Goal: Information Seeking & Learning: Compare options

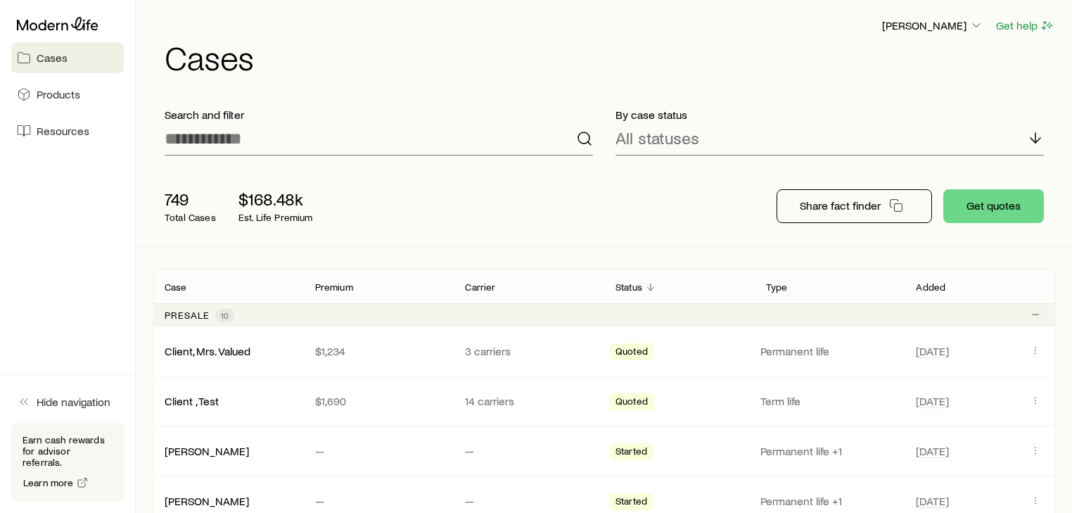
click at [456, 46] on h1 "Cases" at bounding box center [610, 57] width 890 height 34
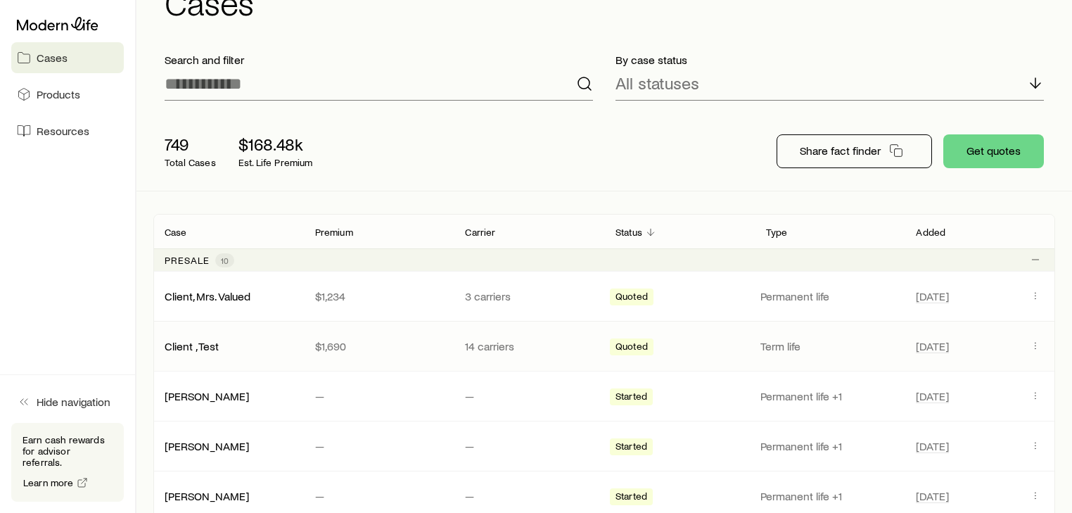
scroll to position [56, 0]
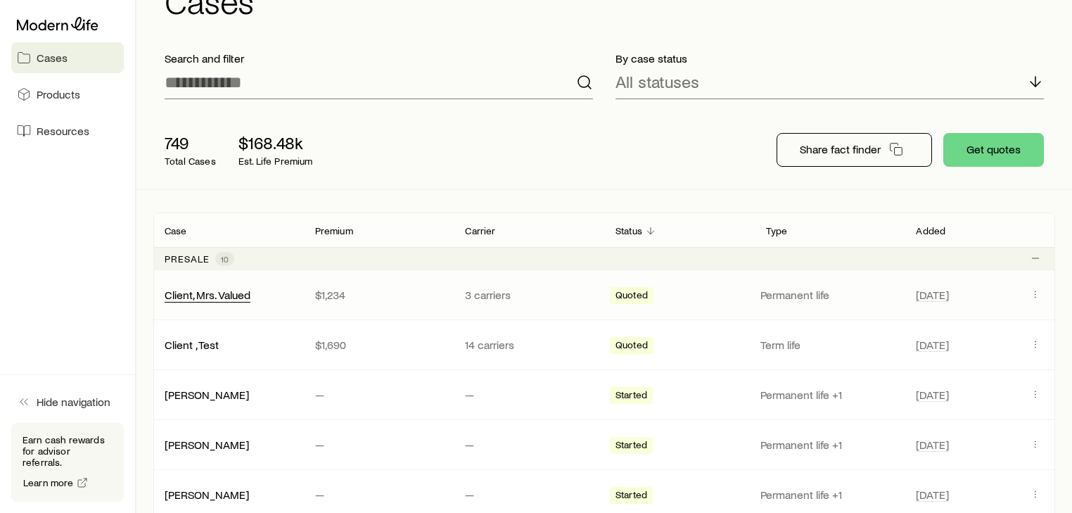
click at [207, 301] on div "Client, Mrs. Valued" at bounding box center [208, 295] width 86 height 15
click at [229, 296] on link "Client, Mrs. Valued" at bounding box center [208, 293] width 86 height 13
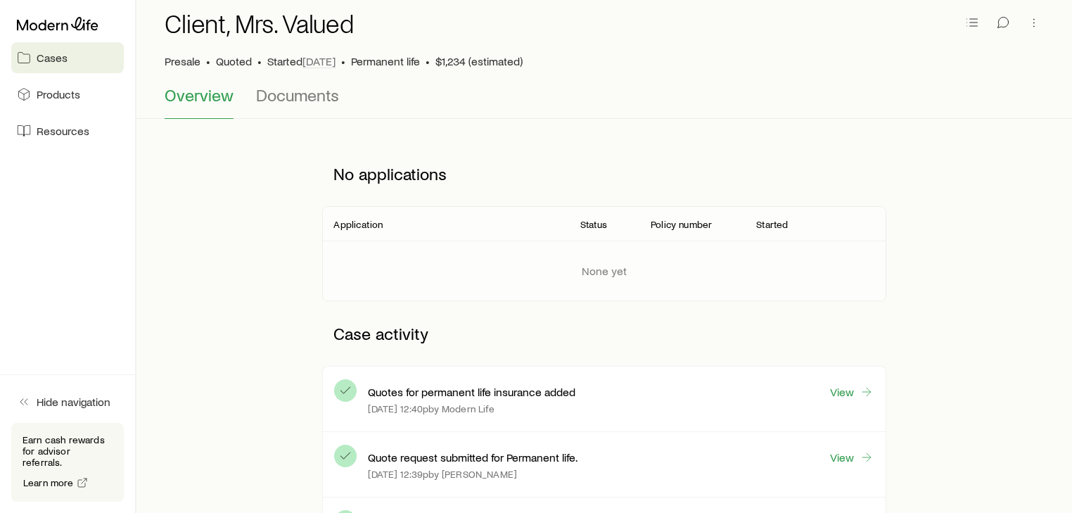
scroll to position [56, 0]
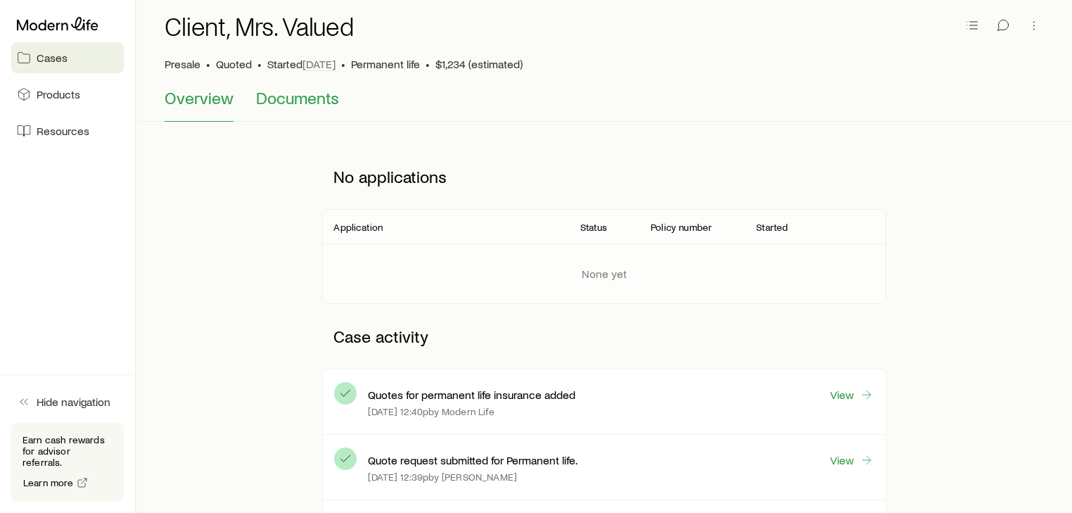
click at [280, 103] on span "Documents" at bounding box center [297, 98] width 83 height 20
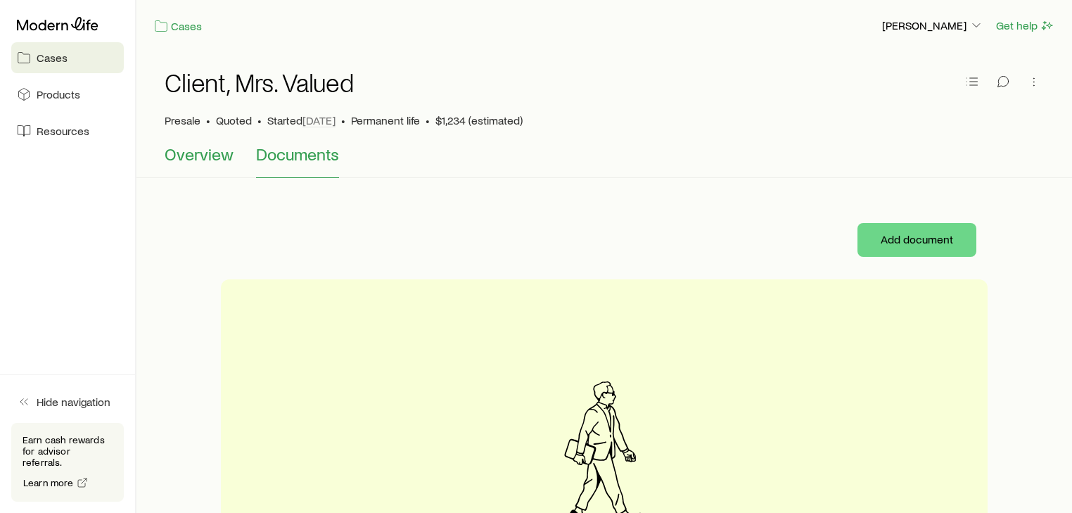
click at [186, 155] on span "Overview" at bounding box center [199, 154] width 69 height 20
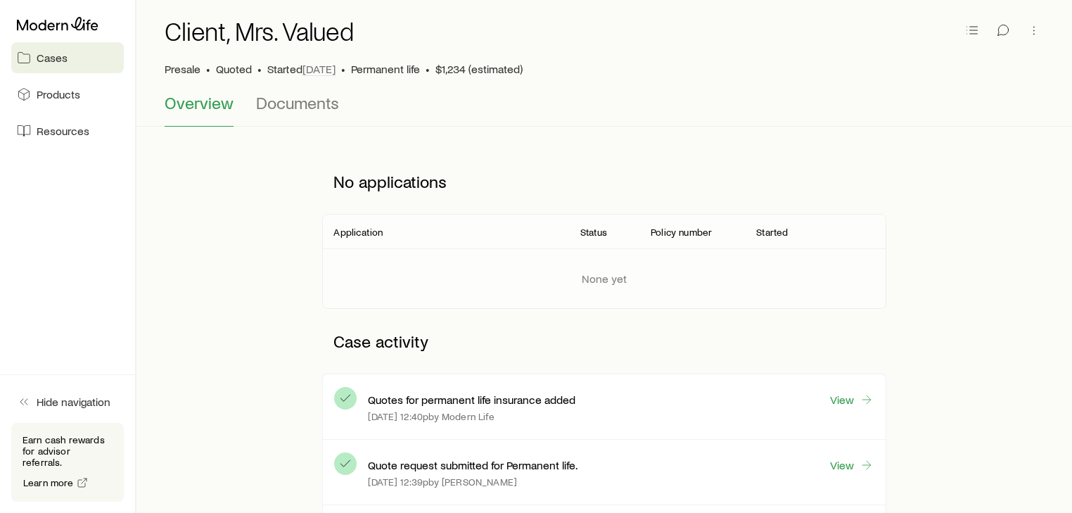
scroll to position [169, 0]
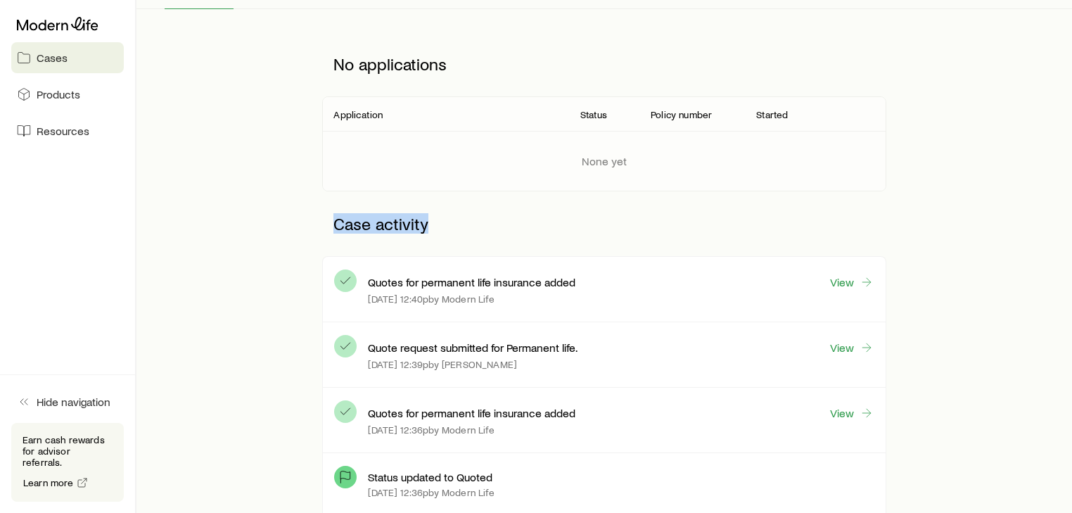
click at [949, 194] on div "No applications Application Status Policy number Started None yet Case activity…" at bounding box center [604, 310] width 902 height 556
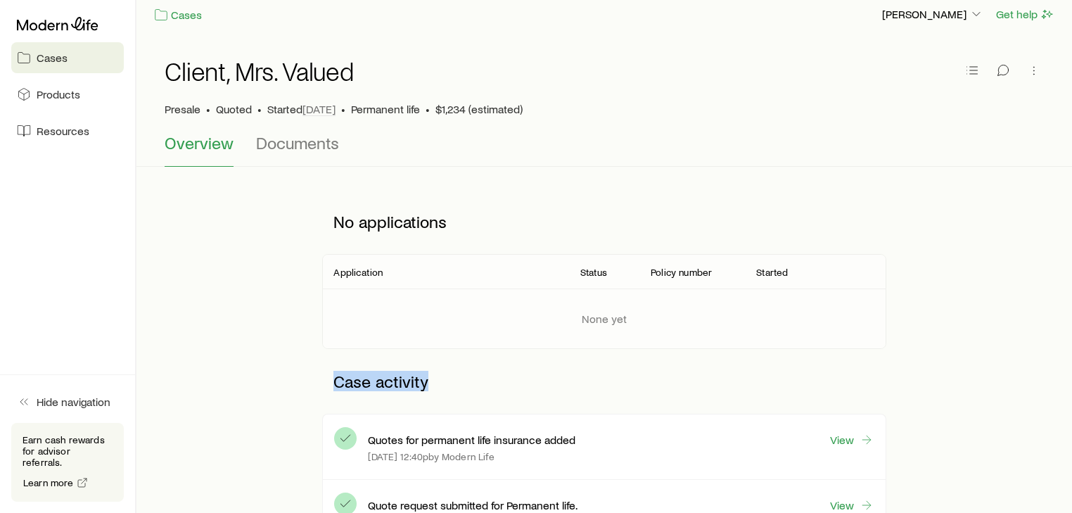
scroll to position [0, 0]
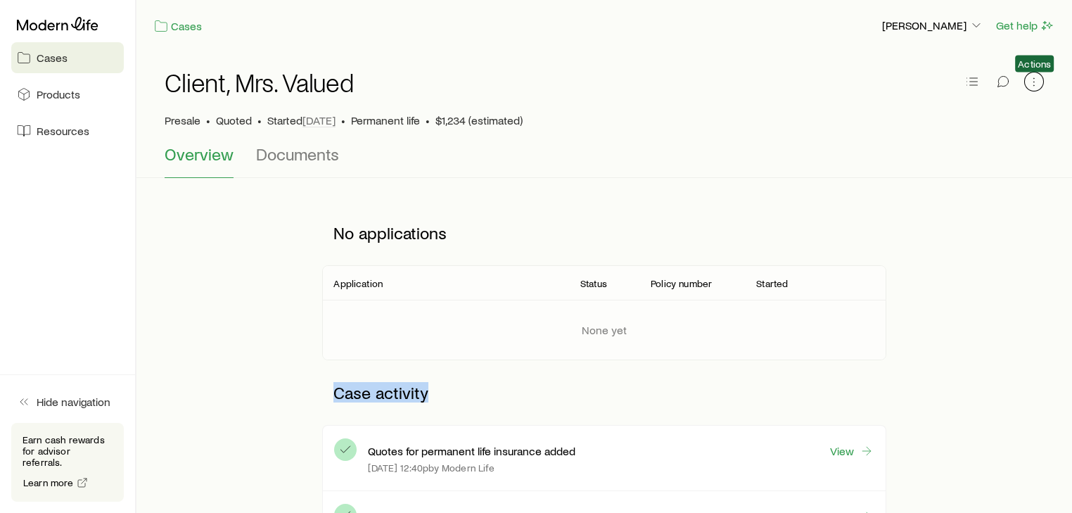
click at [1036, 84] on icon "button" at bounding box center [1034, 82] width 14 height 14
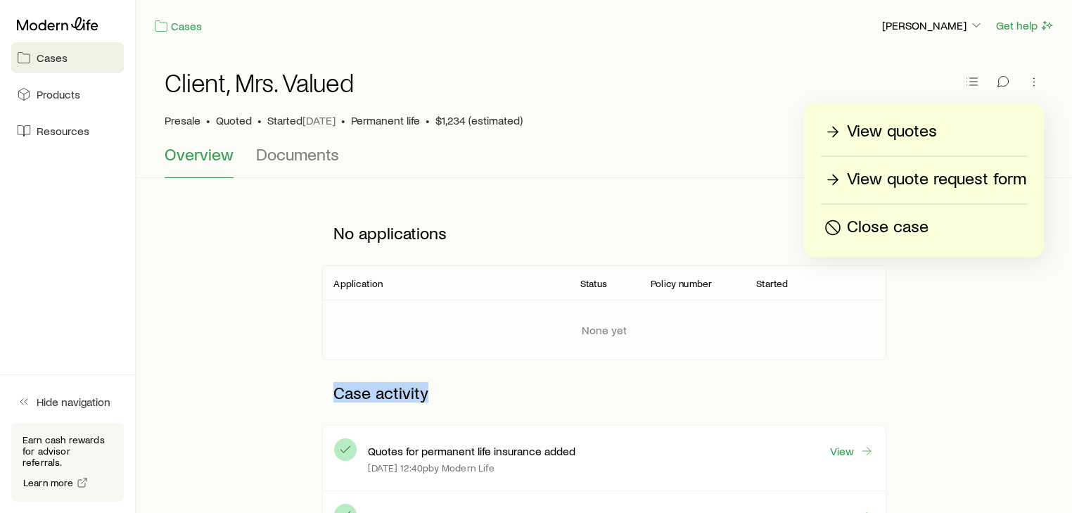
click at [918, 134] on p "View quotes" at bounding box center [892, 131] width 90 height 23
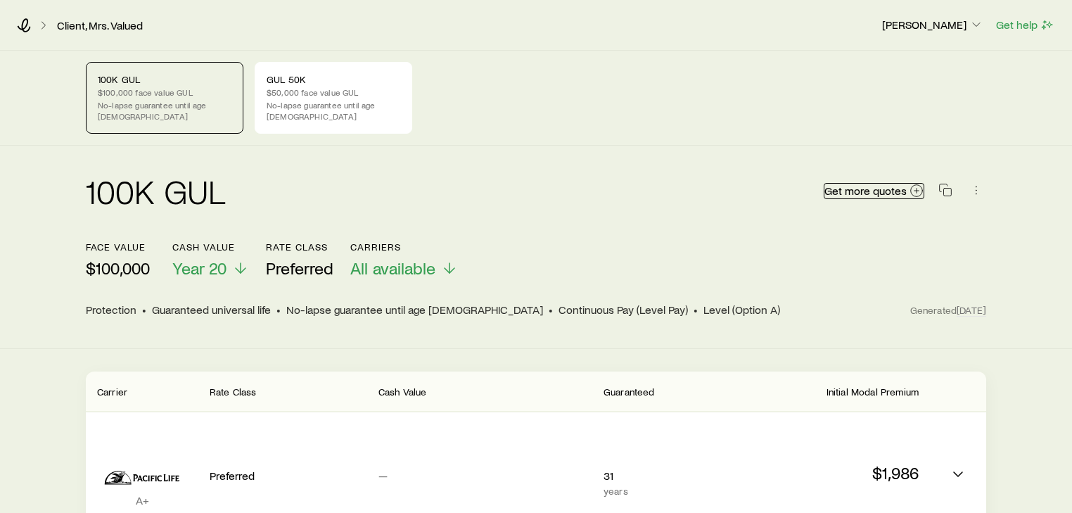
click at [889, 185] on span "Get more quotes" at bounding box center [865, 190] width 82 height 11
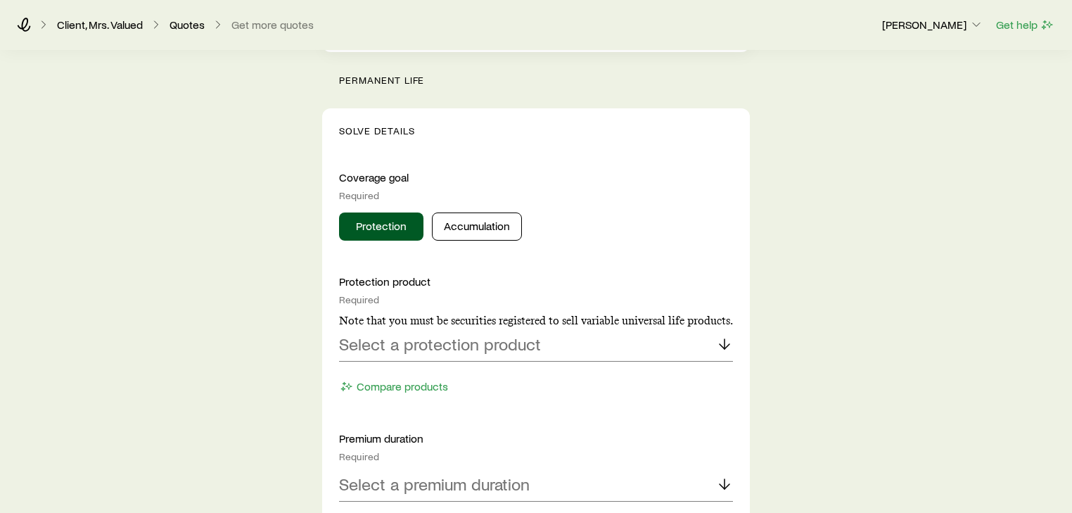
scroll to position [506, 0]
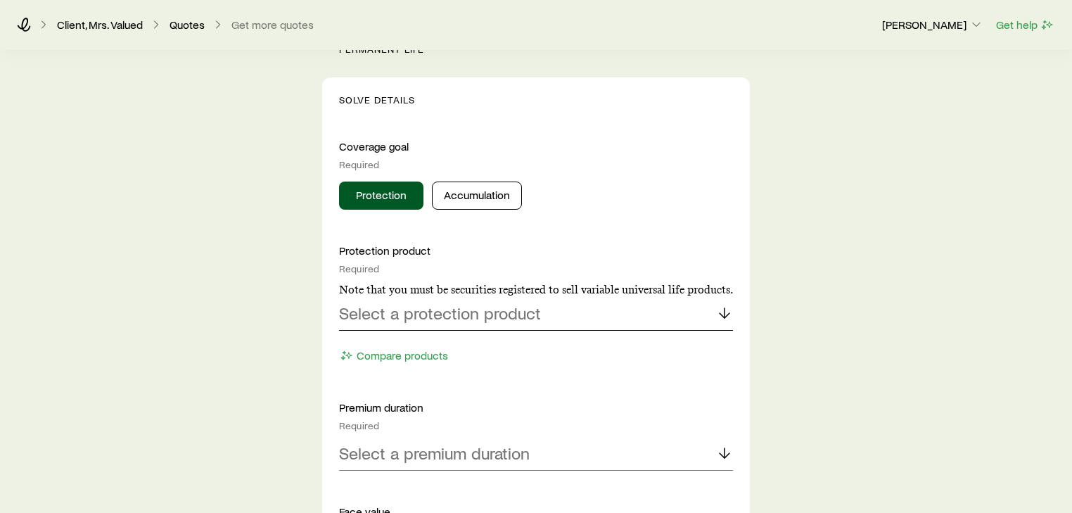
click at [418, 315] on p "Select a protection product" at bounding box center [440, 313] width 202 height 20
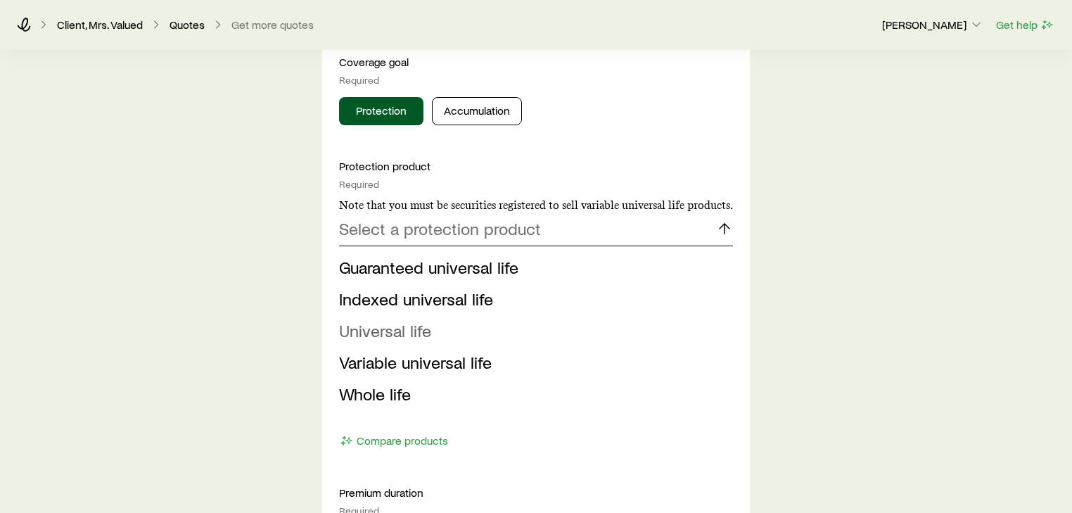
scroll to position [619, 0]
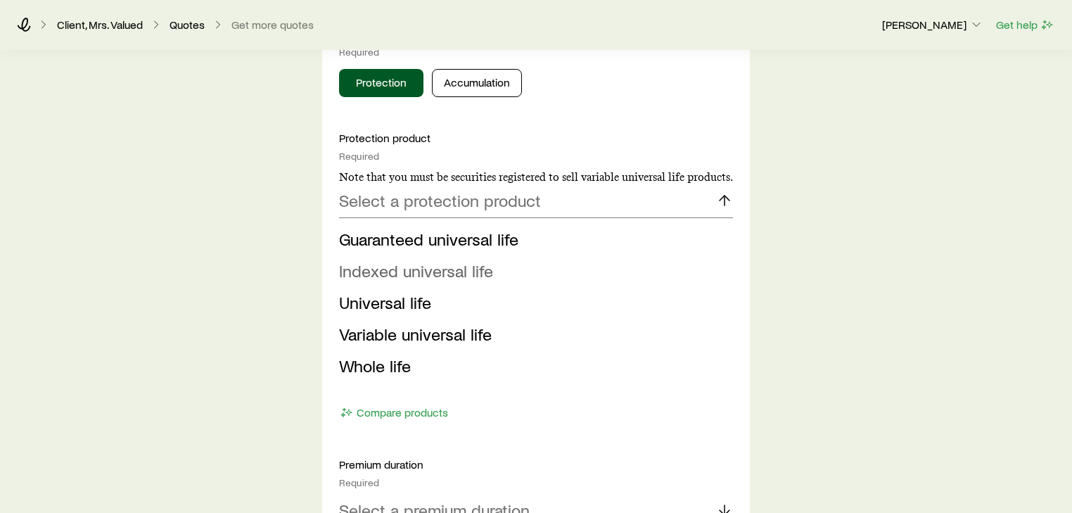
click at [402, 274] on span "Indexed universal life" at bounding box center [416, 270] width 154 height 20
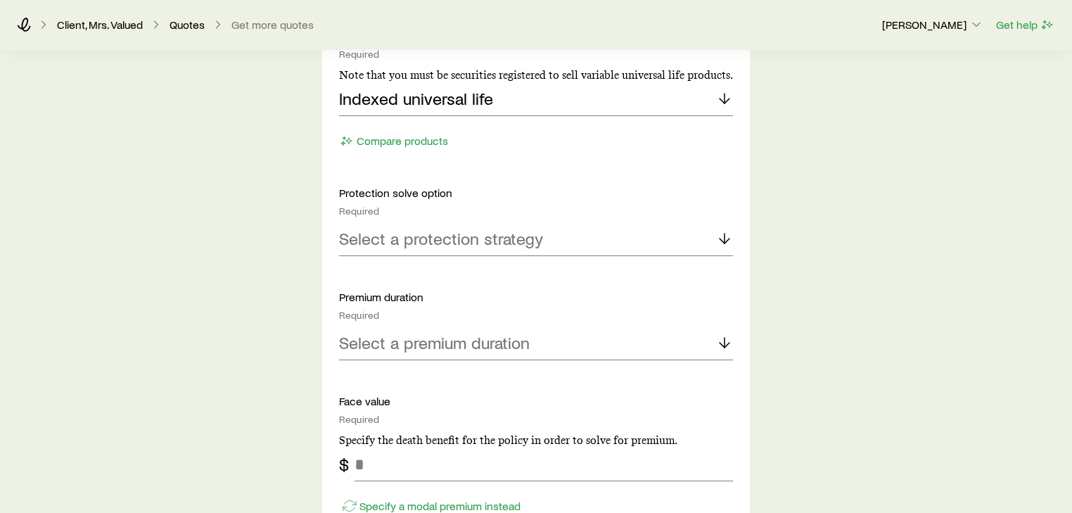
scroll to position [731, 0]
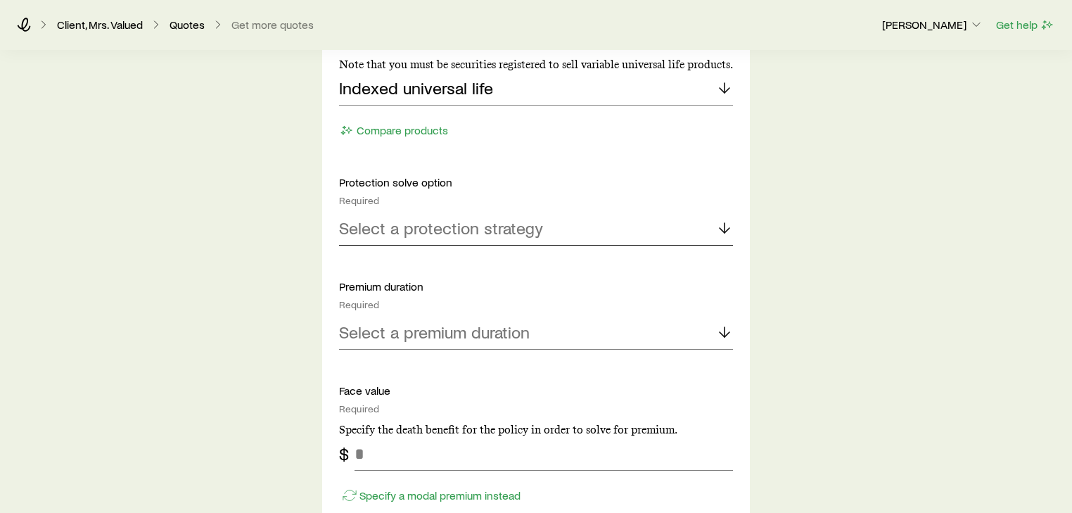
click at [411, 236] on p "Select a protection strategy" at bounding box center [441, 228] width 204 height 20
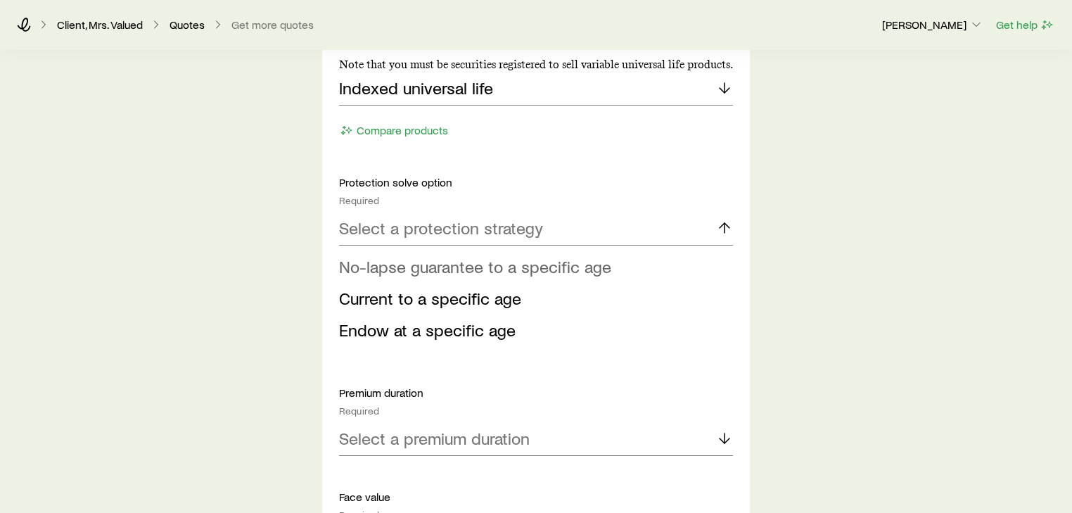
click at [427, 263] on span "No-lapse guarantee to a specific age" at bounding box center [475, 266] width 272 height 20
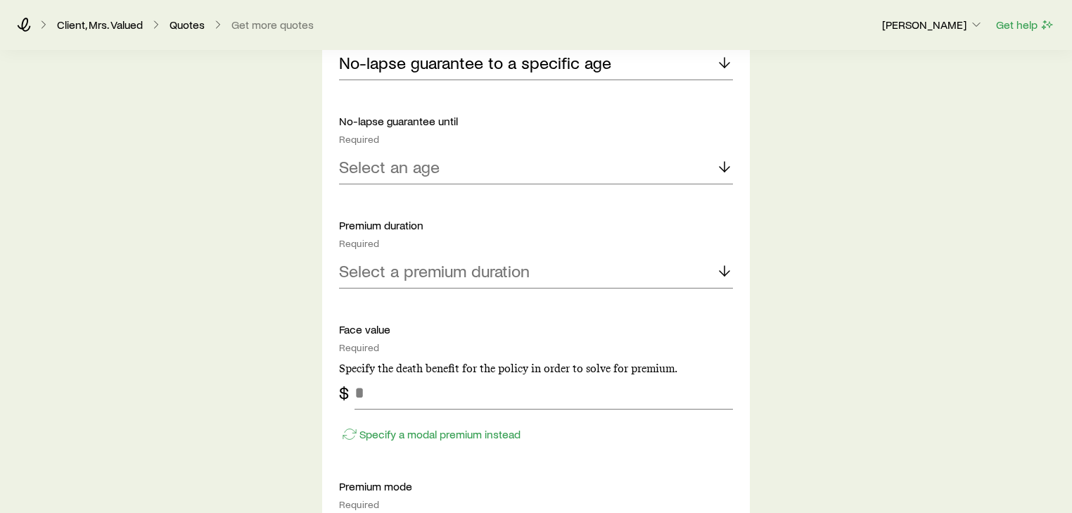
scroll to position [900, 0]
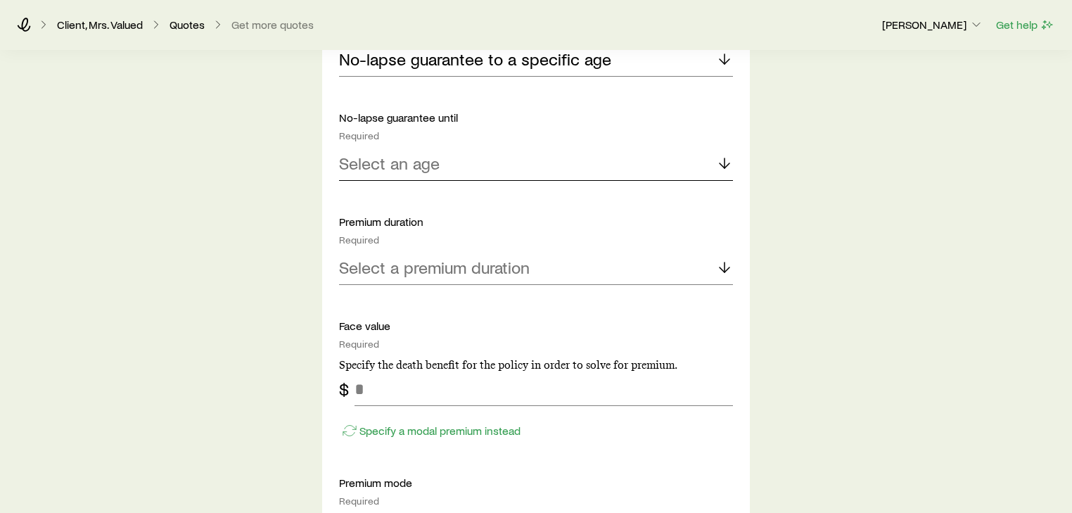
click at [378, 174] on div "Select an age" at bounding box center [536, 164] width 394 height 34
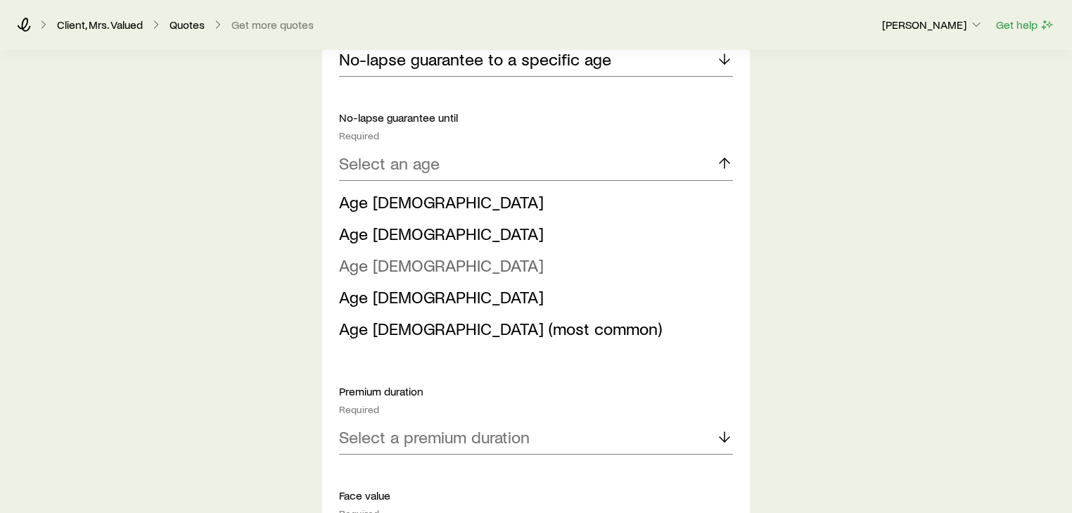
click at [383, 259] on span "Age [DEMOGRAPHIC_DATA]" at bounding box center [441, 265] width 205 height 20
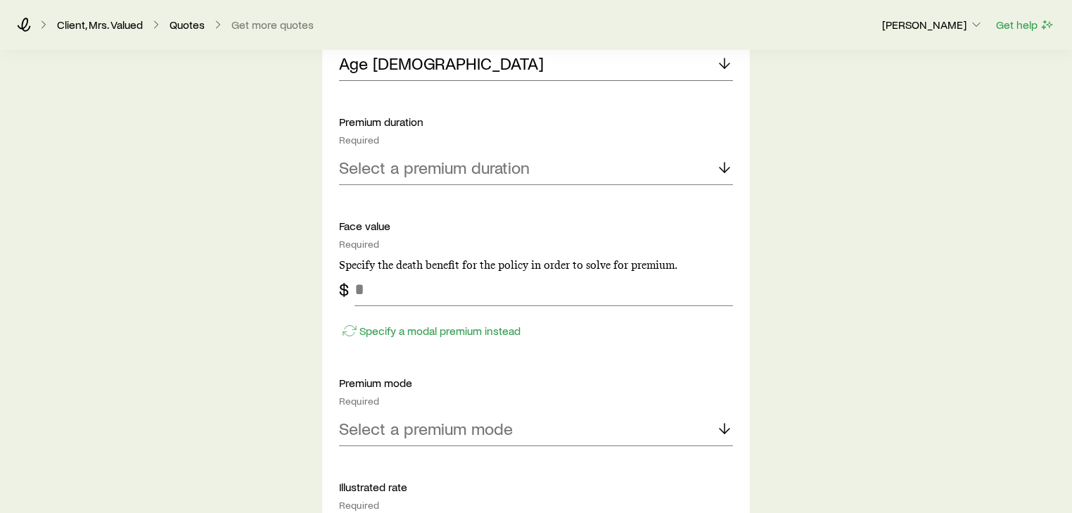
scroll to position [1013, 0]
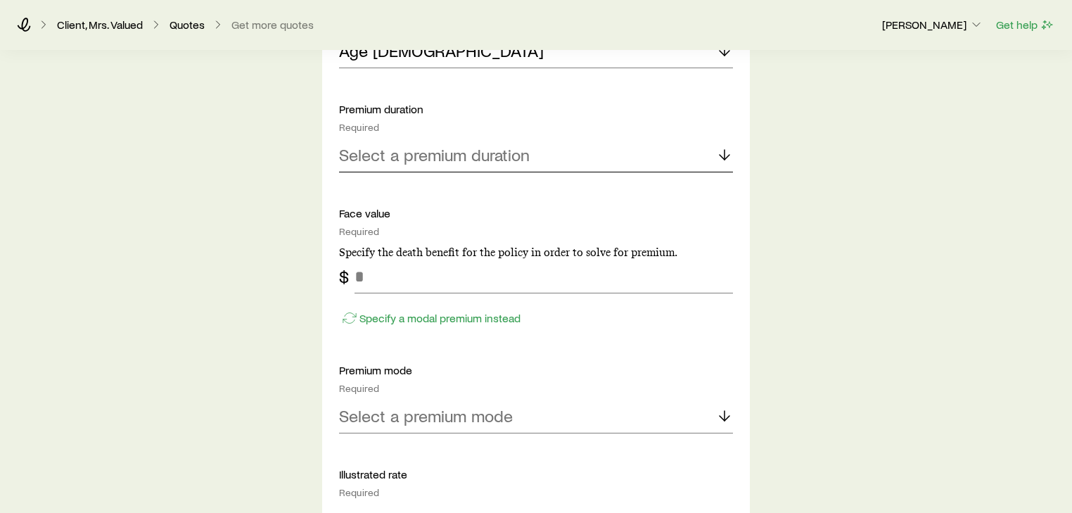
click at [442, 164] on div "Select a premium duration" at bounding box center [536, 156] width 394 height 34
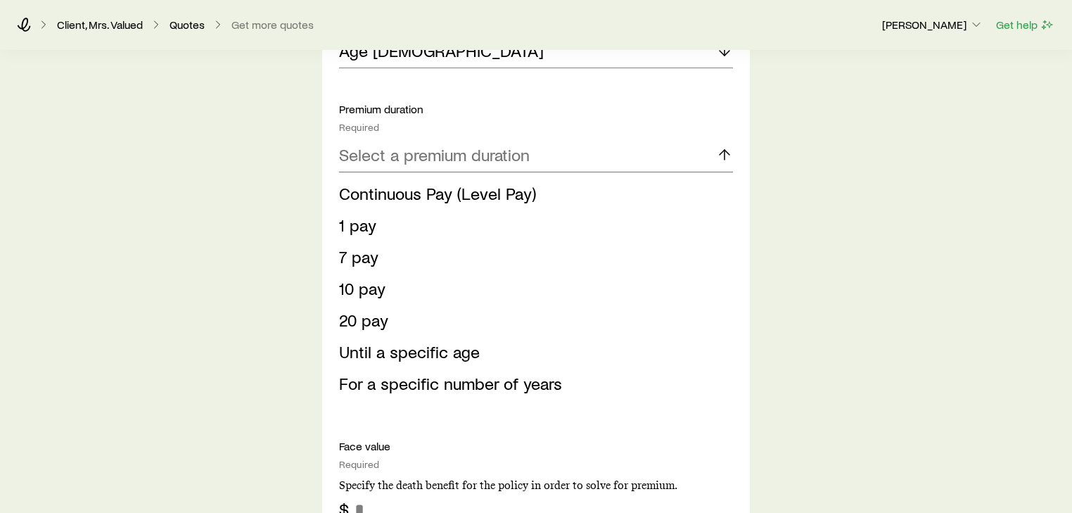
drag, startPoint x: 428, startPoint y: 194, endPoint x: 417, endPoint y: 145, distance: 50.3
click at [425, 174] on div "Select a premium duration Continuous Pay (Level Pay) 1 pay 7 pay 10 pay 20 pay …" at bounding box center [536, 272] width 394 height 267
click at [424, 195] on span "Continuous Pay (Level Pay)" at bounding box center [437, 193] width 197 height 20
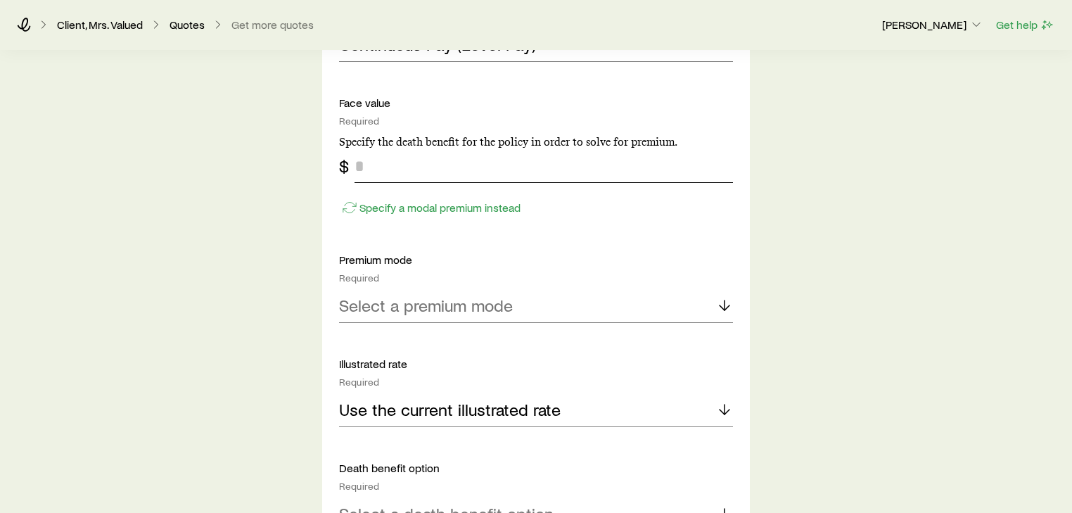
scroll to position [1125, 0]
click at [398, 164] on input "tel" at bounding box center [543, 164] width 378 height 34
type input "*******"
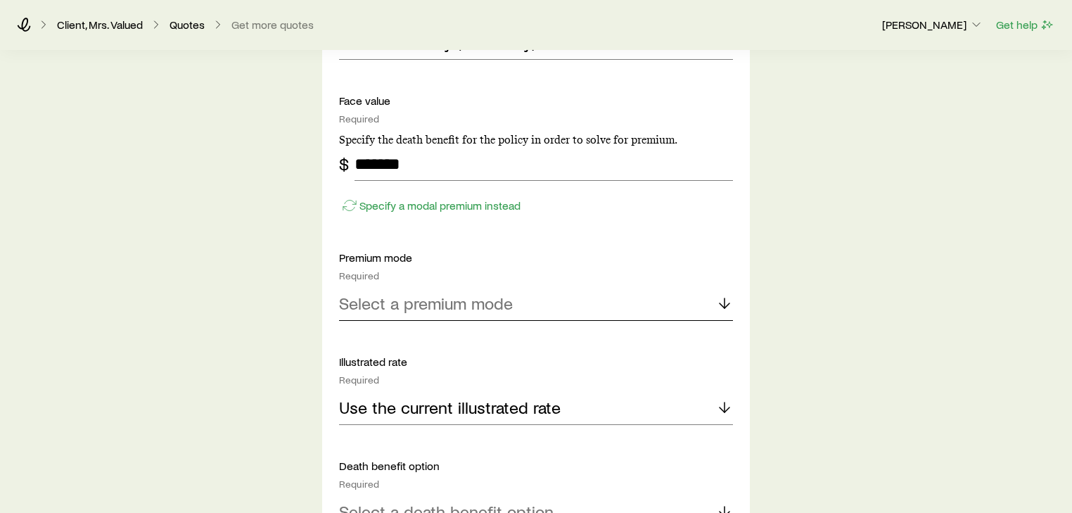
click at [461, 301] on p "Select a premium mode" at bounding box center [426, 303] width 174 height 20
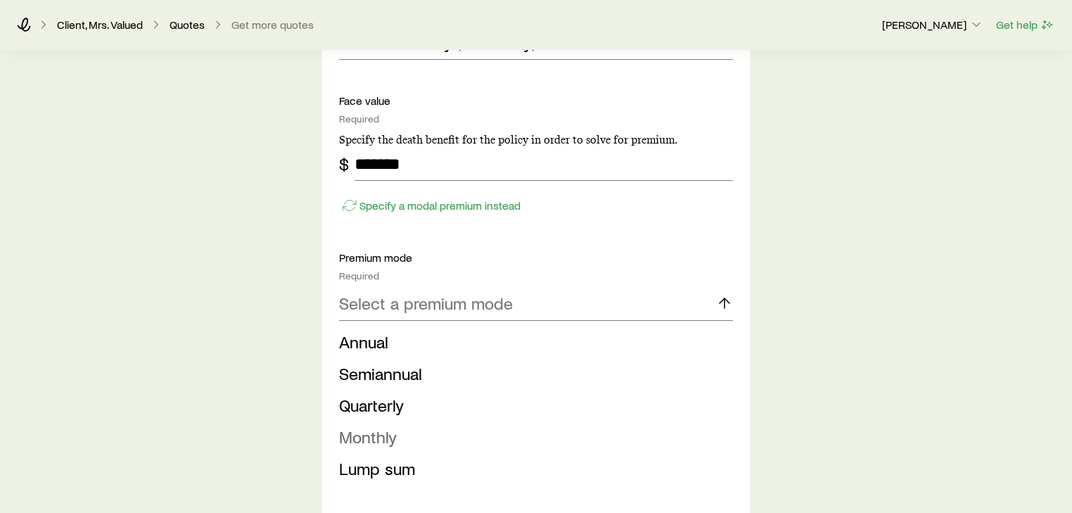
click at [388, 433] on span "Monthly" at bounding box center [368, 436] width 58 height 20
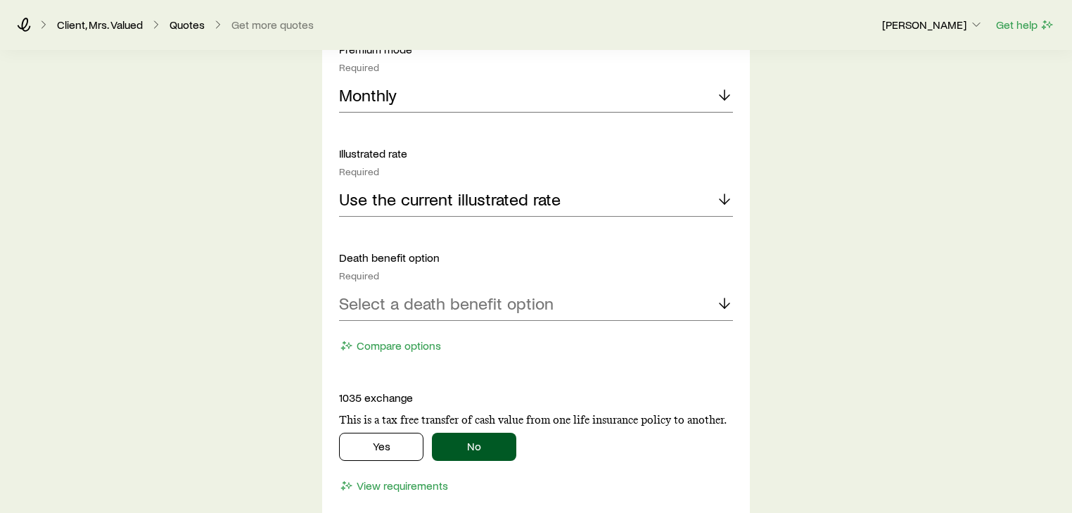
scroll to position [1350, 0]
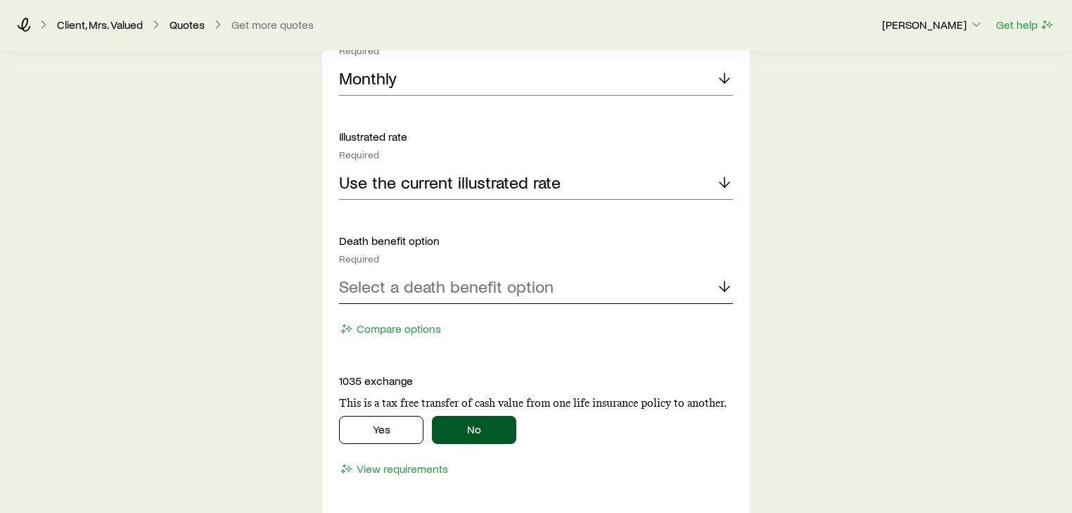
click at [442, 276] on p "Select a death benefit option" at bounding box center [446, 286] width 214 height 20
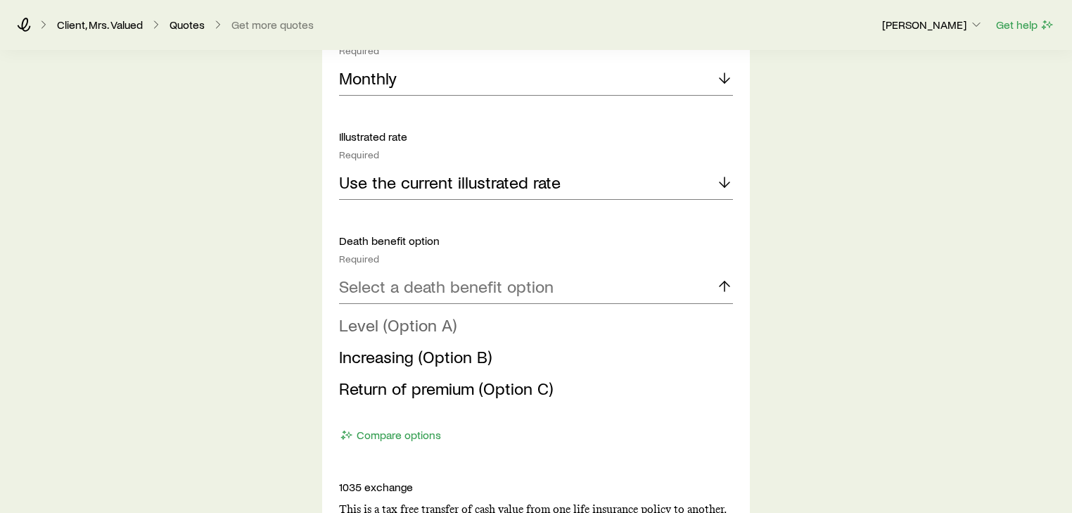
click at [408, 322] on span "Level (Option A)" at bounding box center [397, 324] width 117 height 20
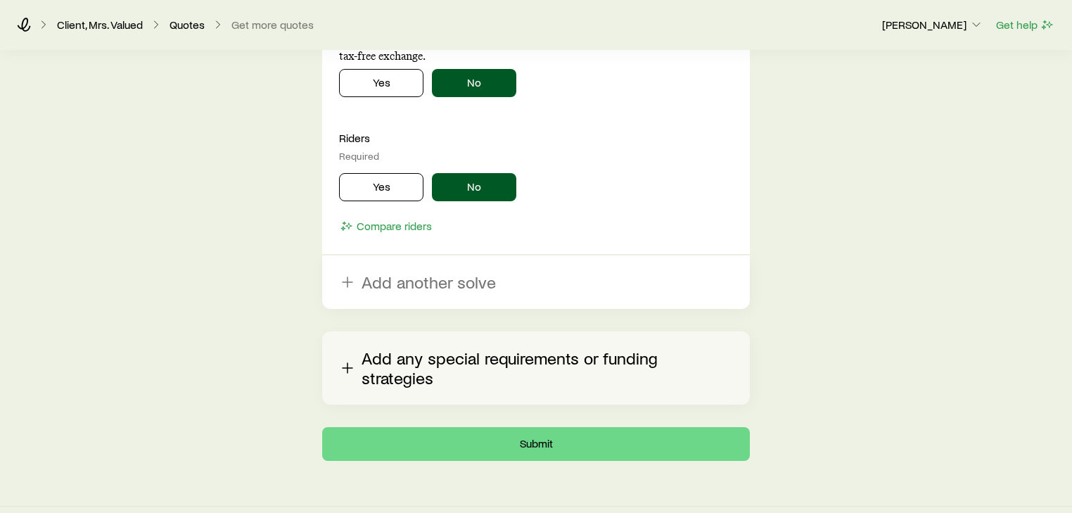
scroll to position [1856, 0]
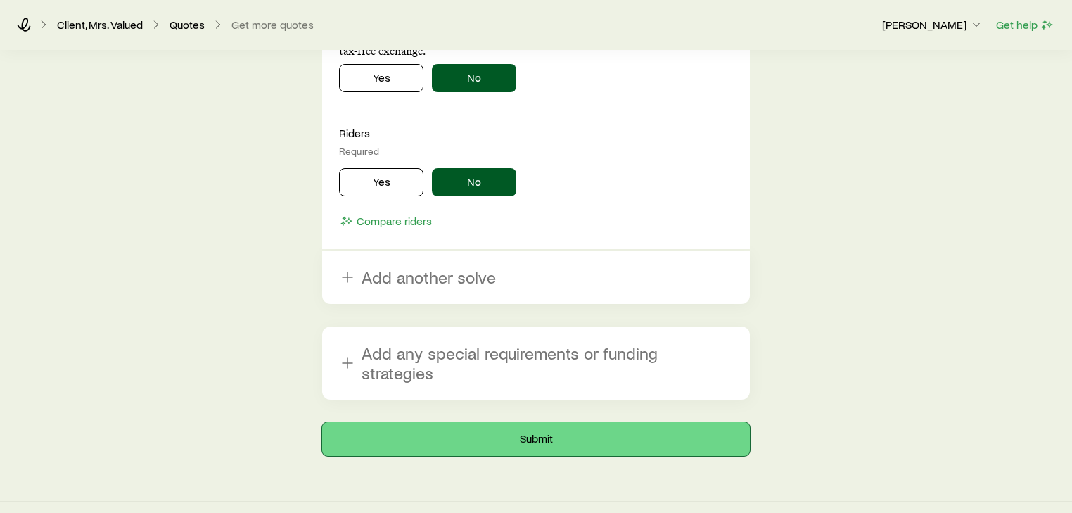
click at [539, 422] on button "Submit" at bounding box center [536, 439] width 428 height 34
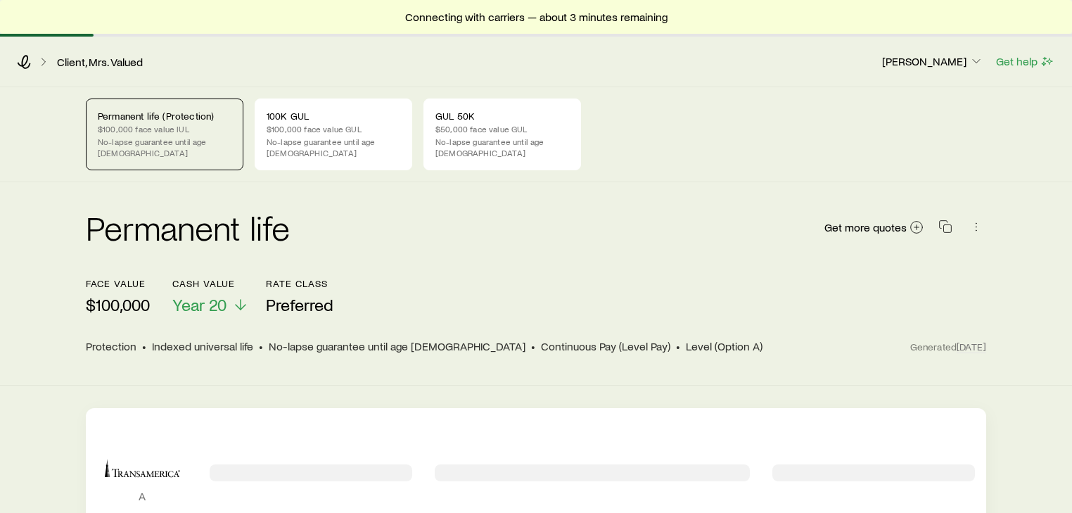
click at [111, 137] on p "No-lapse guarantee until age [DEMOGRAPHIC_DATA]" at bounding box center [165, 147] width 134 height 23
click at [973, 219] on icon "button" at bounding box center [976, 226] width 14 height 14
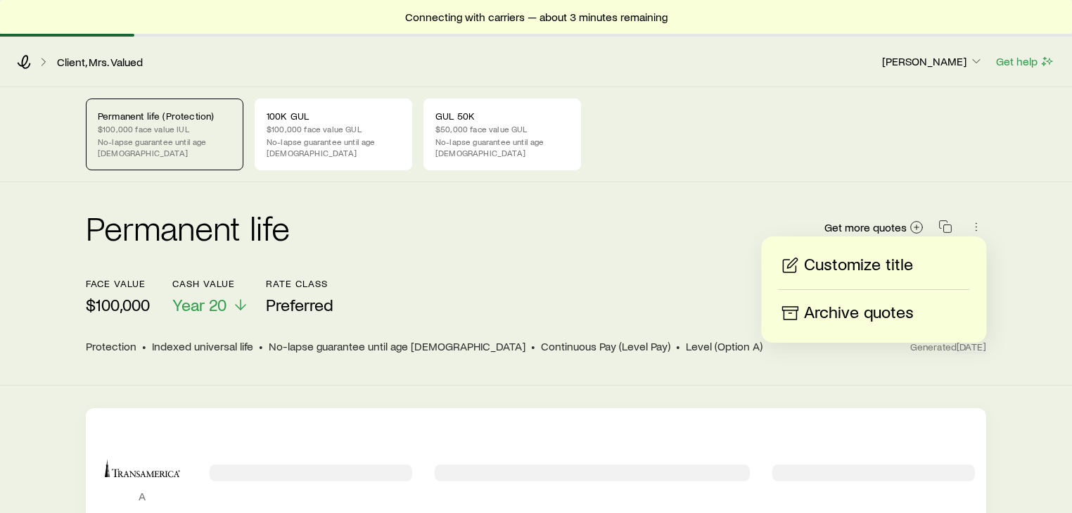
click at [866, 264] on p "Customize title" at bounding box center [858, 265] width 109 height 23
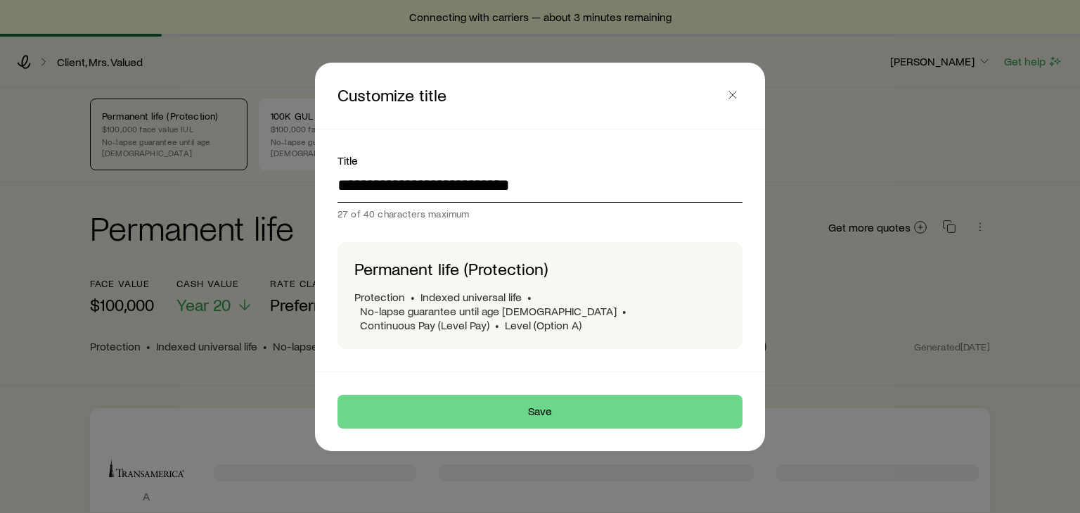
drag, startPoint x: 537, startPoint y: 194, endPoint x: 142, endPoint y: 193, distance: 395.2
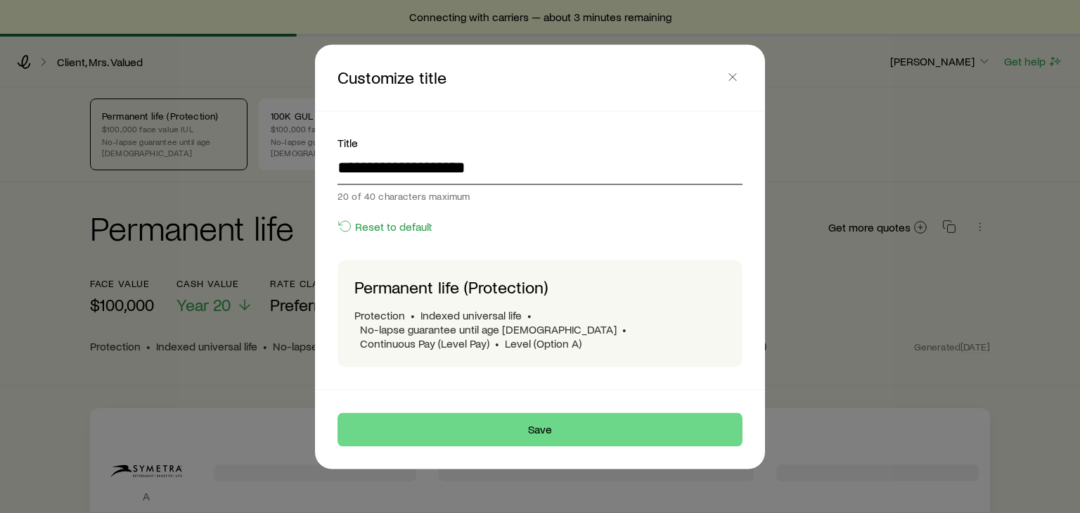
type input "**********"
click at [616, 439] on footer "Save" at bounding box center [540, 429] width 450 height 79
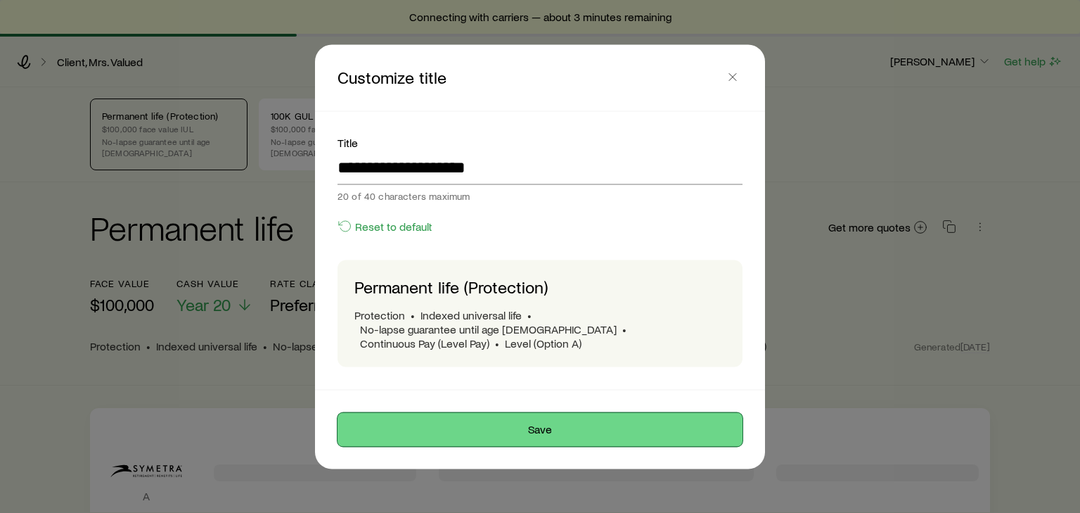
click at [613, 428] on button "Save" at bounding box center [540, 429] width 405 height 34
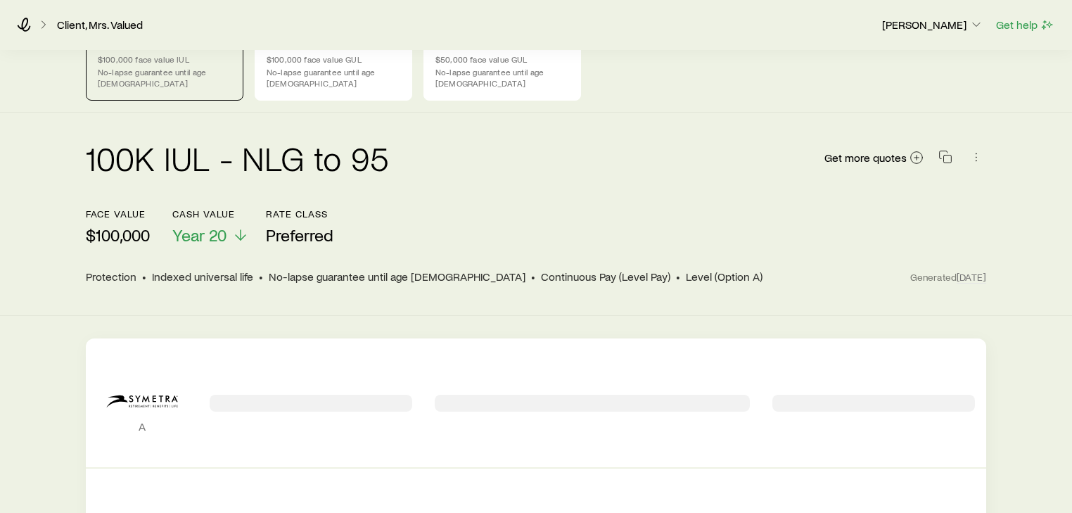
scroll to position [113, 0]
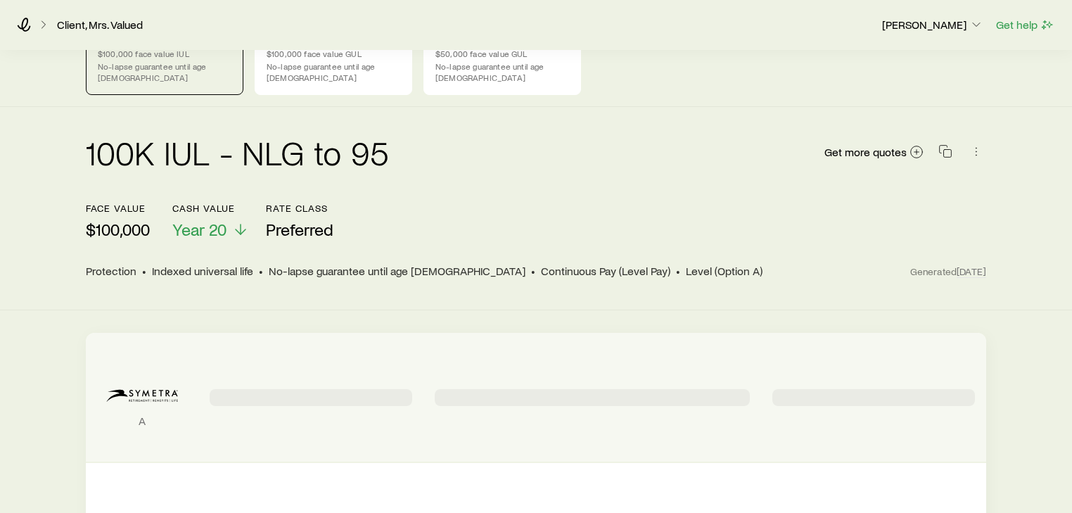
scroll to position [56, 0]
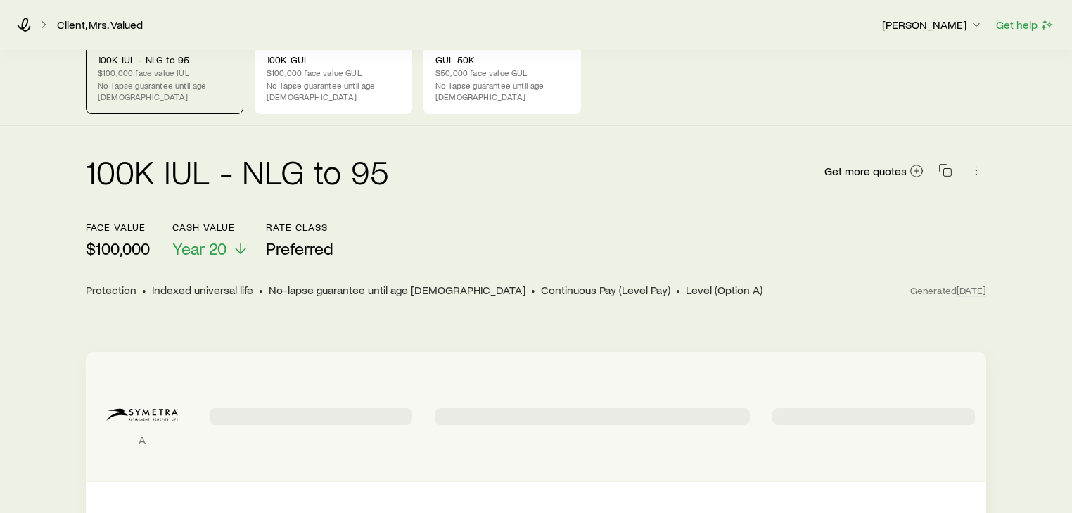
click at [155, 406] on icon "Permanent quotes" at bounding box center [142, 415] width 90 height 36
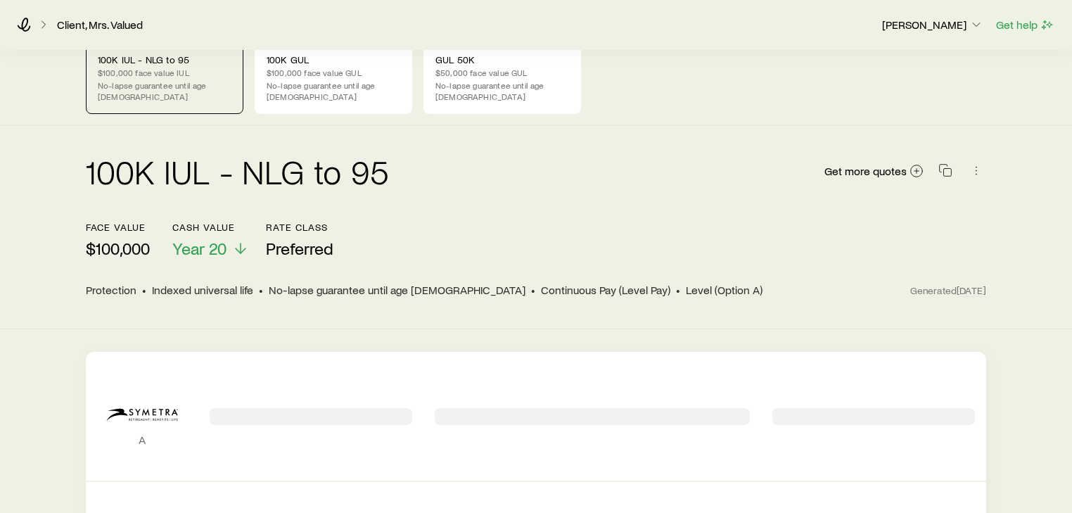
click at [697, 222] on div "face value $100,000 Cash Value Year 20 Rate Class Preferred" at bounding box center [536, 240] width 900 height 37
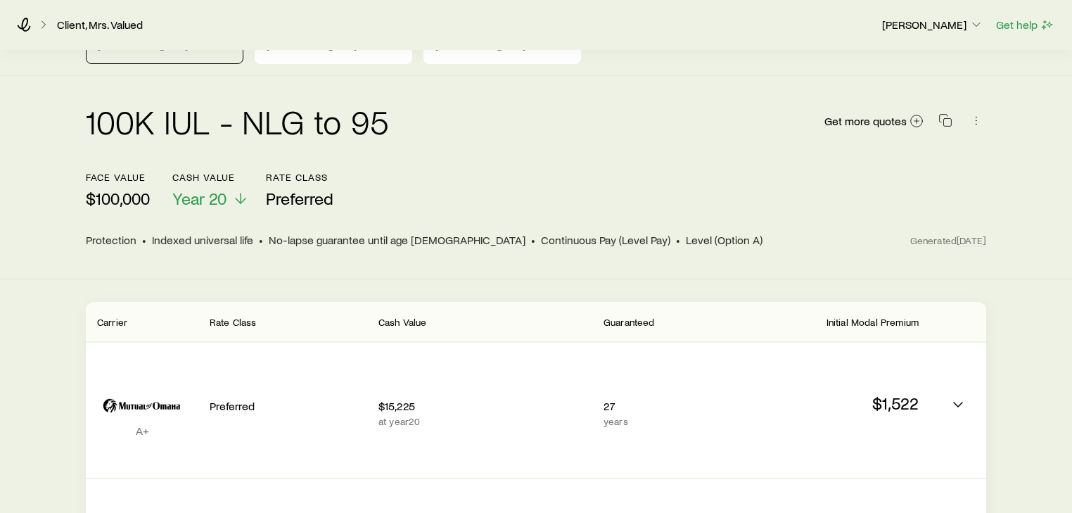
scroll to position [92, 0]
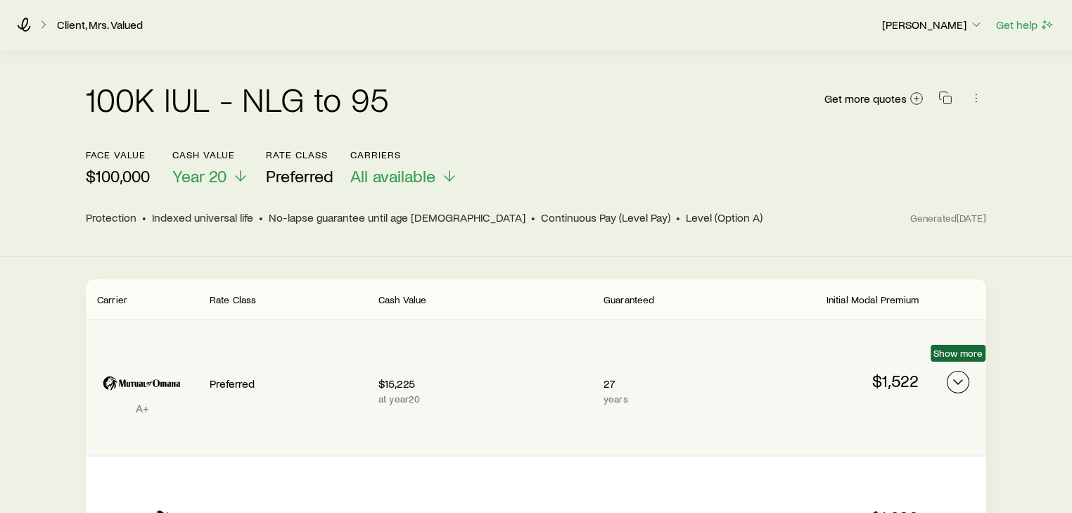
click at [962, 373] on icon "Permanent quotes" at bounding box center [957, 381] width 17 height 17
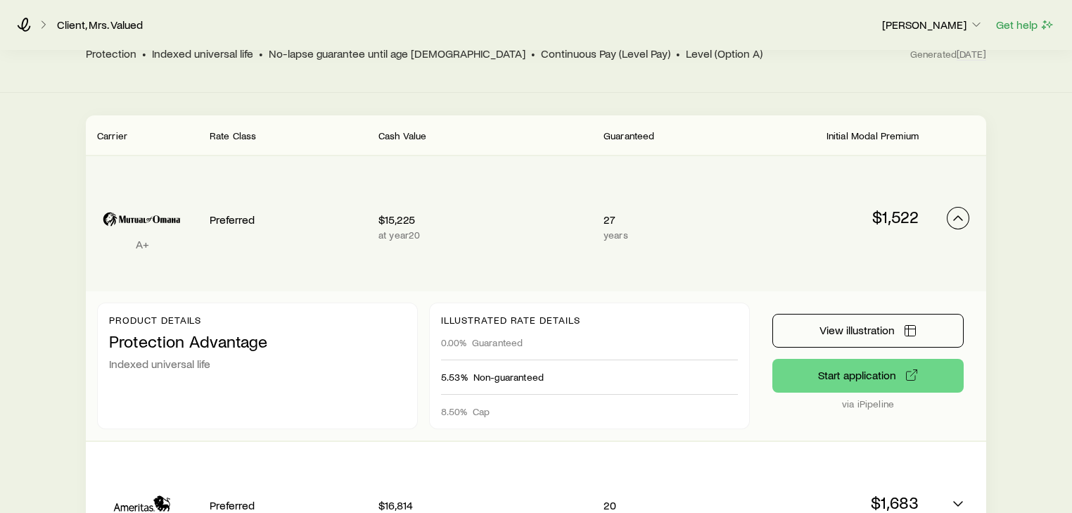
scroll to position [317, 0]
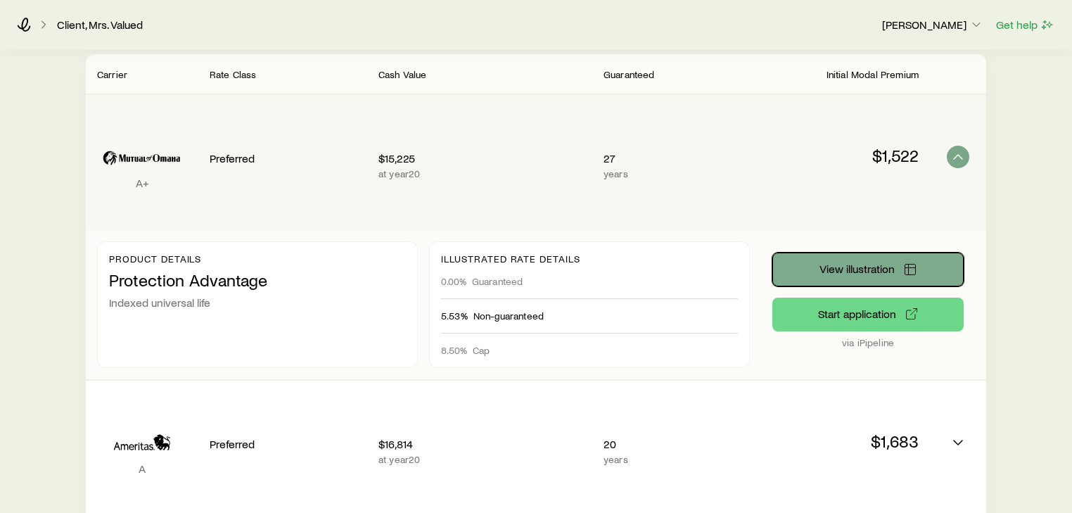
click at [872, 263] on span "View illustration" at bounding box center [856, 268] width 75 height 11
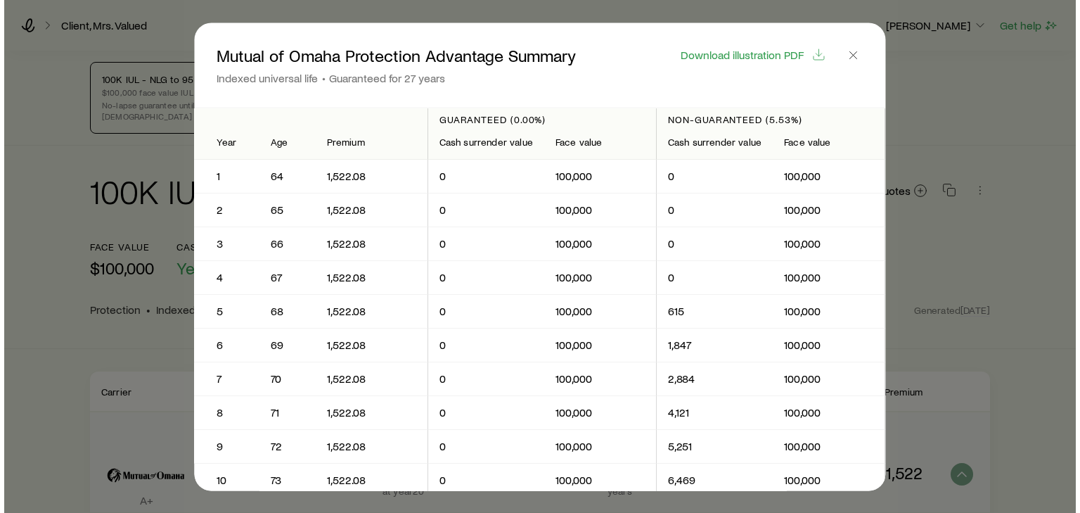
scroll to position [0, 0]
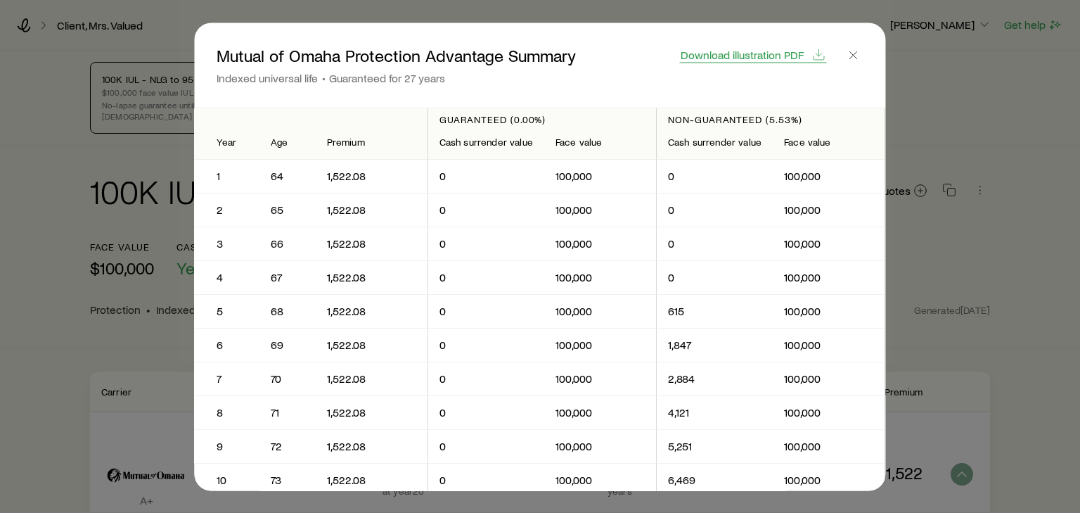
click at [752, 49] on span "Download illustration PDF" at bounding box center [742, 54] width 123 height 11
click at [858, 49] on icon "button" at bounding box center [854, 55] width 14 height 14
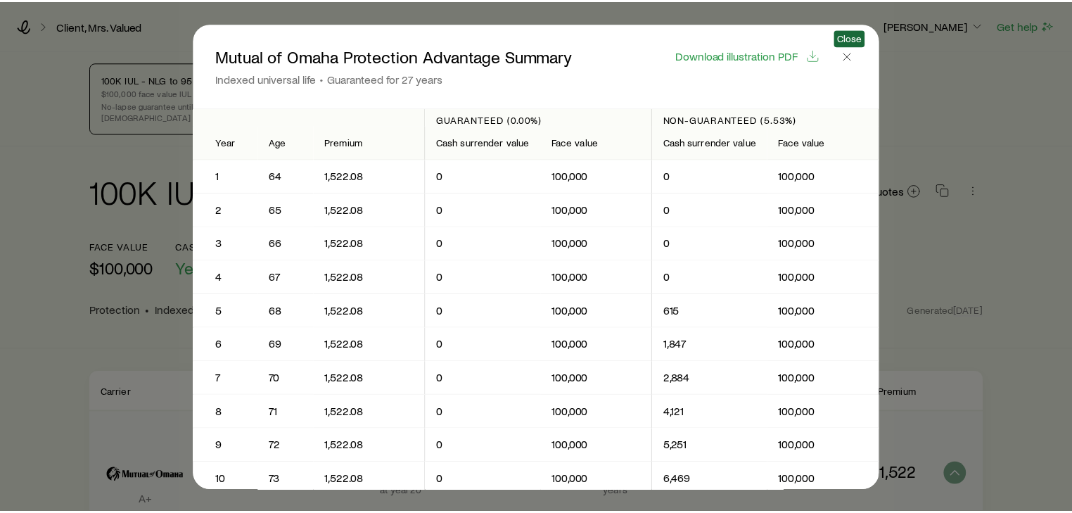
scroll to position [317, 0]
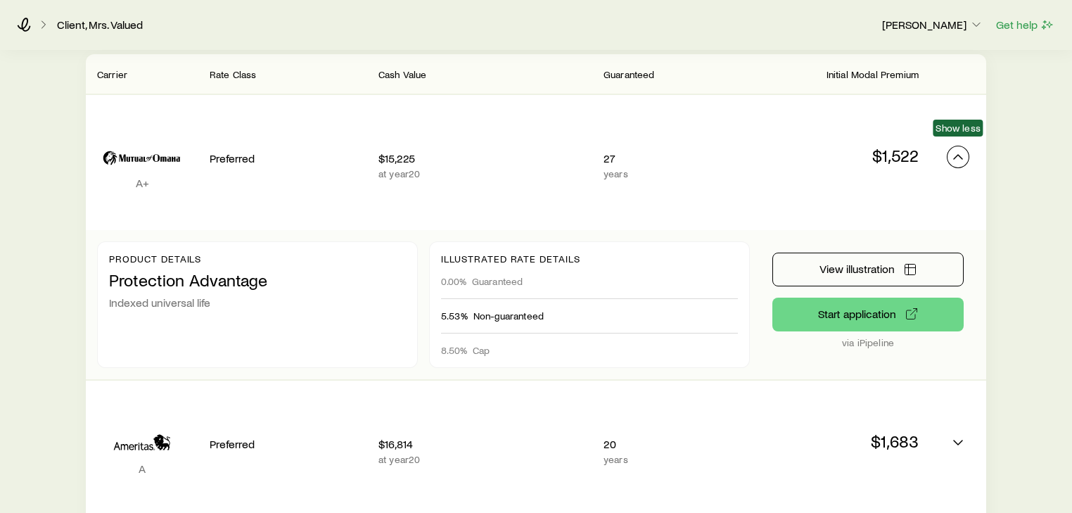
click at [959, 148] on icon "Permanent quotes" at bounding box center [957, 156] width 17 height 17
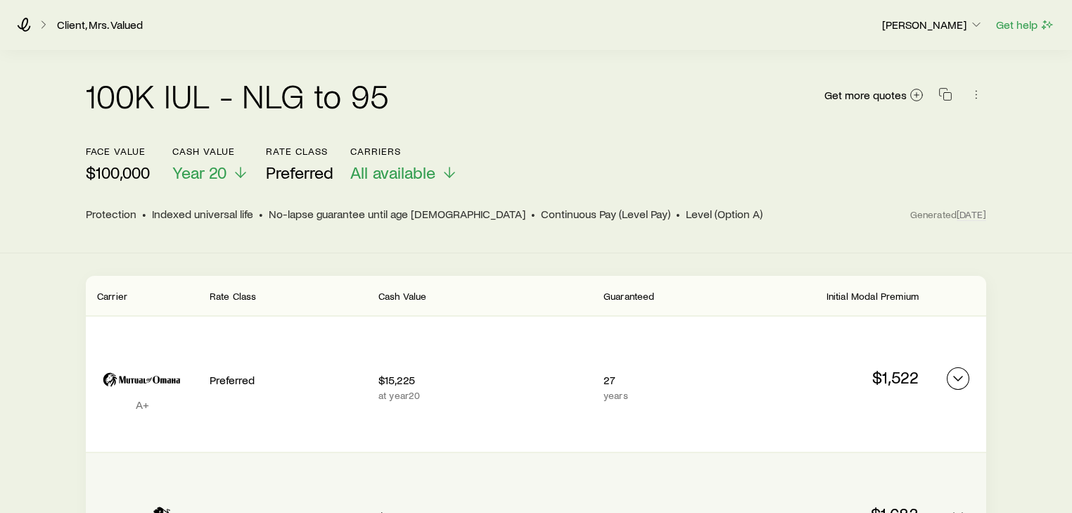
scroll to position [89, 0]
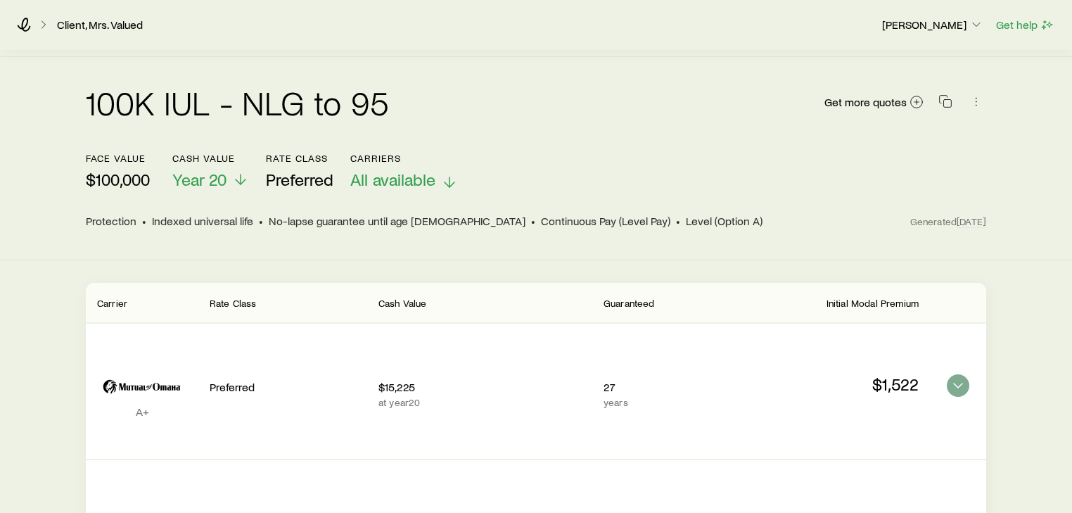
click at [449, 174] on icon at bounding box center [449, 182] width 17 height 17
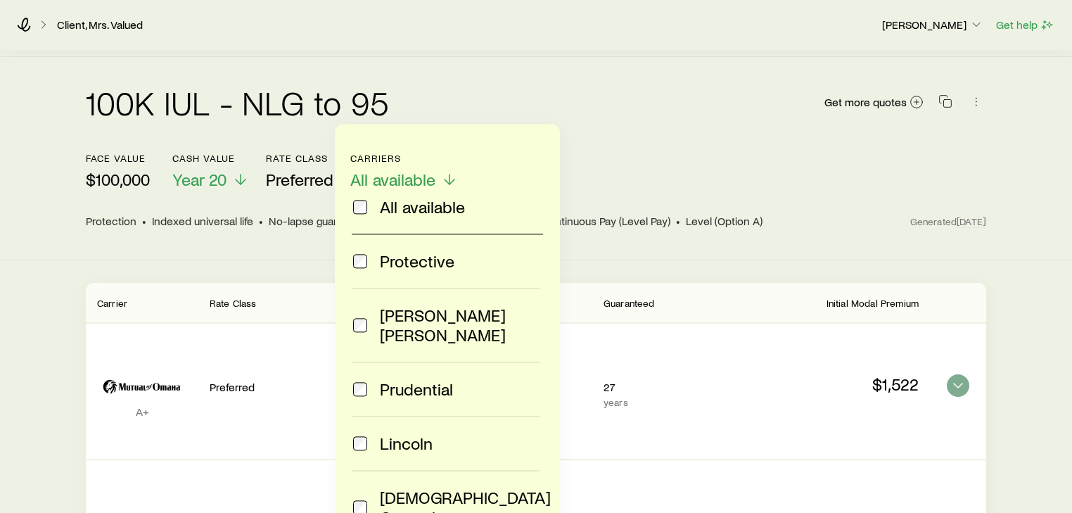
click at [641, 127] on div "100K IUL - NLG to 95 Get more quotes" at bounding box center [536, 110] width 900 height 84
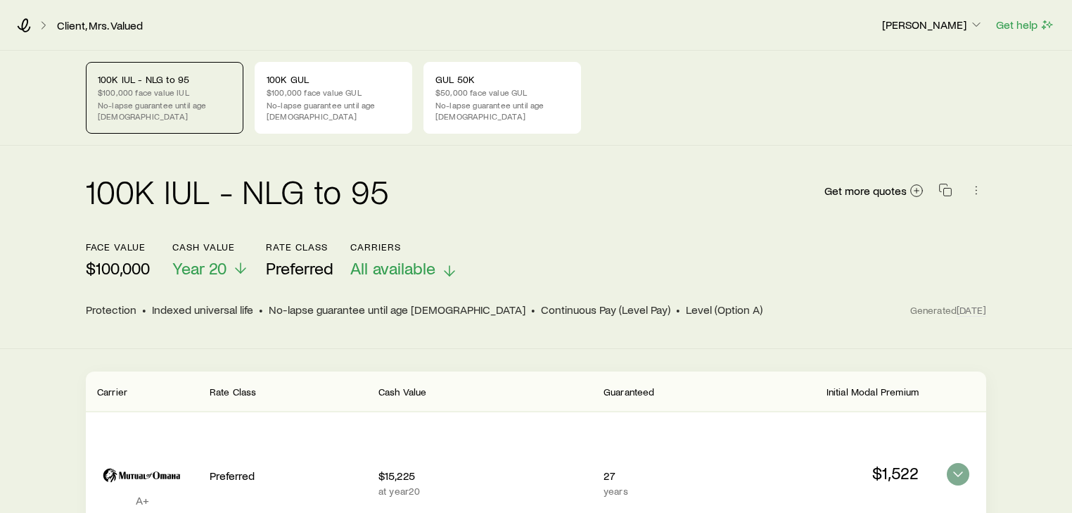
scroll to position [0, 0]
click at [388, 258] on span "All available" at bounding box center [392, 268] width 85 height 20
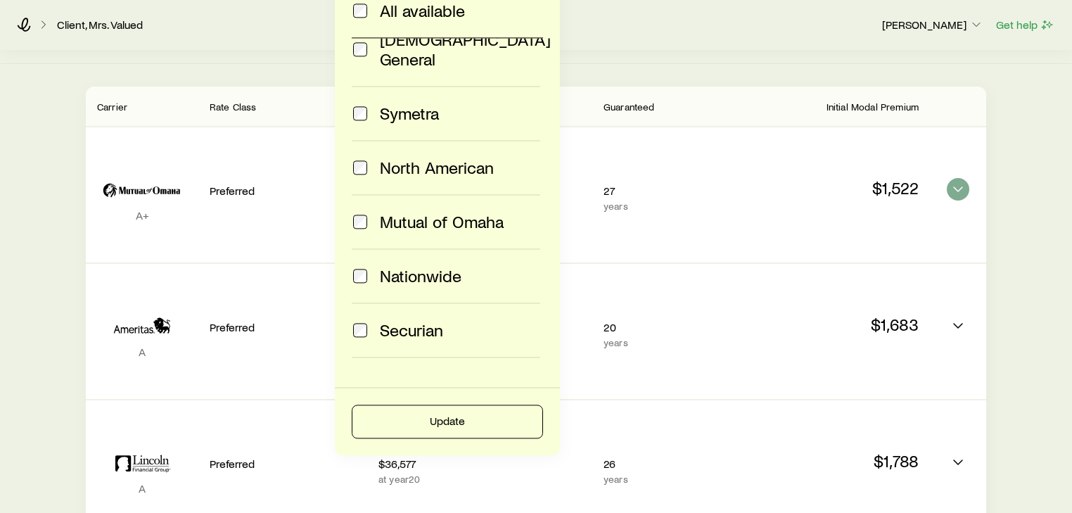
scroll to position [506, 0]
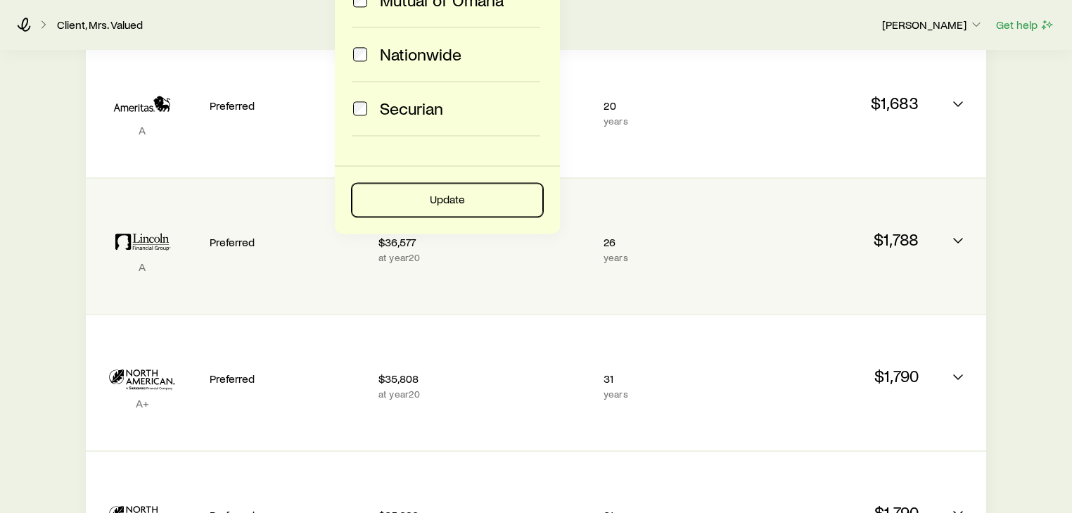
drag, startPoint x: 450, startPoint y: 203, endPoint x: 462, endPoint y: 219, distance: 20.7
click at [450, 203] on button "Update" at bounding box center [447, 200] width 191 height 34
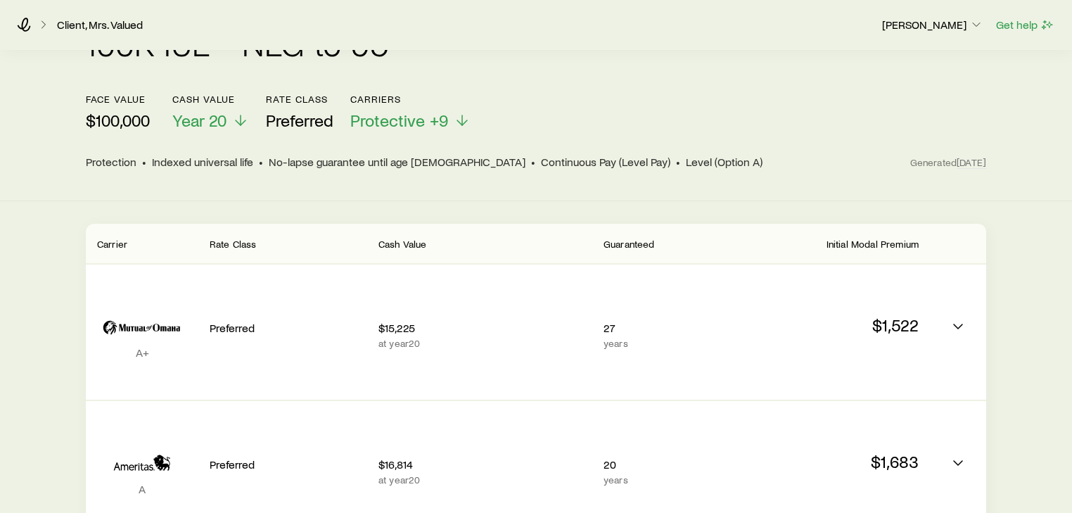
scroll to position [0, 0]
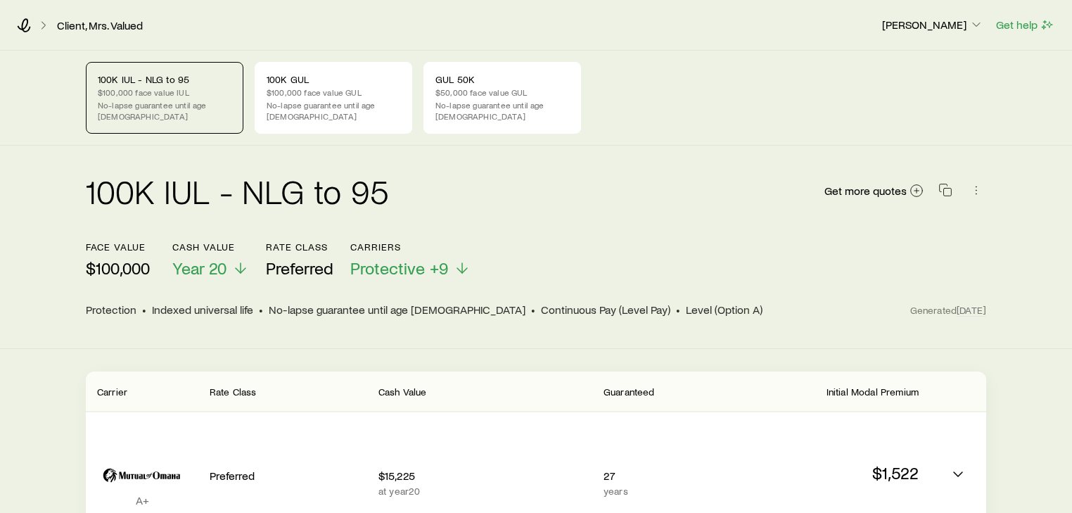
drag, startPoint x: 625, startPoint y: 181, endPoint x: 691, endPoint y: 123, distance: 87.7
click at [632, 174] on div "100K IUL - NLG to 95 Get more quotes" at bounding box center [536, 199] width 900 height 51
click at [695, 108] on div "100K IUL - NLG to 95 $100,000 face value IUL No-lapse guarantee until age [DEMO…" at bounding box center [536, 98] width 900 height 72
click at [883, 185] on span "Get more quotes" at bounding box center [865, 190] width 82 height 11
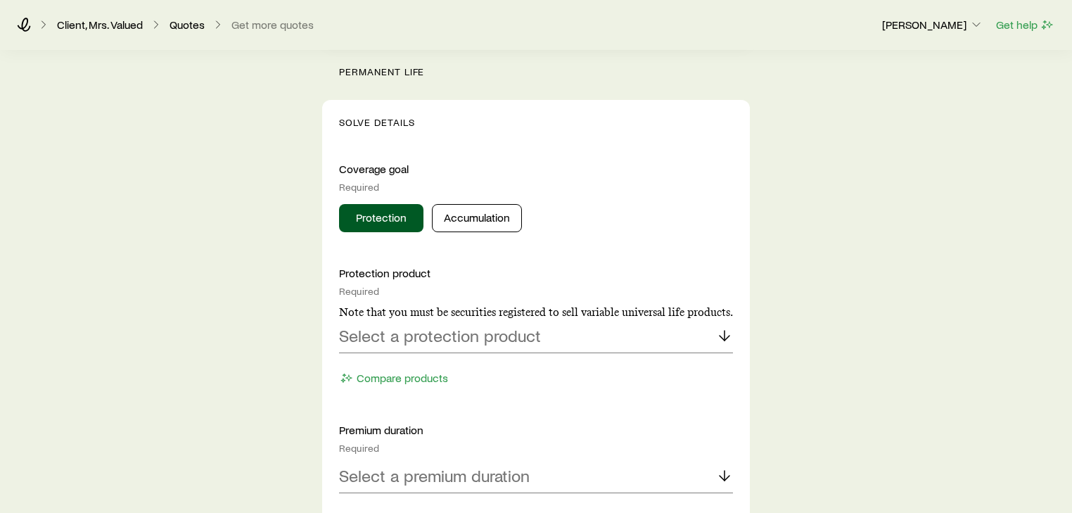
scroll to position [619, 0]
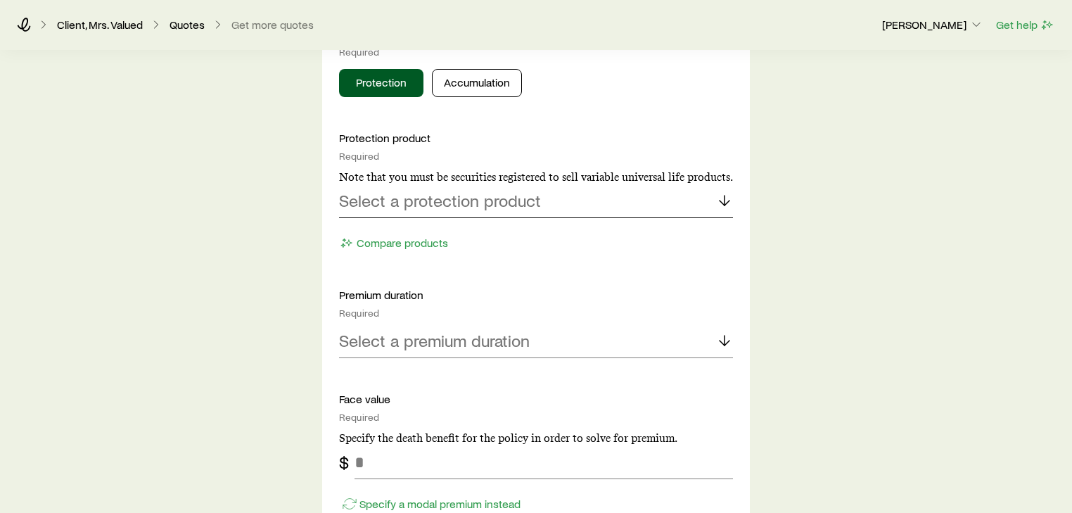
click at [439, 205] on p "Select a protection product" at bounding box center [440, 201] width 202 height 20
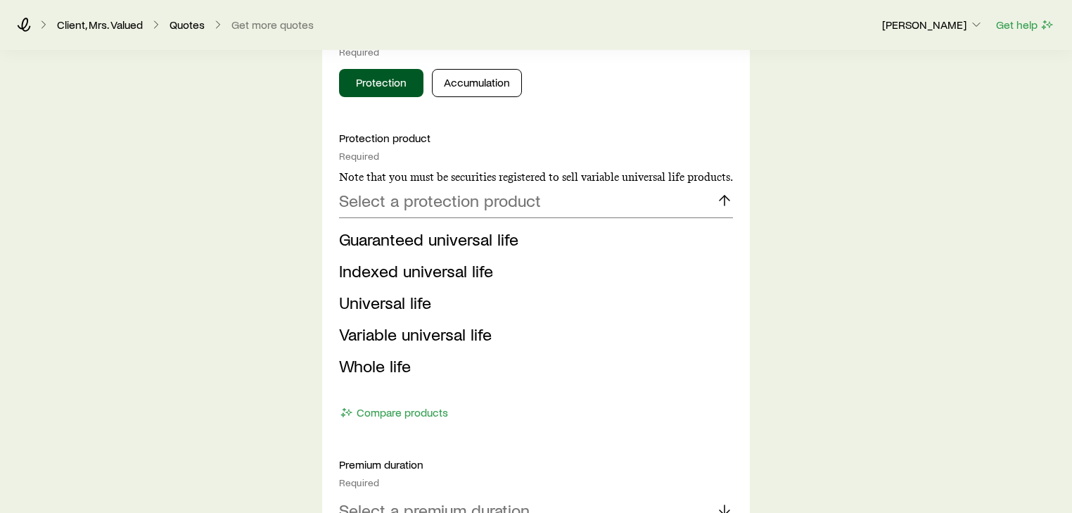
drag, startPoint x: 406, startPoint y: 267, endPoint x: 440, endPoint y: 219, distance: 58.9
click at [408, 264] on span "Indexed universal life" at bounding box center [416, 270] width 154 height 20
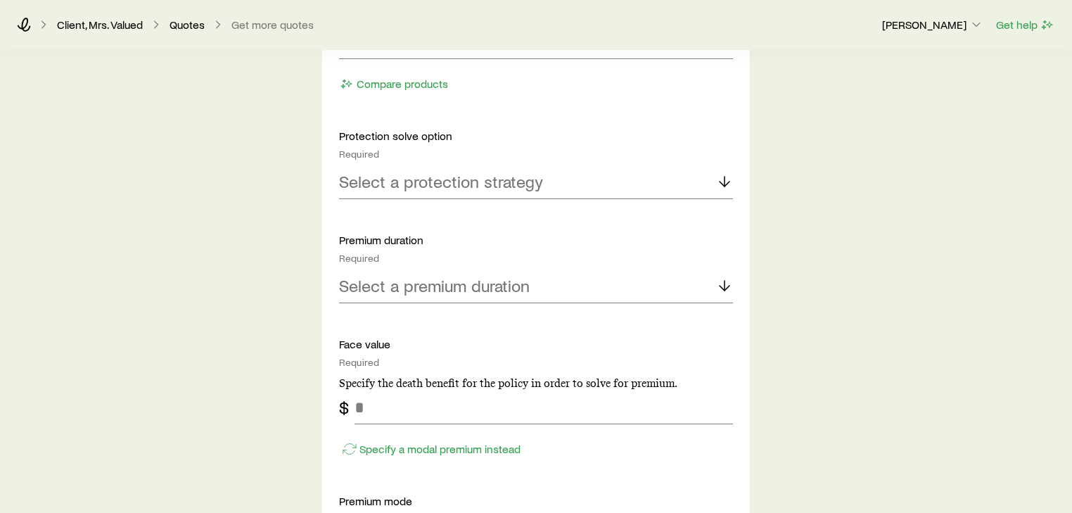
scroll to position [844, 0]
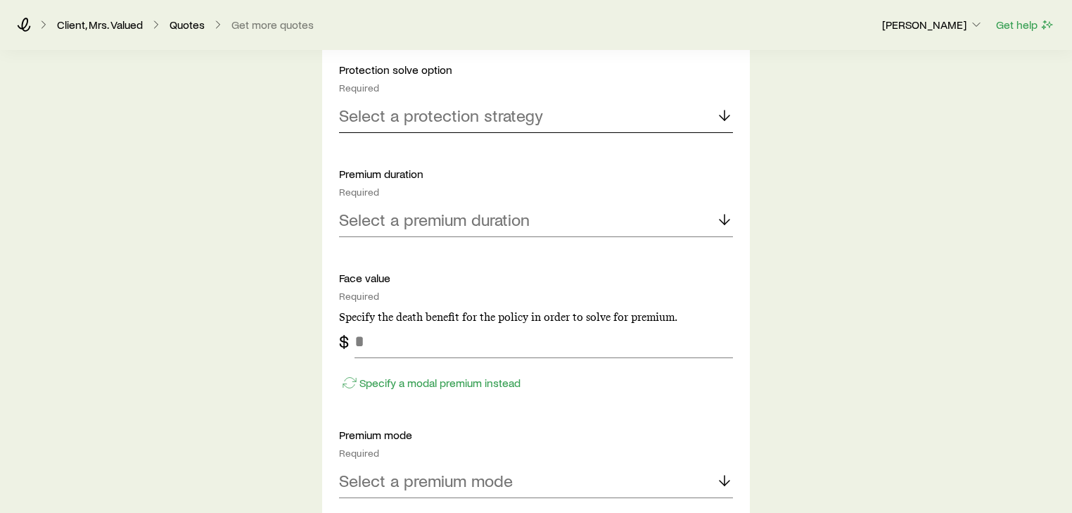
click at [414, 116] on p "Select a protection strategy" at bounding box center [441, 115] width 204 height 20
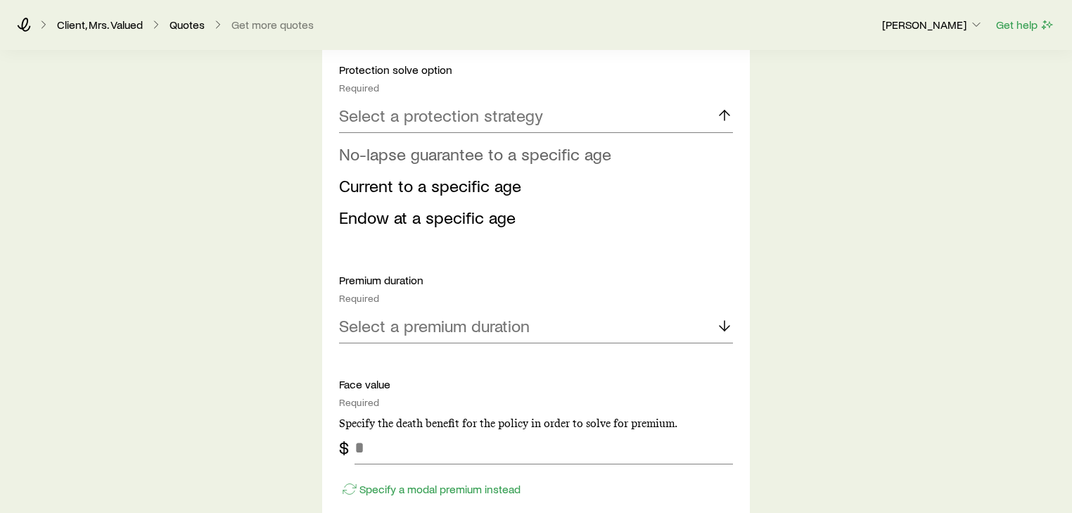
click at [400, 155] on span "No-lapse guarantee to a specific age" at bounding box center [475, 153] width 272 height 20
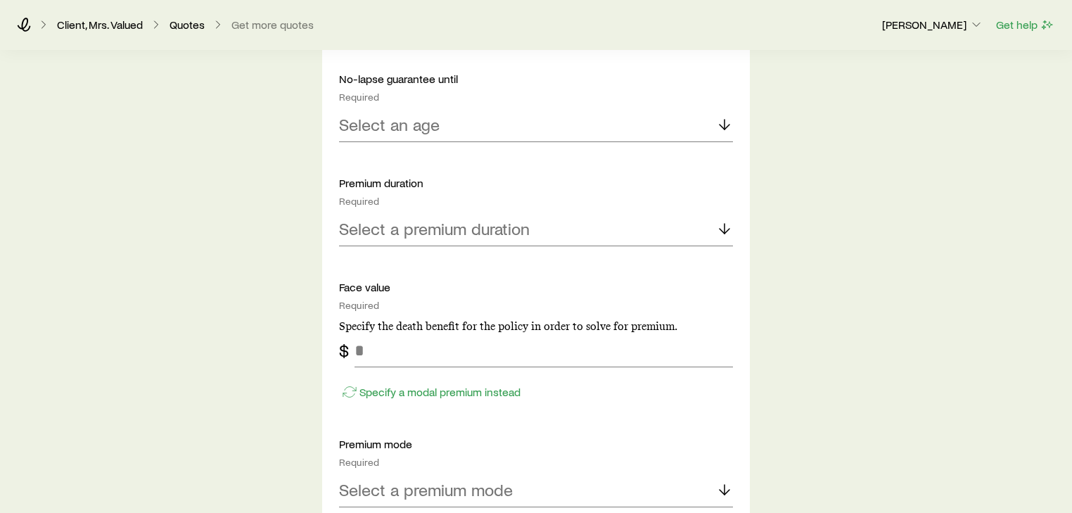
scroll to position [956, 0]
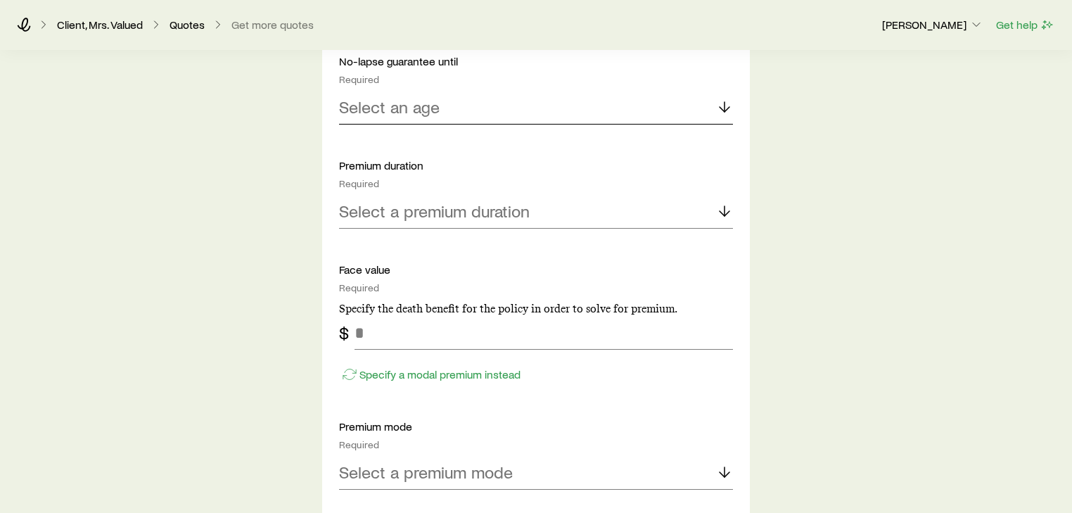
click at [408, 116] on div "Select an age" at bounding box center [536, 108] width 394 height 34
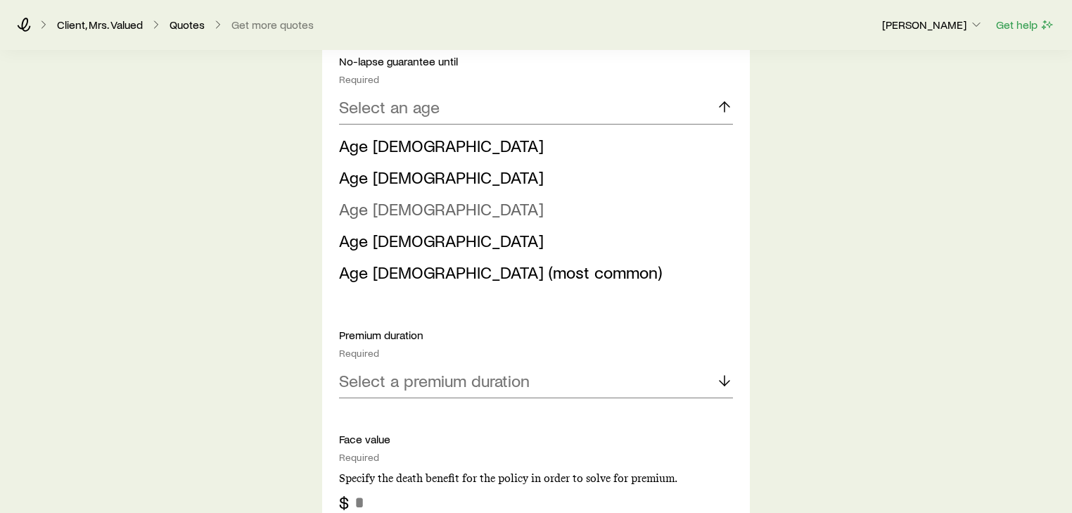
click at [371, 211] on span "Age [DEMOGRAPHIC_DATA]" at bounding box center [441, 208] width 205 height 20
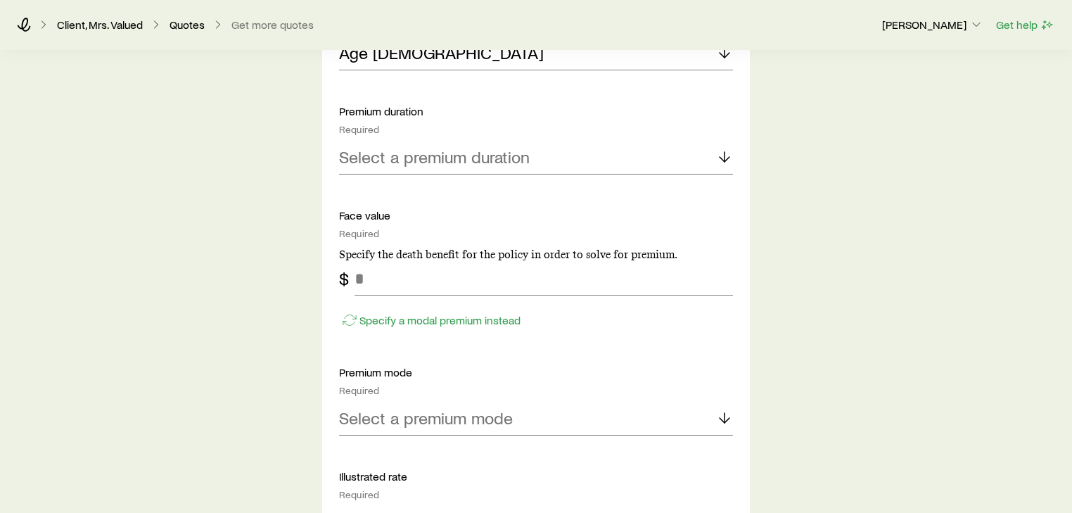
scroll to position [1013, 0]
click at [449, 161] on p "Select a premium duration" at bounding box center [434, 155] width 191 height 20
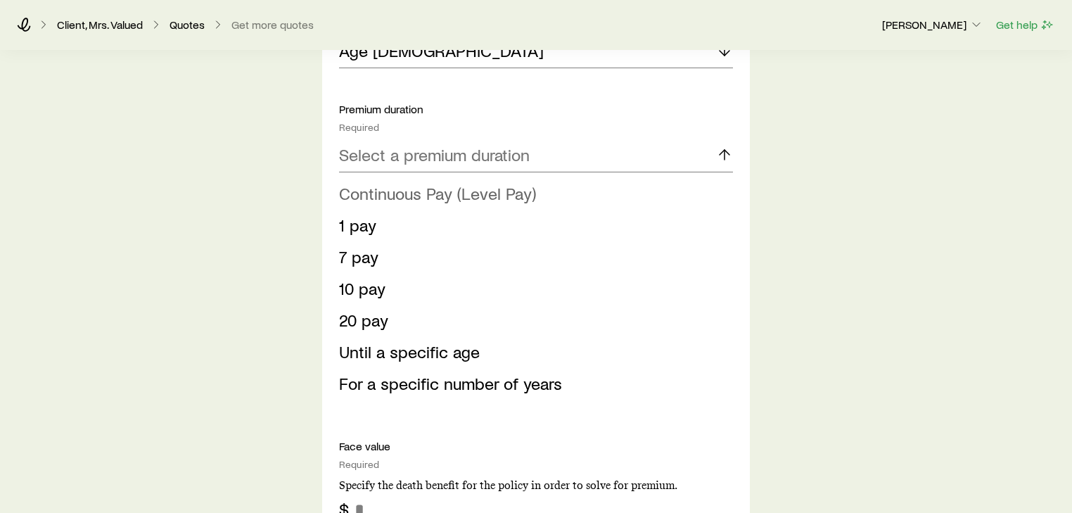
click at [399, 188] on span "Continuous Pay (Level Pay)" at bounding box center [437, 193] width 197 height 20
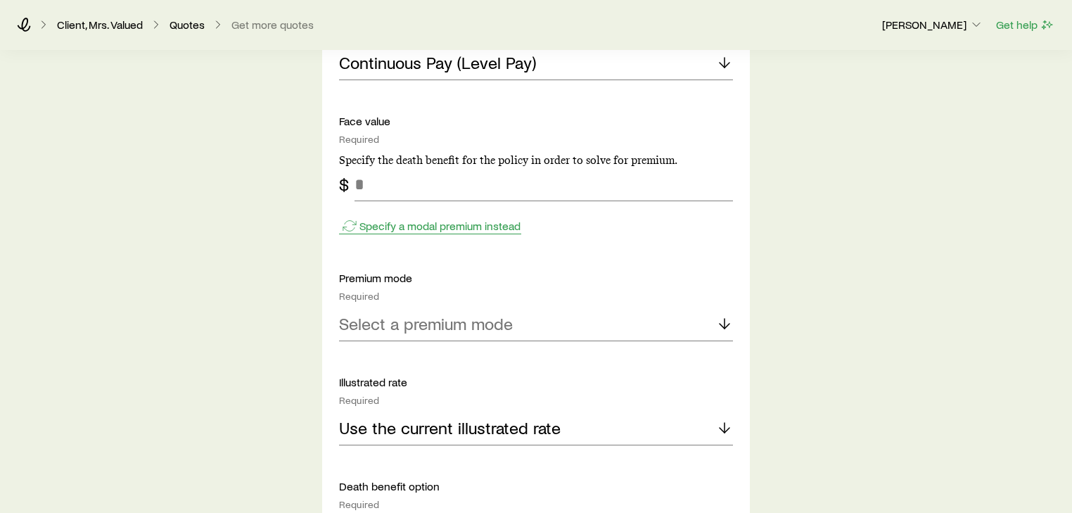
scroll to position [1125, 0]
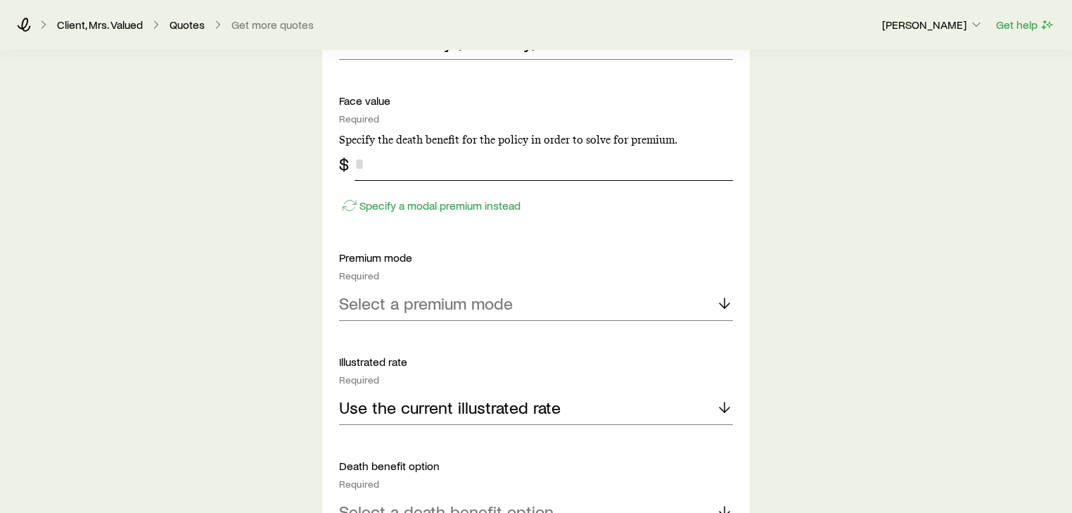
click at [389, 172] on input "tel" at bounding box center [543, 164] width 378 height 34
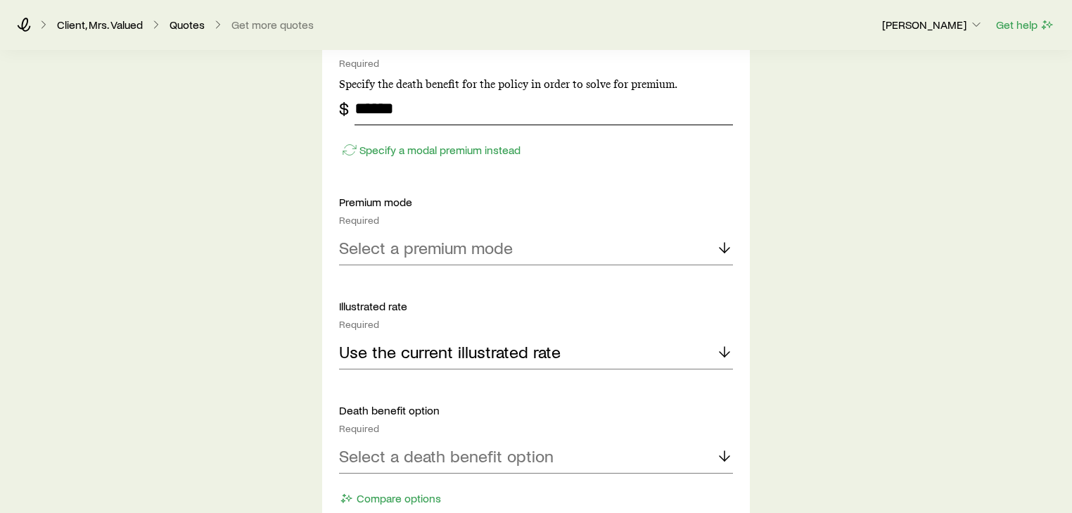
scroll to position [1181, 0]
type input "******"
click at [416, 252] on div "Select a premium mode" at bounding box center [536, 248] width 394 height 34
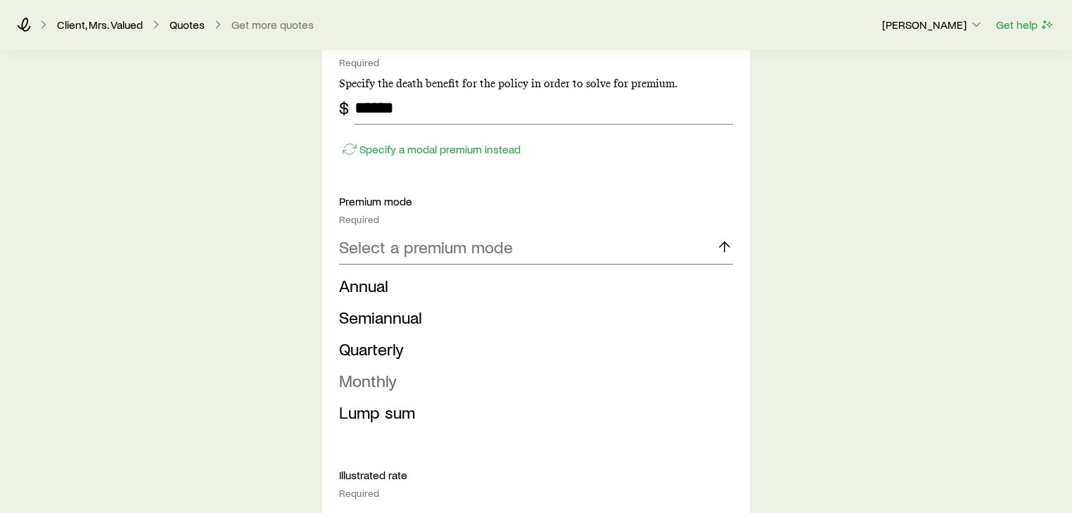
click at [366, 378] on span "Monthly" at bounding box center [368, 380] width 58 height 20
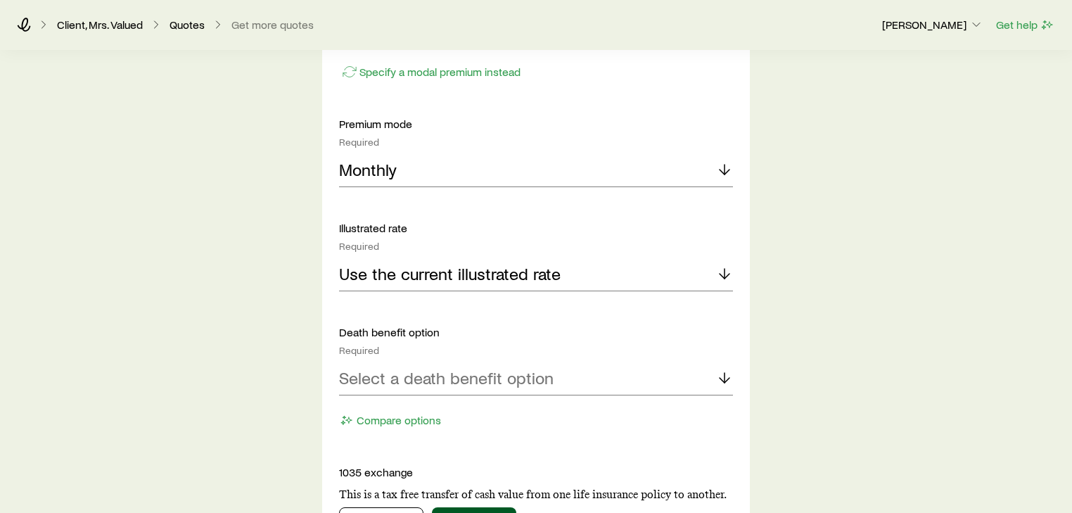
scroll to position [1350, 0]
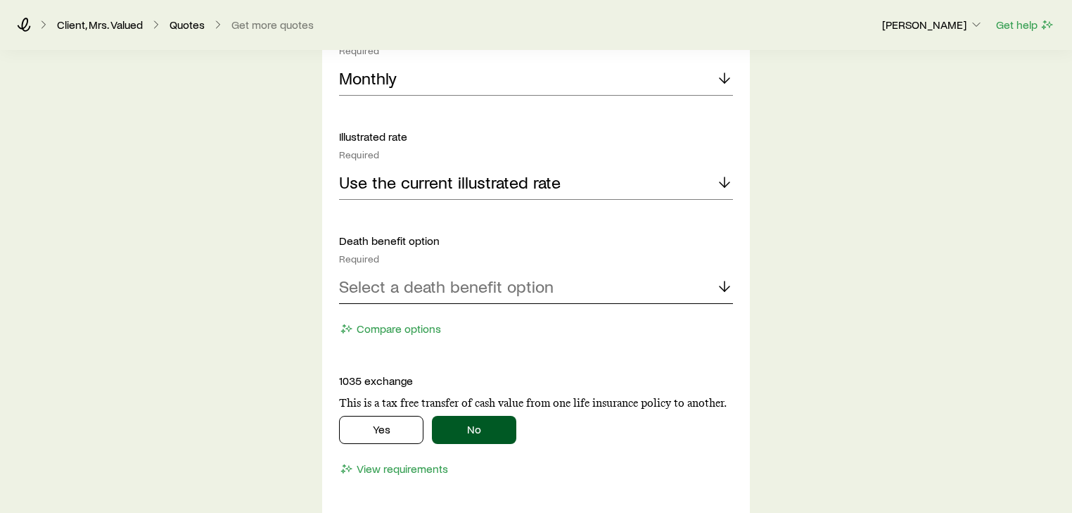
click at [426, 298] on div "Select a death benefit option" at bounding box center [536, 287] width 394 height 34
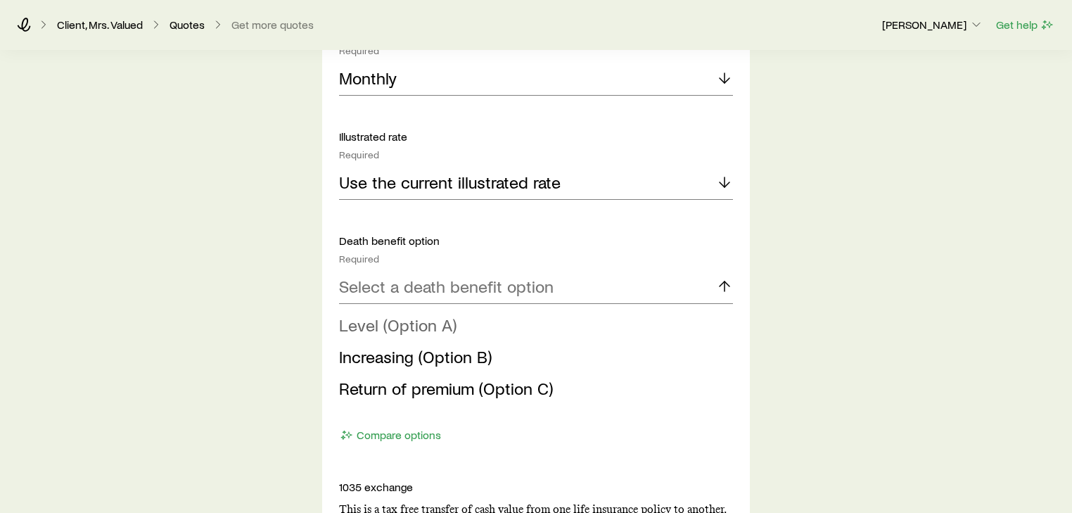
click at [385, 326] on span "Level (Option A)" at bounding box center [397, 324] width 117 height 20
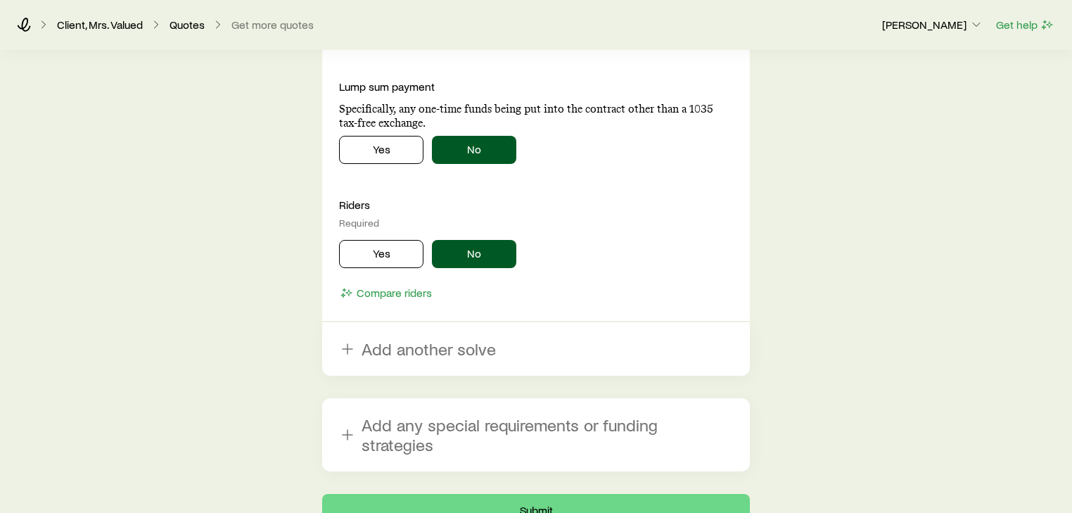
scroll to position [1856, 0]
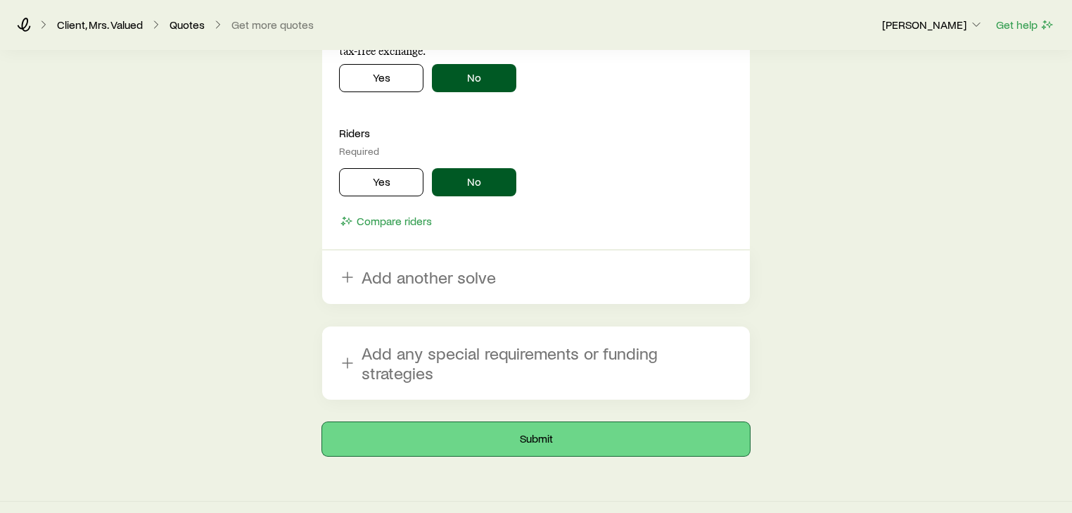
click at [501, 426] on button "Submit" at bounding box center [536, 439] width 428 height 34
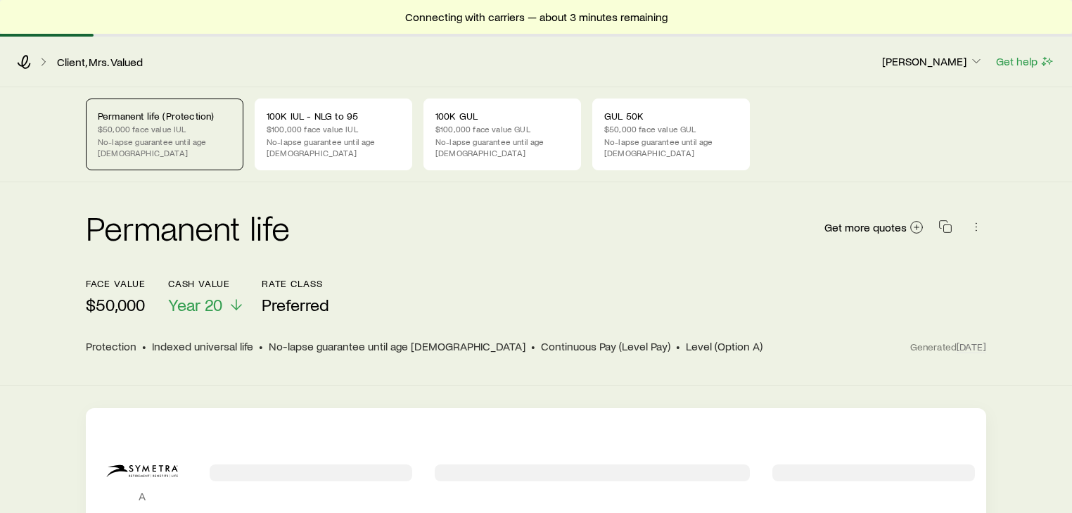
click at [172, 123] on p "$50,000 face value IUL" at bounding box center [165, 128] width 134 height 11
click at [978, 219] on icon "button" at bounding box center [976, 226] width 14 height 14
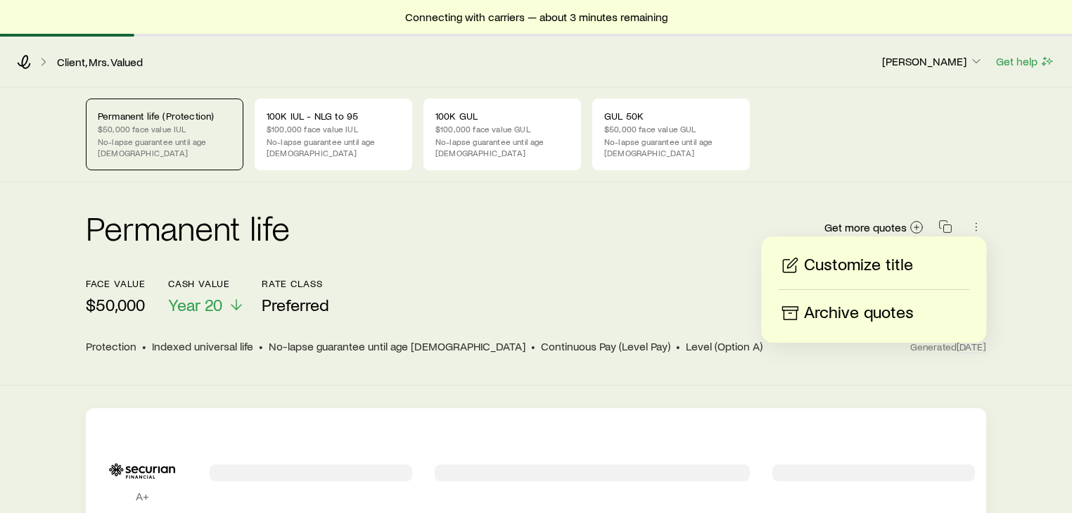
click at [889, 264] on p "Customize title" at bounding box center [858, 265] width 109 height 23
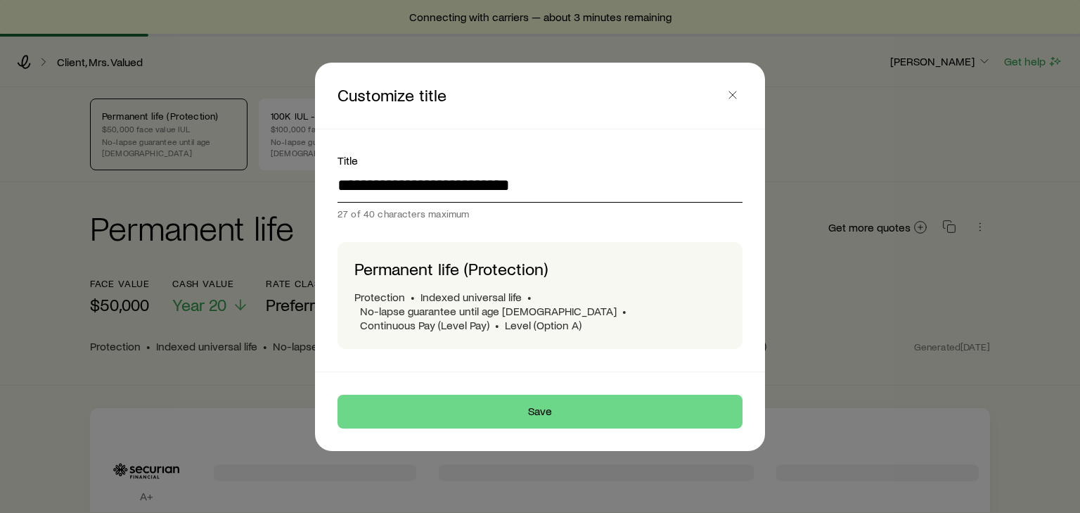
click at [597, 200] on input "**********" at bounding box center [540, 186] width 405 height 34
drag, startPoint x: 571, startPoint y: 195, endPoint x: 206, endPoint y: 205, distance: 365.1
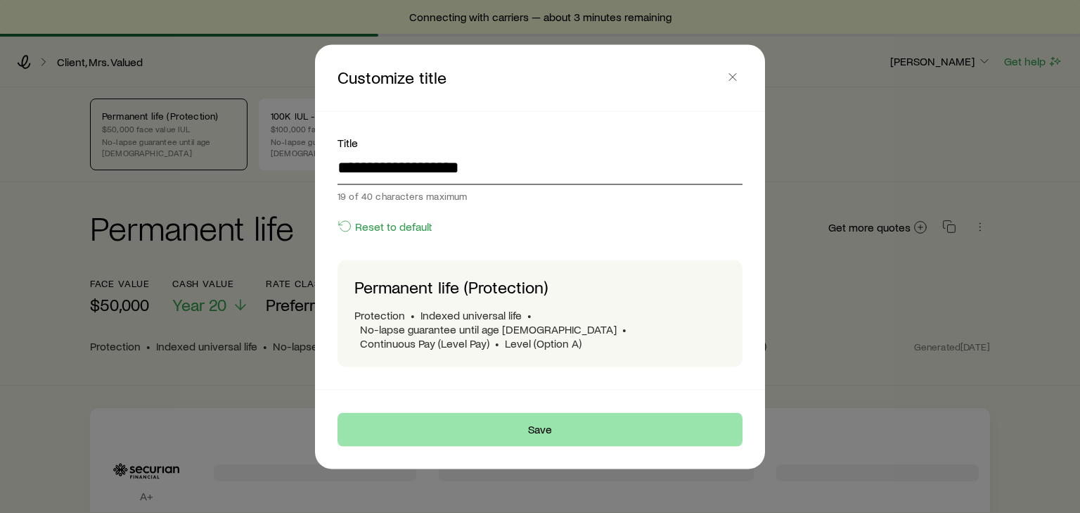
type input "**********"
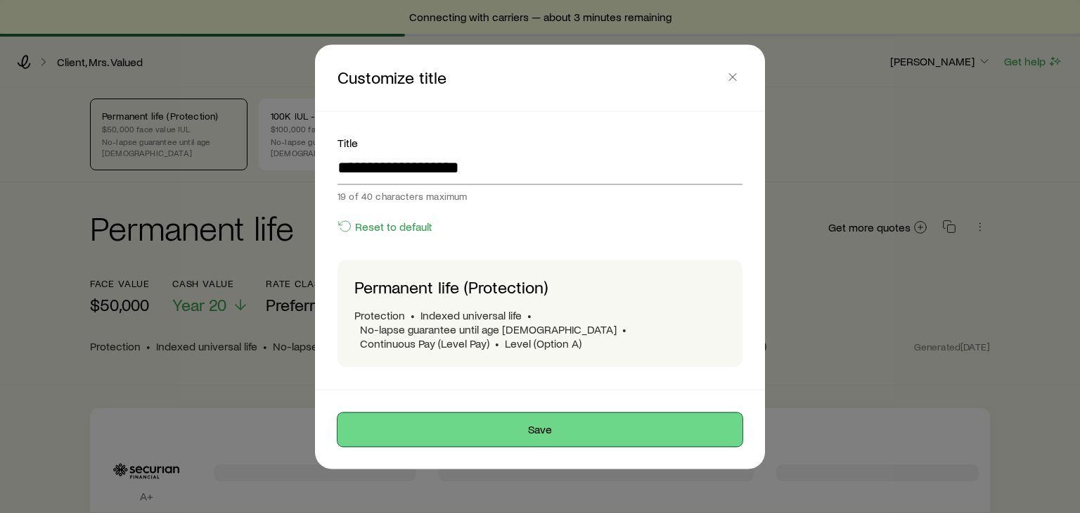
click at [587, 418] on button "Save" at bounding box center [540, 429] width 405 height 34
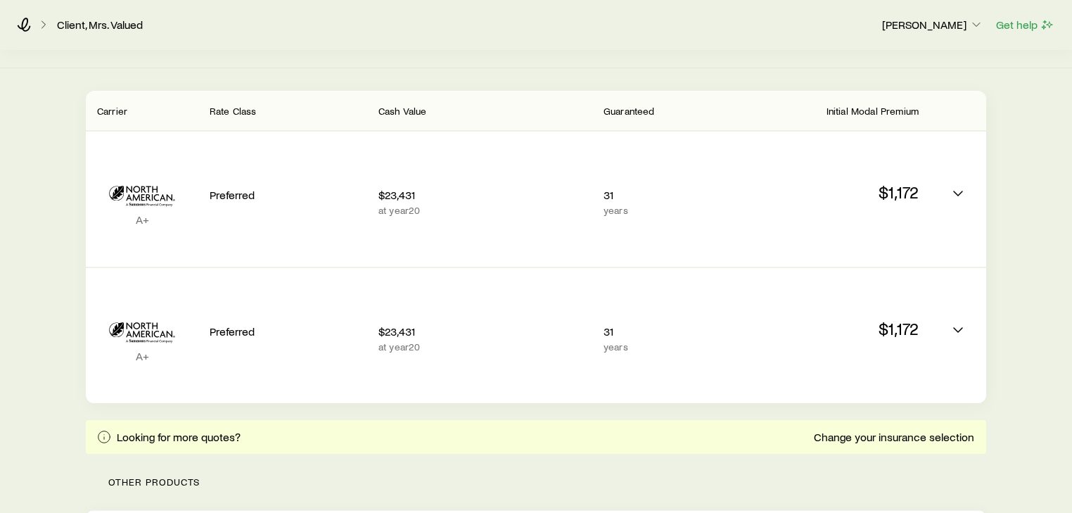
scroll to position [264, 0]
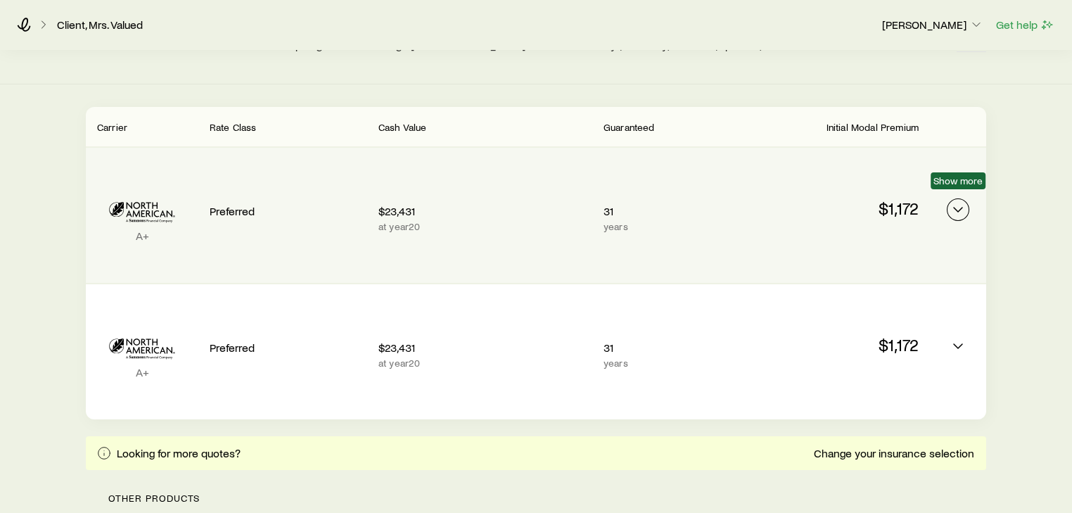
click at [959, 204] on icon "Permanent quotes" at bounding box center [957, 209] width 17 height 17
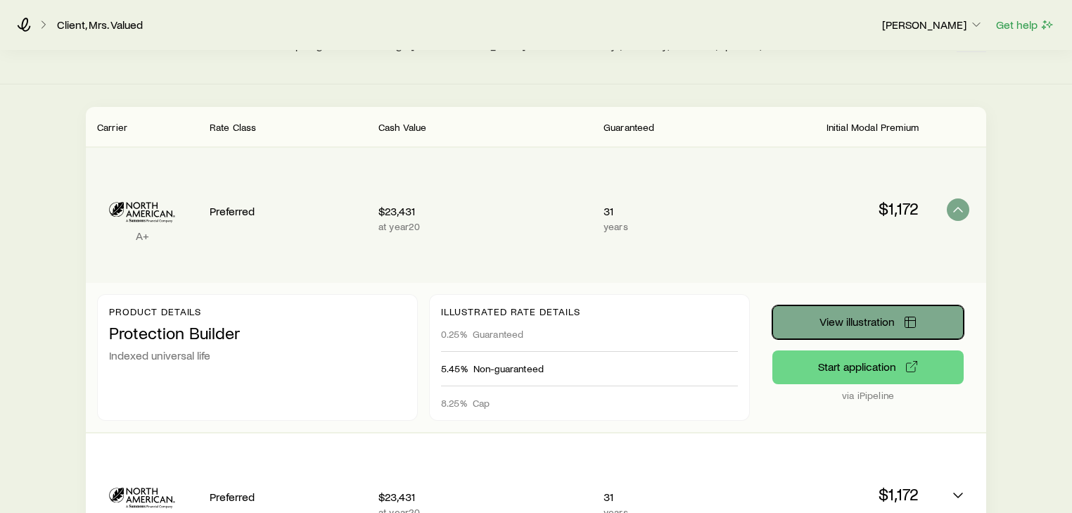
click at [833, 318] on button "View illustration" at bounding box center [867, 322] width 191 height 34
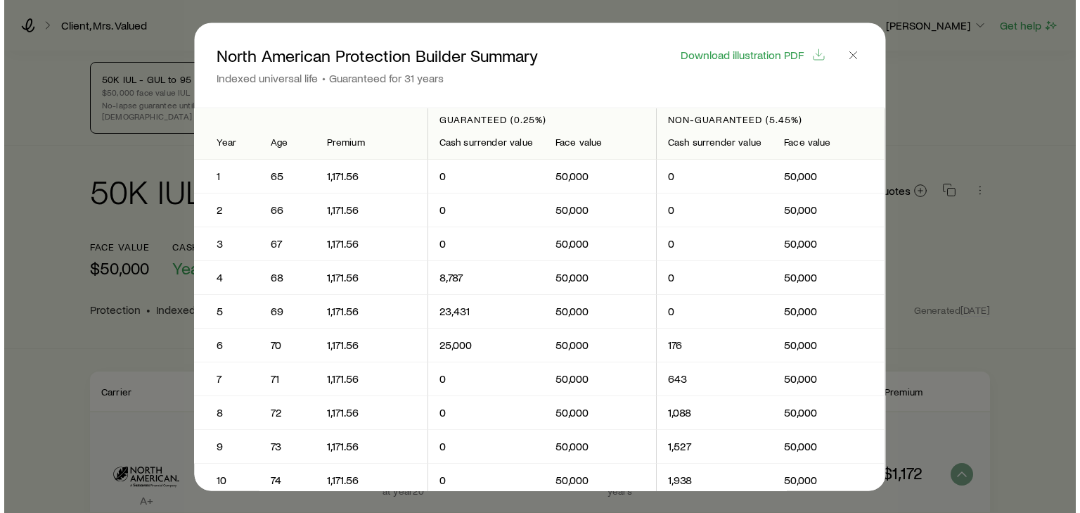
scroll to position [0, 0]
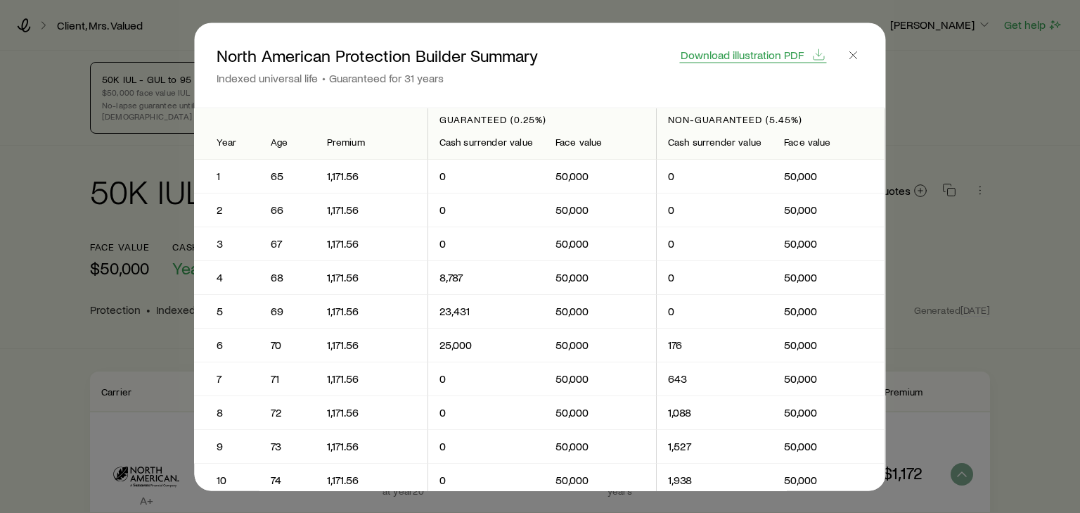
click at [792, 58] on span "Download illustration PDF" at bounding box center [742, 54] width 123 height 11
click at [852, 54] on icon "button" at bounding box center [854, 55] width 14 height 14
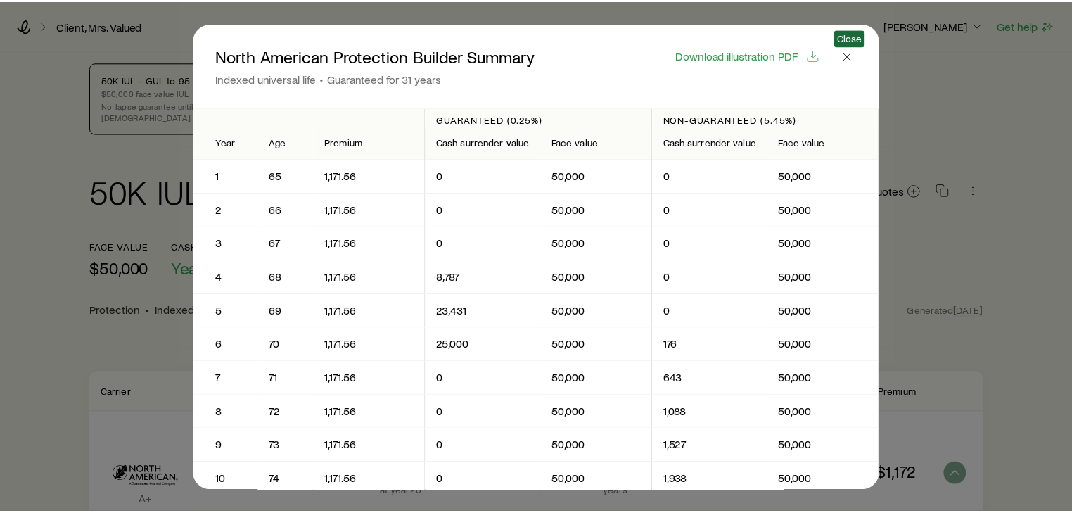
scroll to position [264, 0]
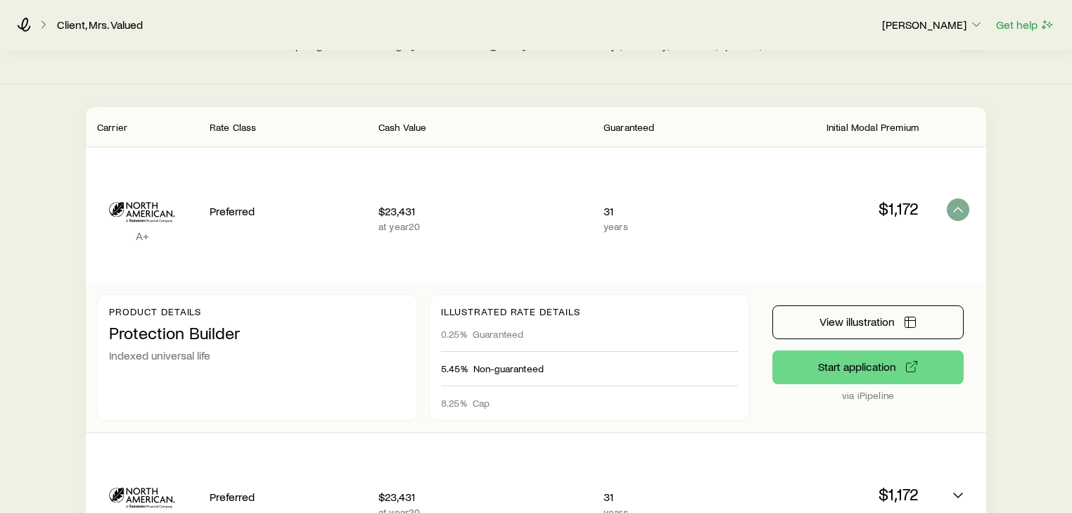
click at [960, 207] on polyline "Permanent quotes" at bounding box center [958, 209] width 8 height 4
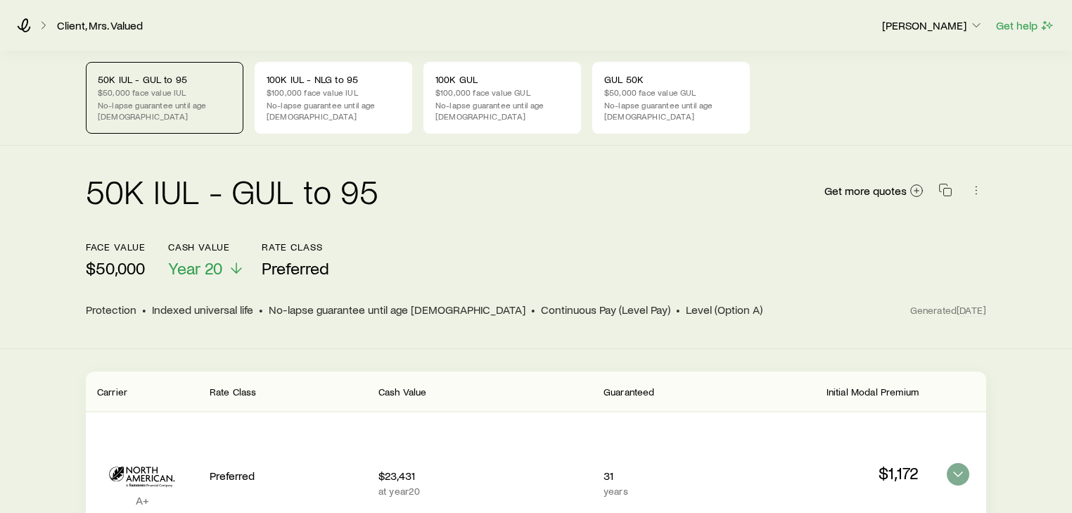
scroll to position [0, 0]
drag, startPoint x: 667, startPoint y: 98, endPoint x: 675, endPoint y: 111, distance: 15.2
click at [667, 98] on div "GUL 50K $50,000 face value GUL No-lapse guarantee until age [DEMOGRAPHIC_DATA]" at bounding box center [671, 98] width 158 height 72
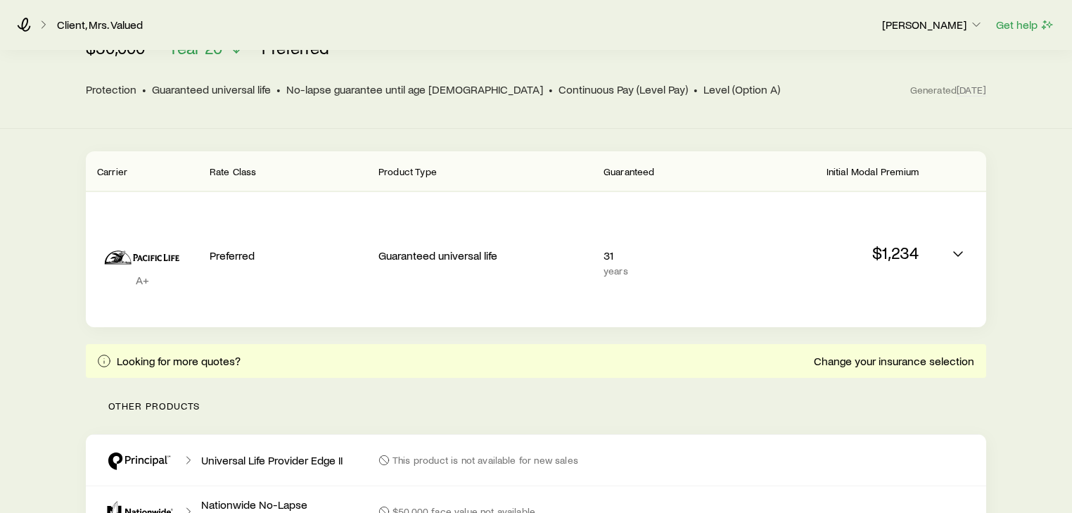
scroll to position [225, 0]
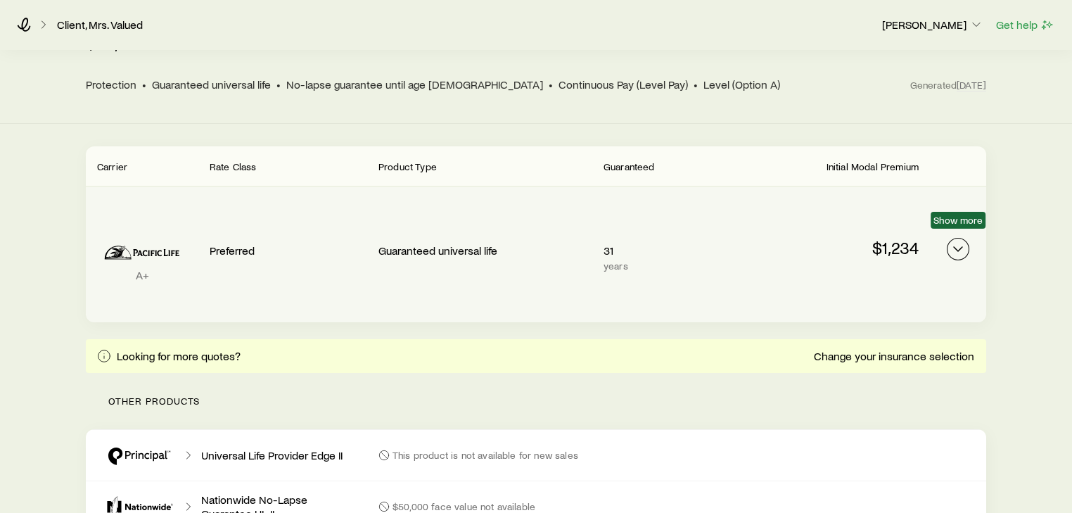
click at [954, 241] on icon "Permanent quotes" at bounding box center [957, 249] width 17 height 17
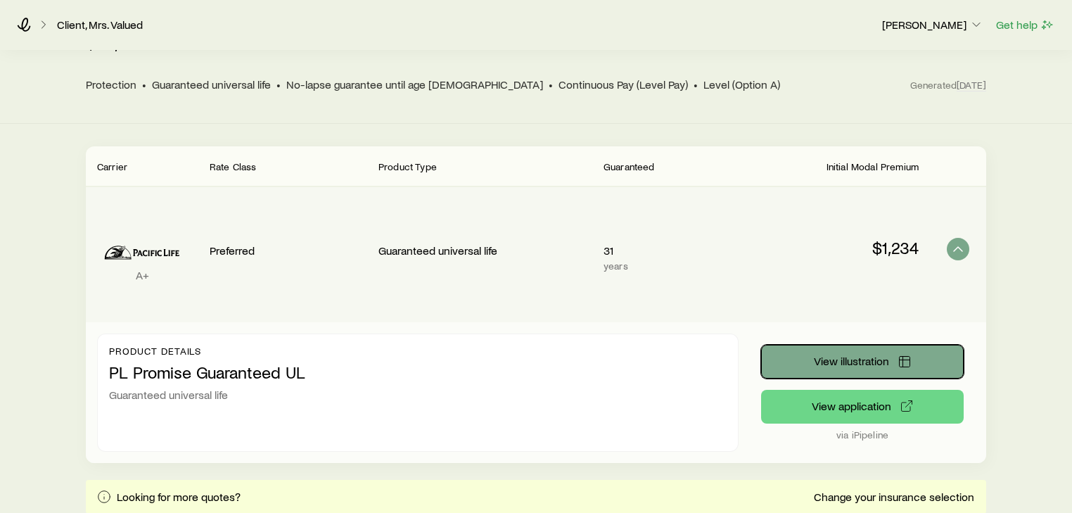
click at [866, 345] on button "View illustration" at bounding box center [862, 362] width 203 height 34
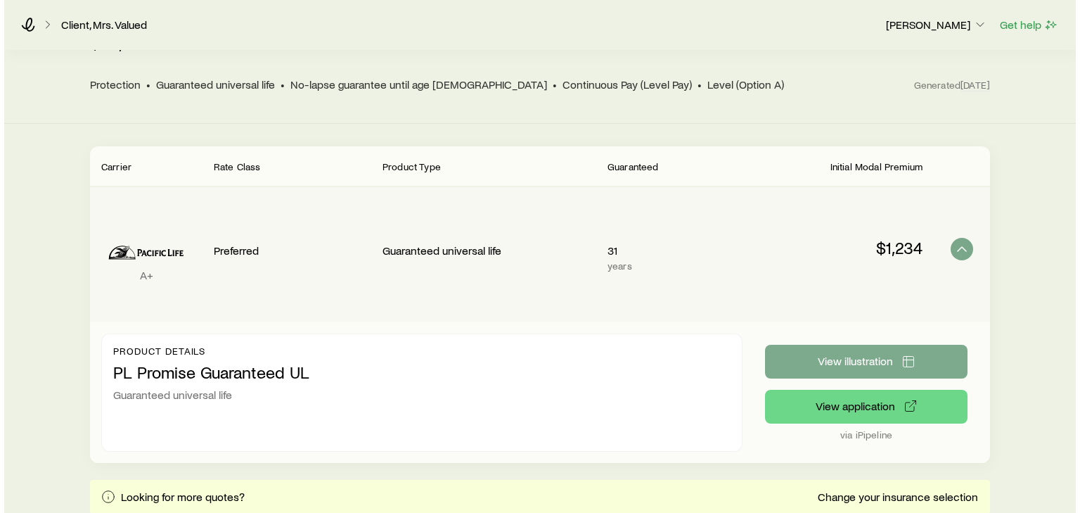
scroll to position [0, 0]
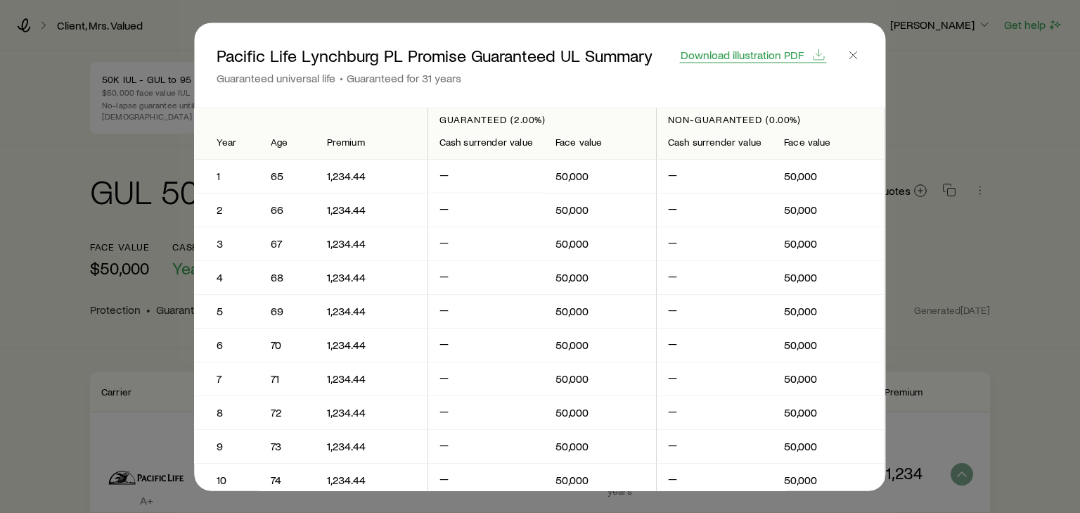
click at [759, 56] on span "Download illustration PDF" at bounding box center [742, 54] width 123 height 11
click at [857, 53] on icon "button" at bounding box center [854, 55] width 14 height 14
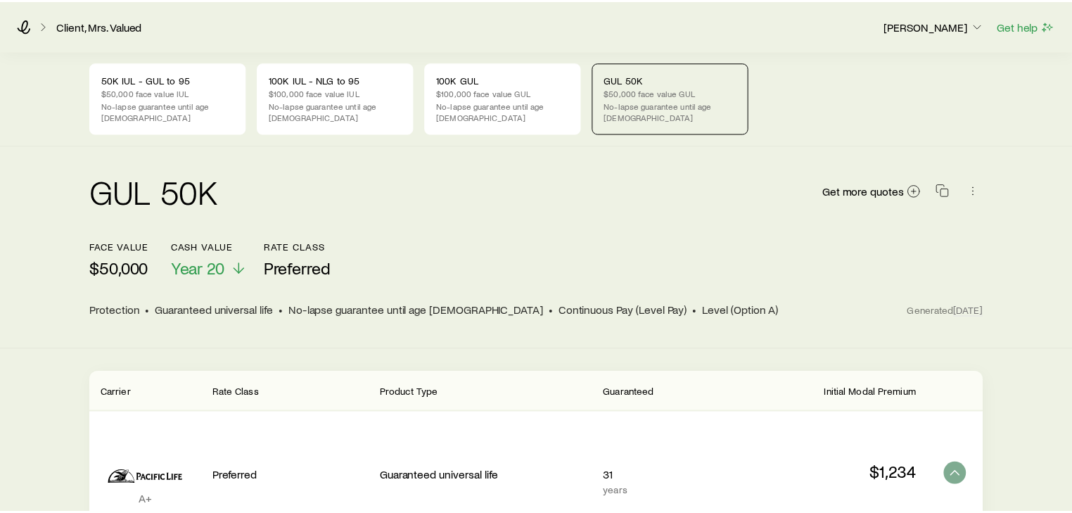
scroll to position [225, 0]
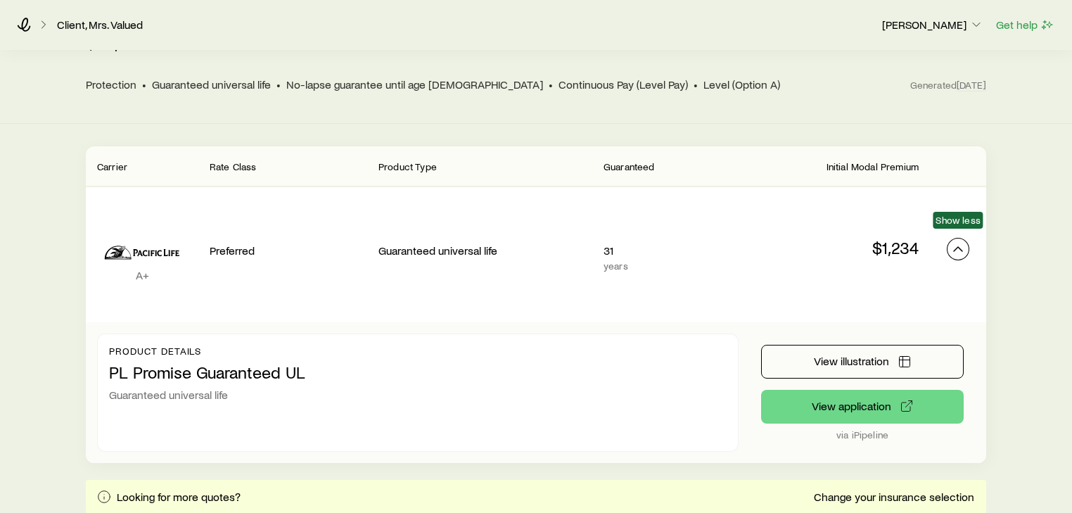
click at [959, 247] on polyline "Permanent quotes" at bounding box center [958, 249] width 8 height 4
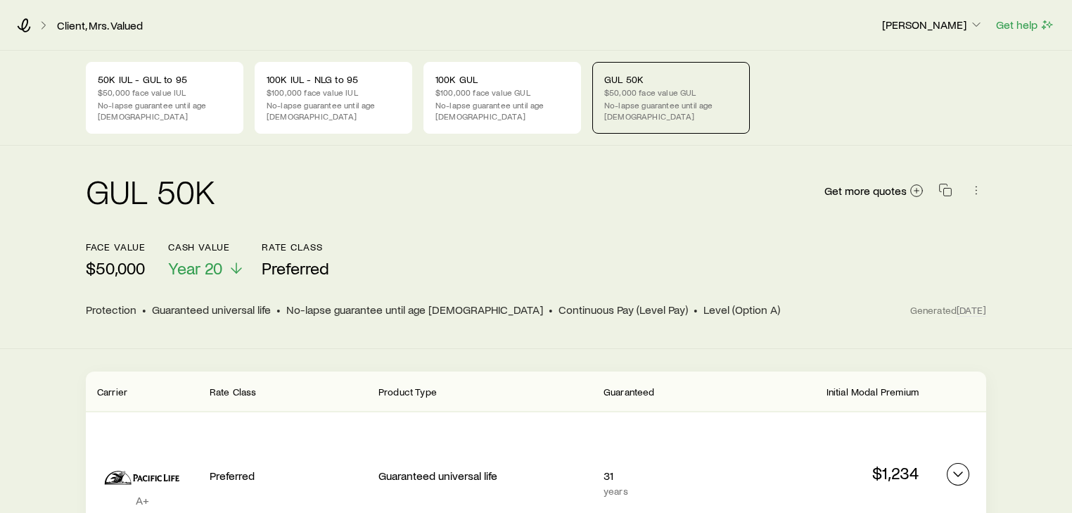
scroll to position [0, 0]
click at [133, 93] on p "$50,000 face value IUL" at bounding box center [165, 91] width 134 height 11
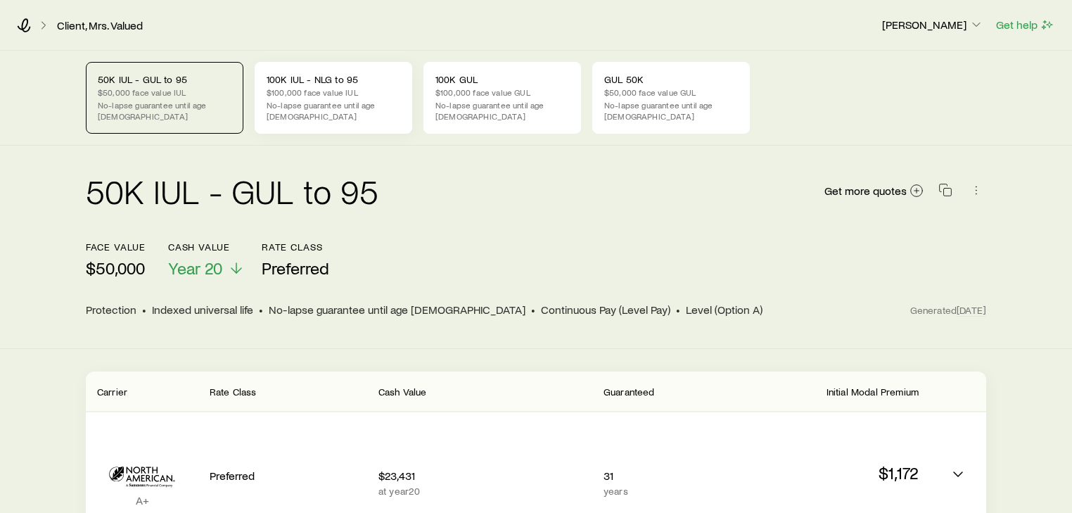
click at [350, 91] on p "$100,000 face value IUL" at bounding box center [334, 91] width 134 height 11
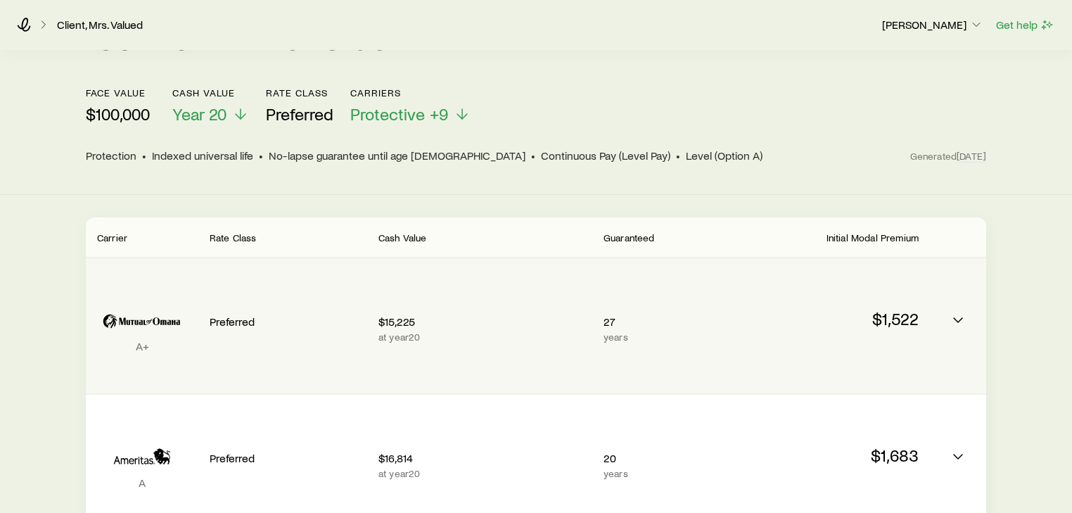
scroll to position [169, 0]
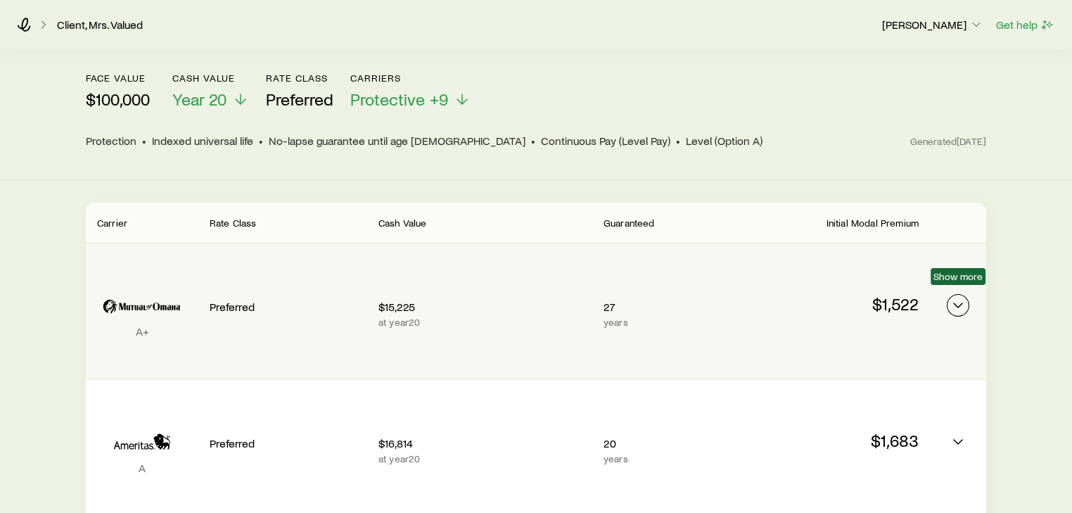
click at [956, 303] on polyline "Permanent quotes" at bounding box center [958, 305] width 8 height 4
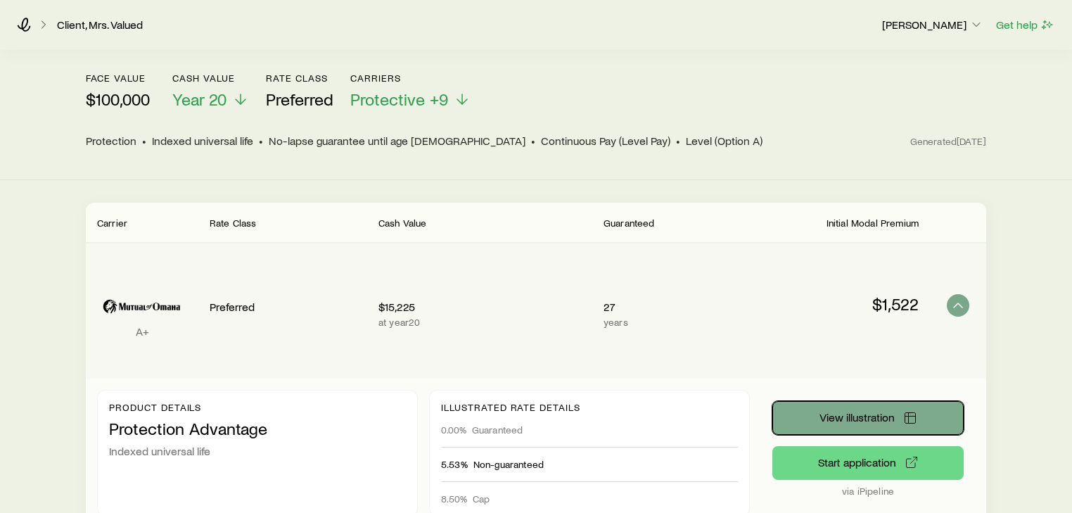
click at [852, 411] on span "View illustration" at bounding box center [856, 416] width 75 height 11
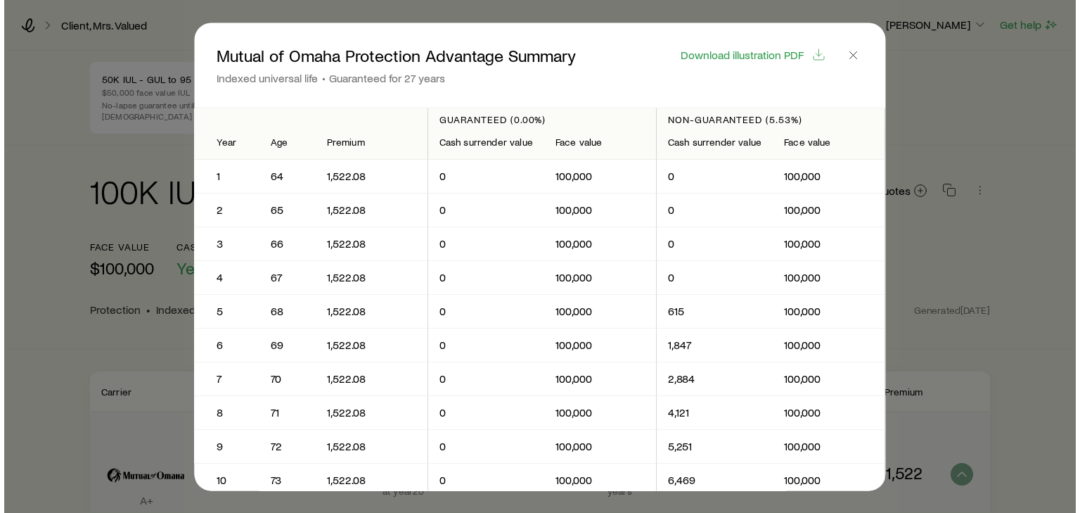
scroll to position [0, 0]
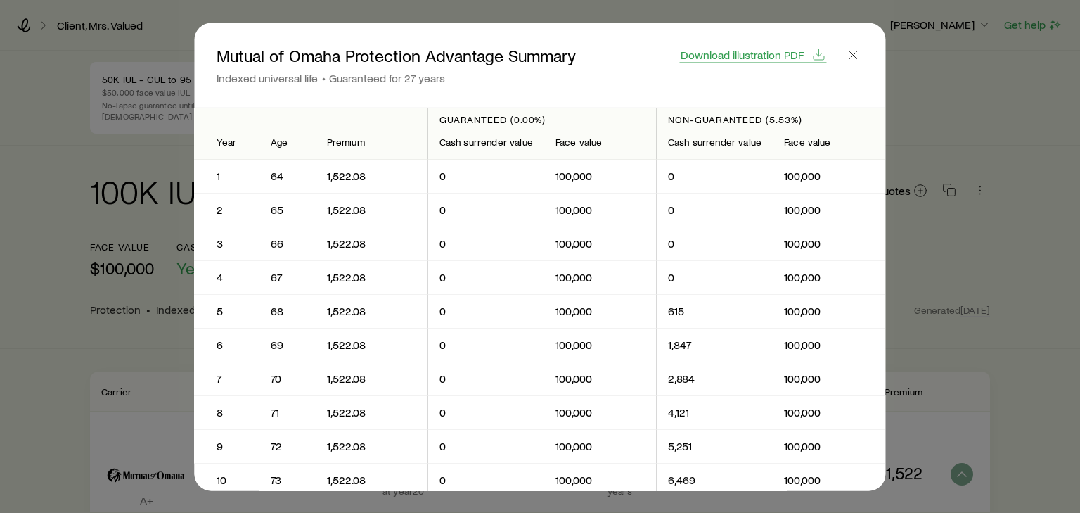
click at [766, 56] on span "Download illustration PDF" at bounding box center [742, 54] width 123 height 11
click at [856, 51] on icon "button" at bounding box center [854, 55] width 14 height 14
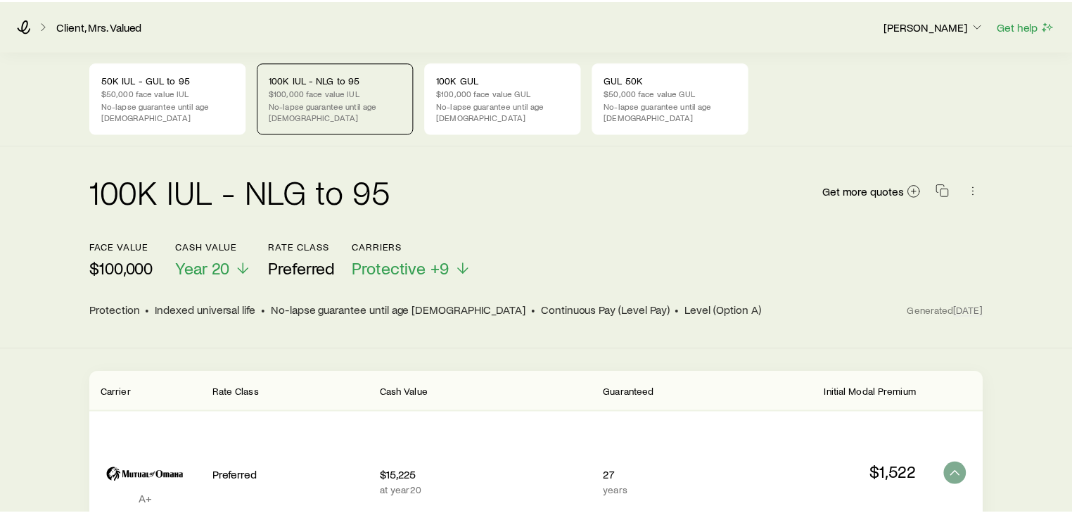
scroll to position [169, 0]
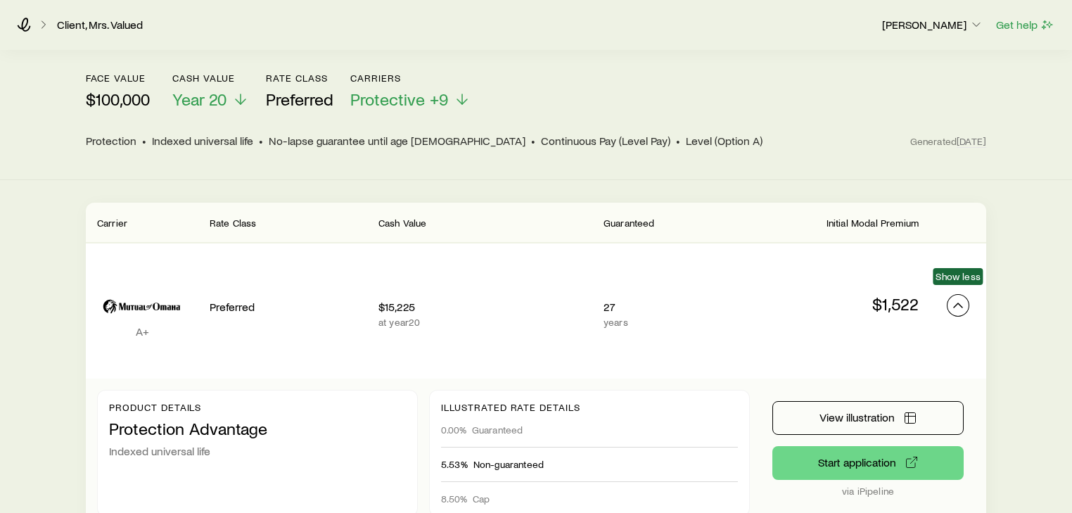
click at [962, 297] on icon "Permanent quotes" at bounding box center [957, 305] width 17 height 17
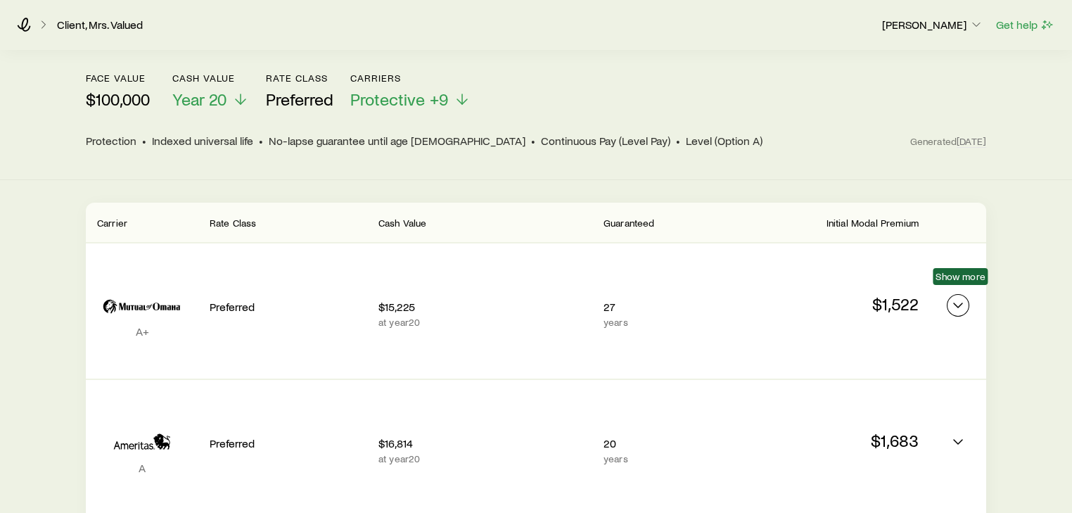
drag, startPoint x: 962, startPoint y: 297, endPoint x: 925, endPoint y: 268, distance: 47.0
click at [956, 297] on icon "Permanent quotes" at bounding box center [957, 305] width 17 height 17
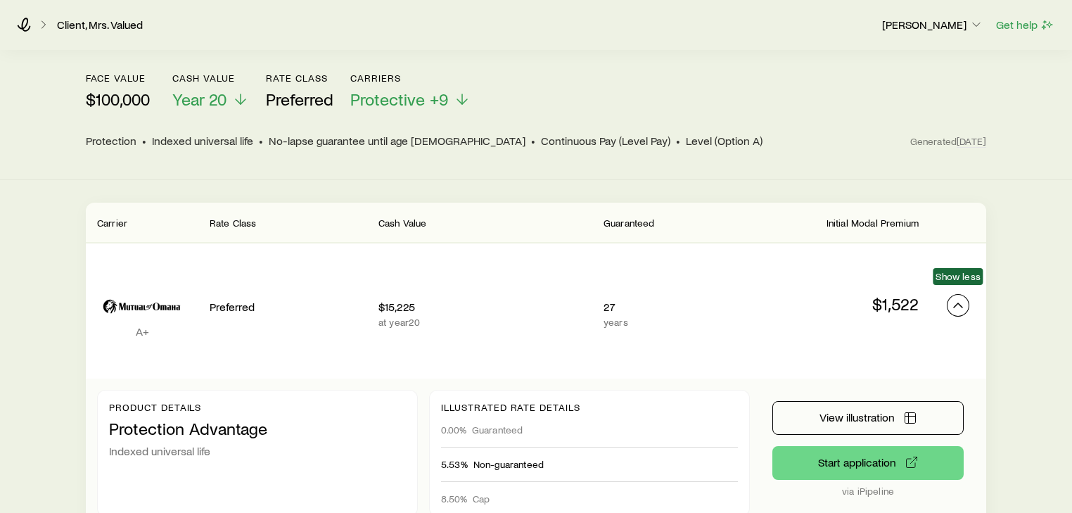
click at [966, 294] on button "Permanent quotes" at bounding box center [958, 305] width 23 height 23
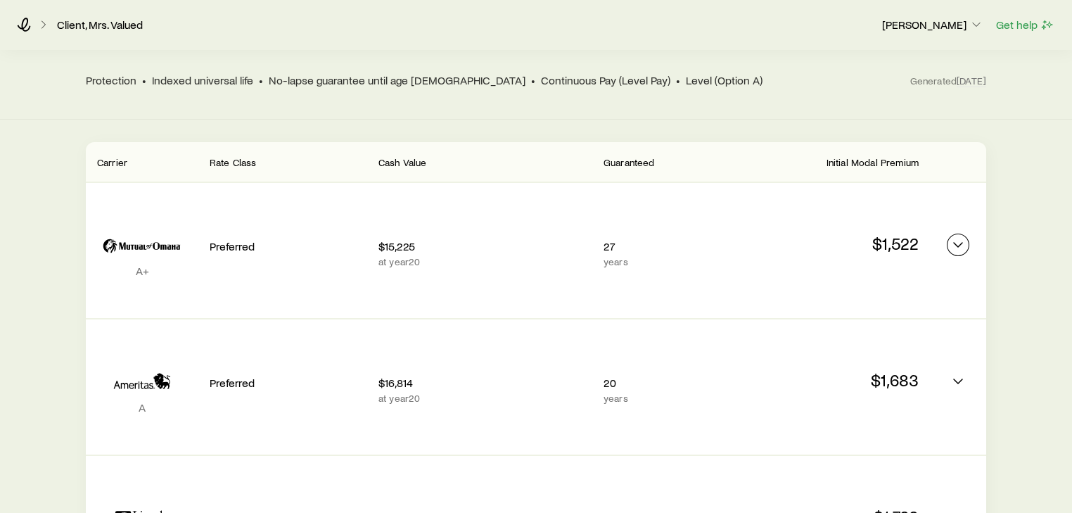
scroll to position [281, 0]
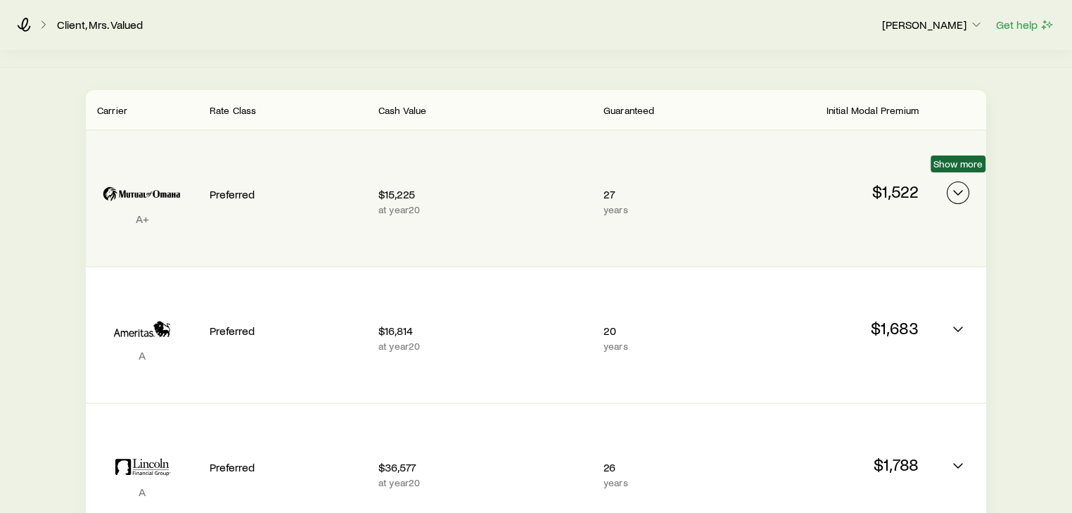
click at [959, 184] on icon "Permanent quotes" at bounding box center [957, 192] width 17 height 17
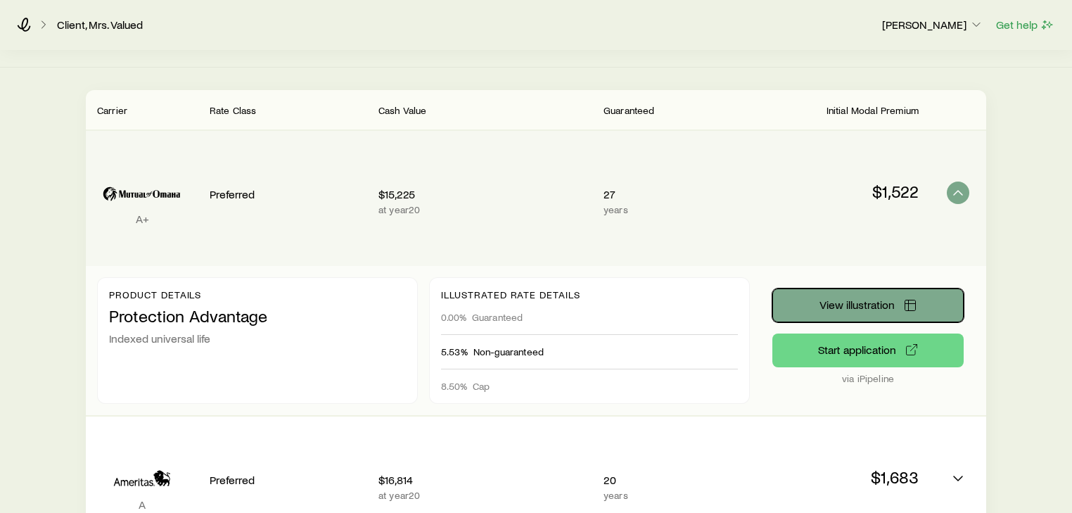
click at [878, 299] on span "View illustration" at bounding box center [856, 304] width 75 height 11
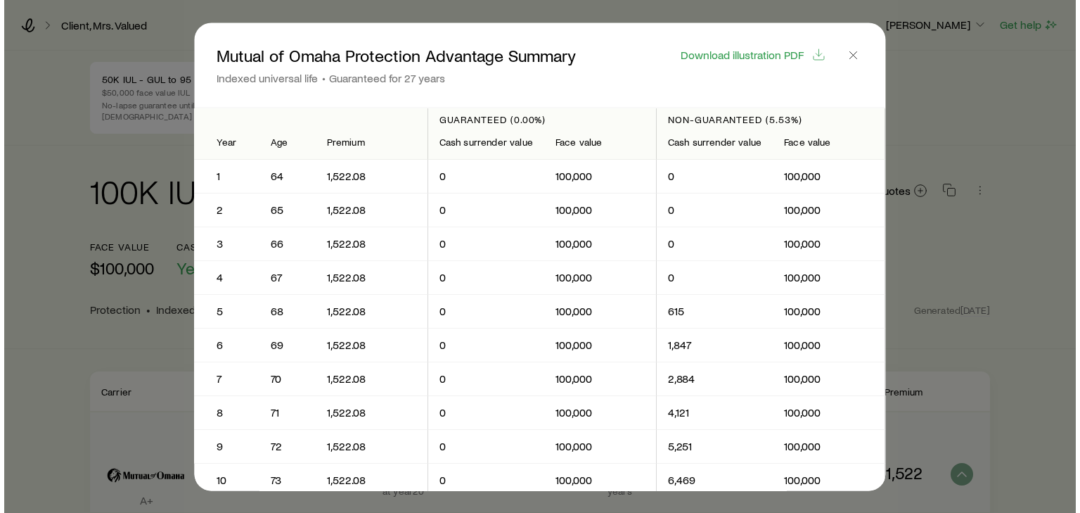
scroll to position [0, 0]
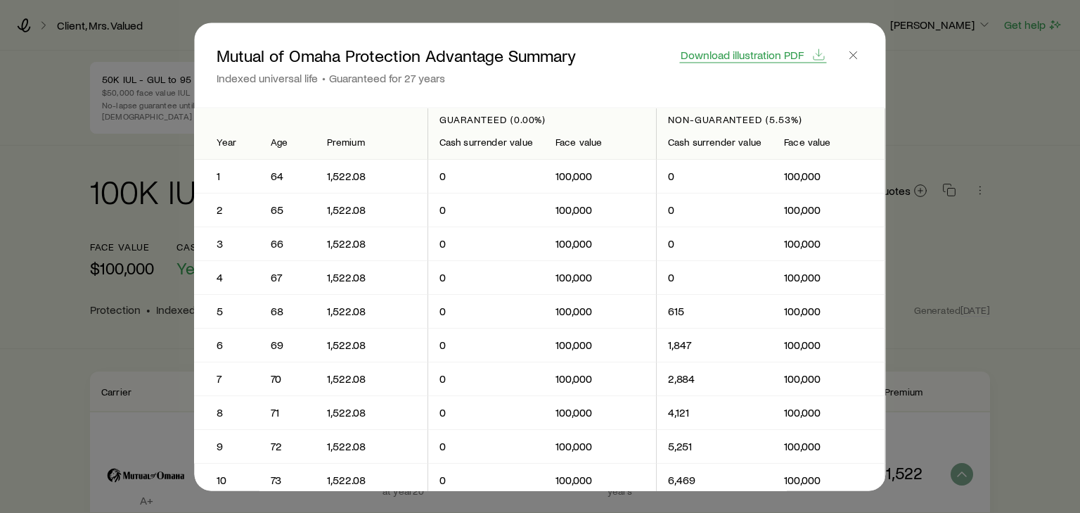
click at [741, 53] on span "Download illustration PDF" at bounding box center [742, 54] width 123 height 11
click at [855, 57] on icon "button" at bounding box center [854, 55] width 14 height 14
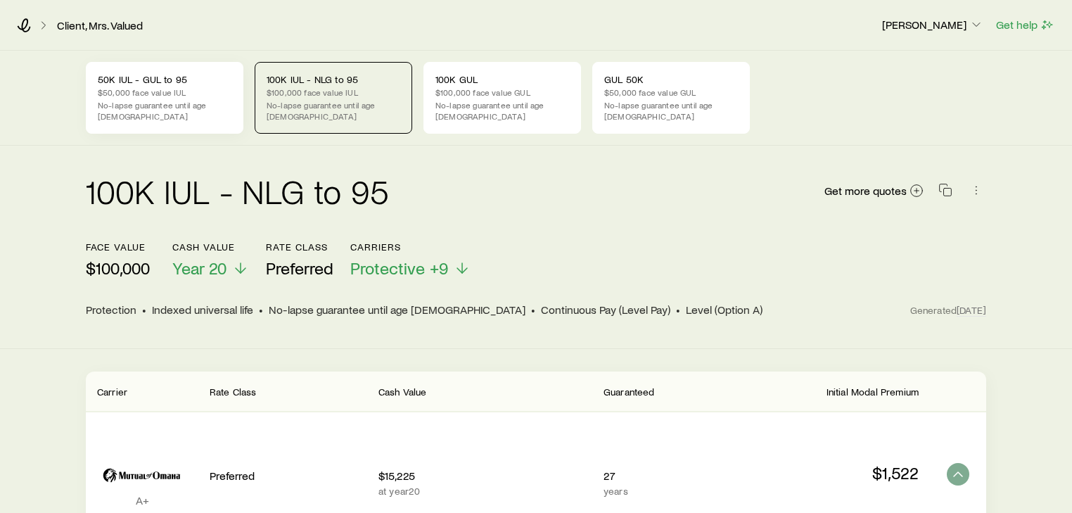
click at [137, 76] on p "50K IUL - GUL to 95" at bounding box center [165, 79] width 134 height 11
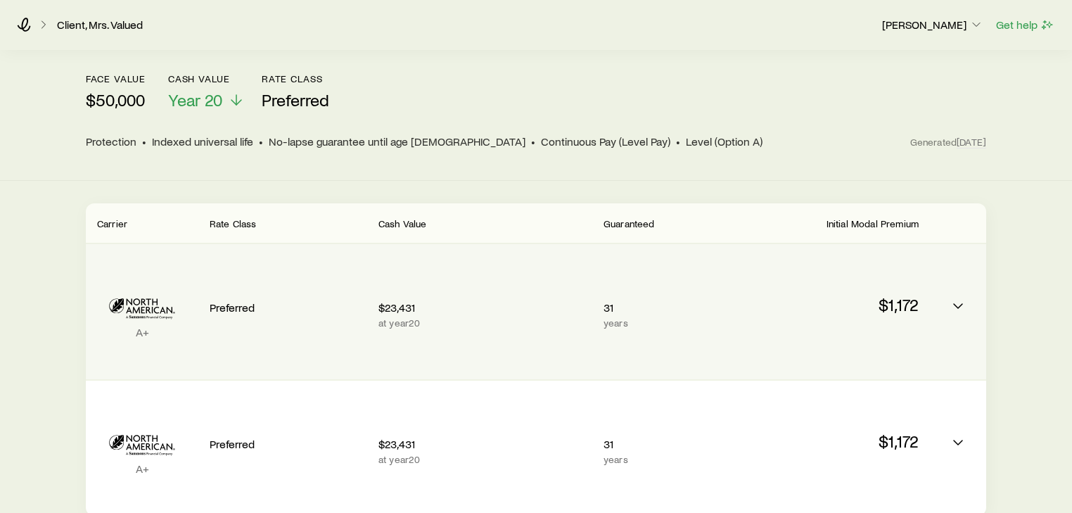
scroll to position [169, 0]
click at [956, 297] on icon "Permanent quotes" at bounding box center [957, 305] width 17 height 17
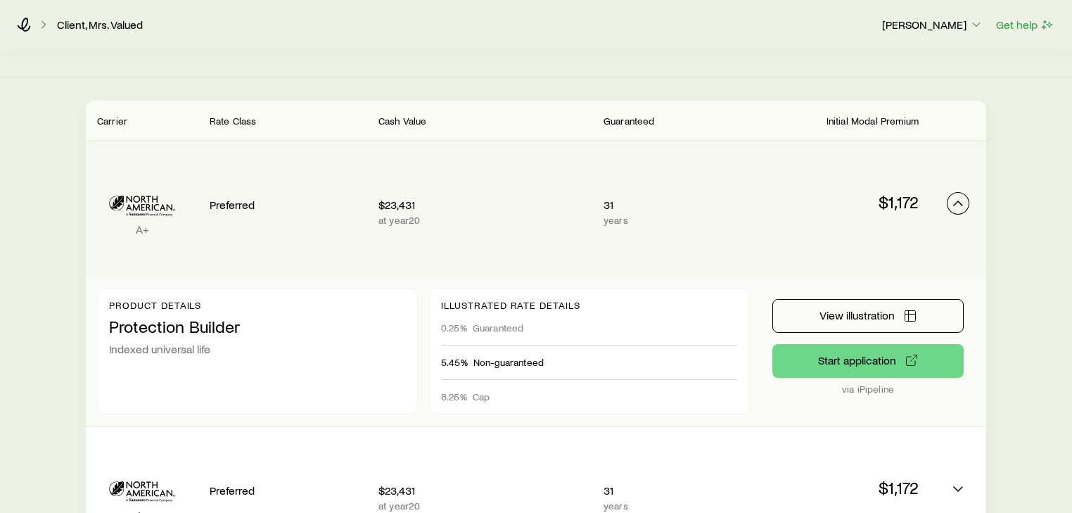
scroll to position [281, 0]
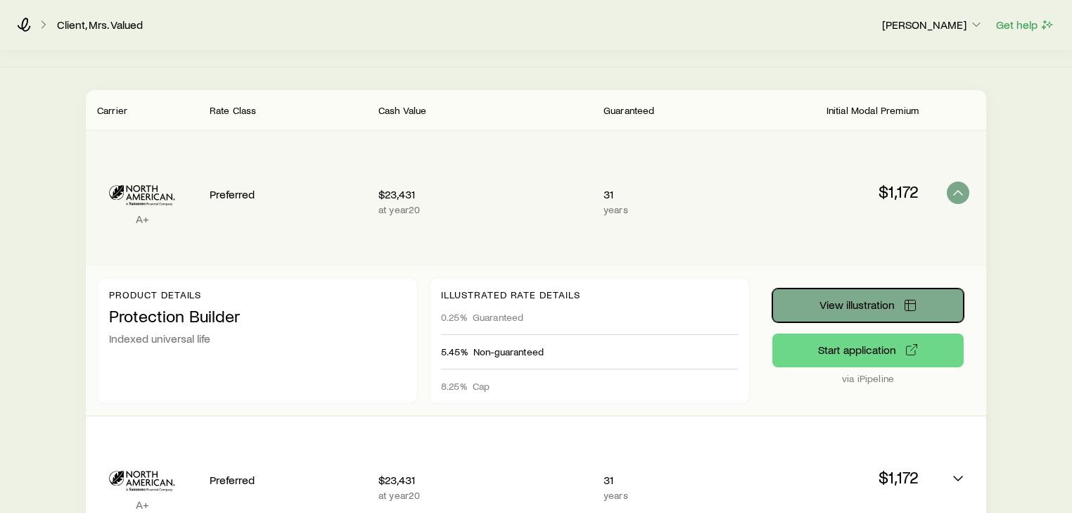
click at [845, 299] on span "View illustration" at bounding box center [856, 304] width 75 height 11
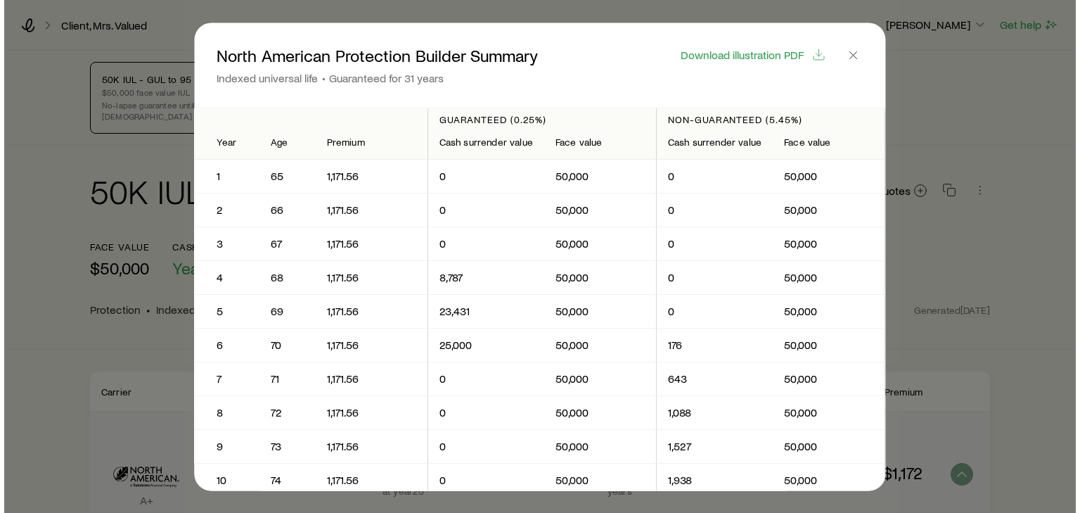
scroll to position [0, 0]
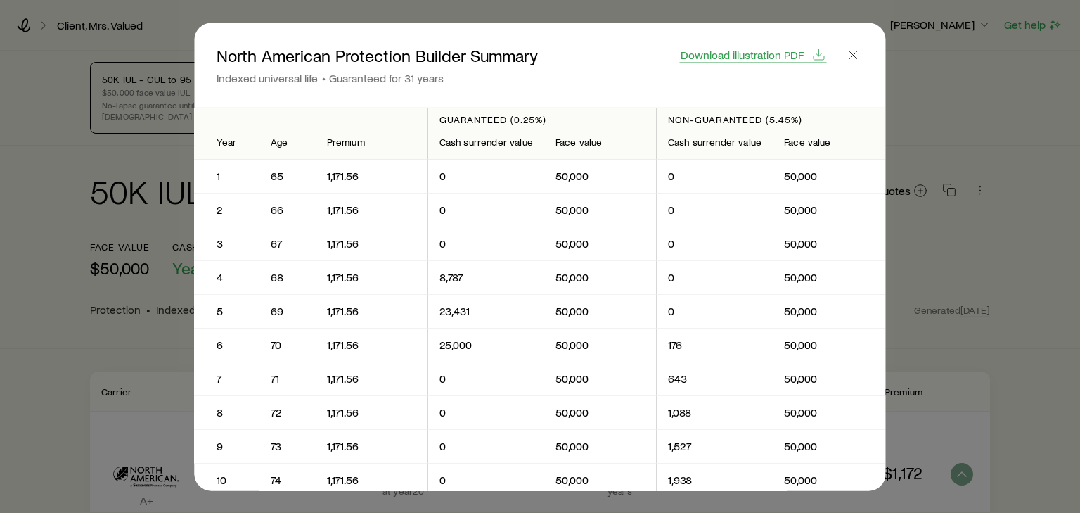
click at [768, 51] on span "Download illustration PDF" at bounding box center [742, 54] width 123 height 11
click at [853, 56] on line "button" at bounding box center [853, 54] width 7 height 7
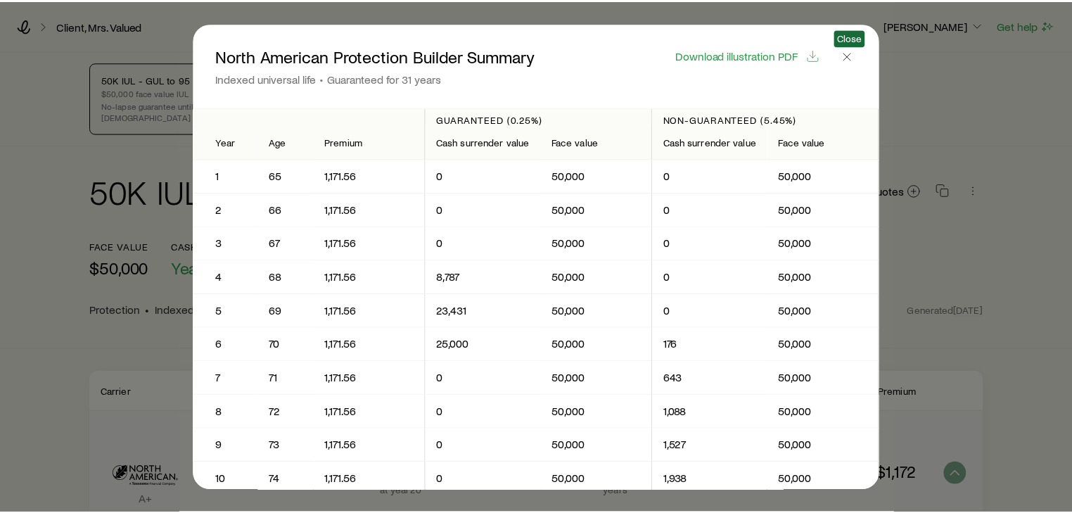
scroll to position [281, 0]
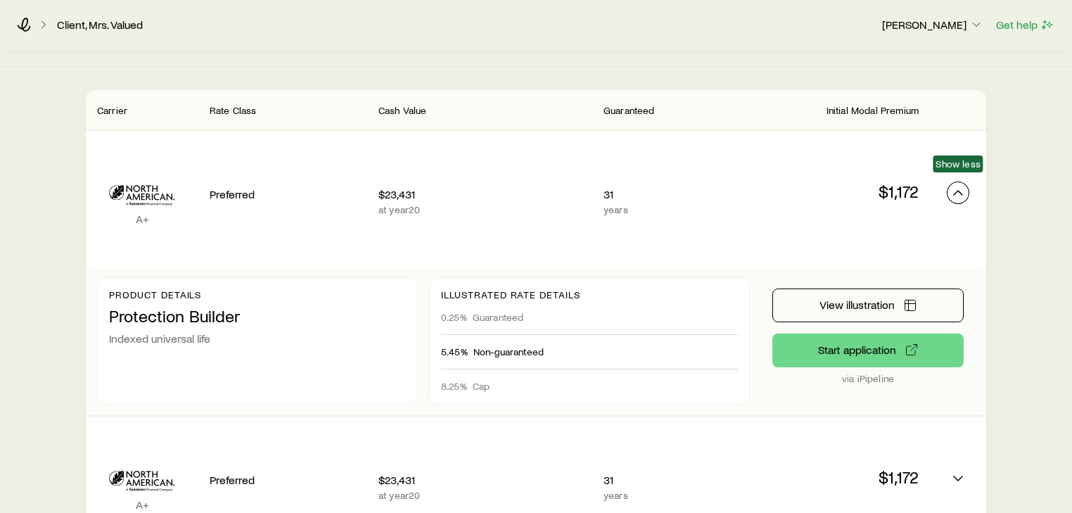
click at [953, 184] on icon "Permanent quotes" at bounding box center [957, 192] width 17 height 17
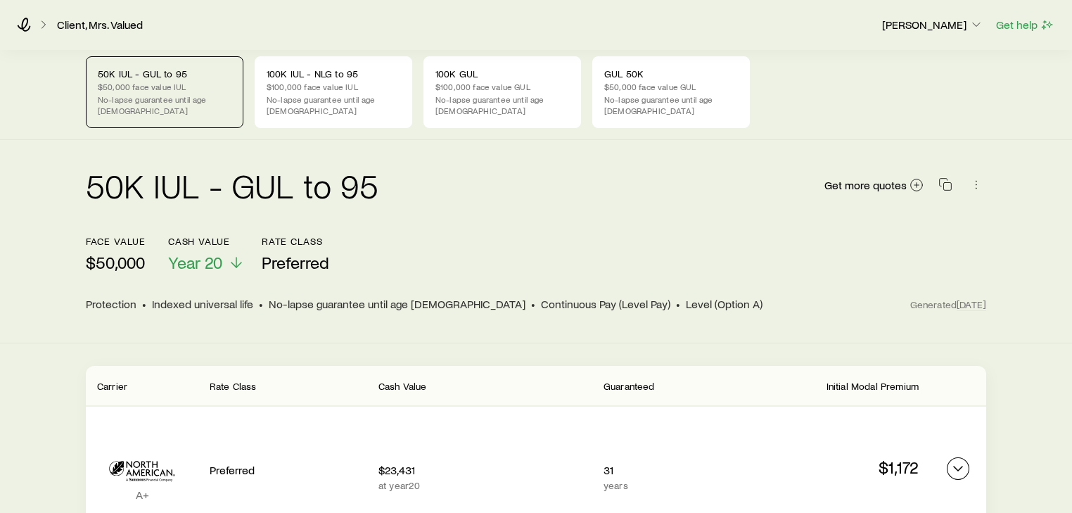
scroll to position [0, 0]
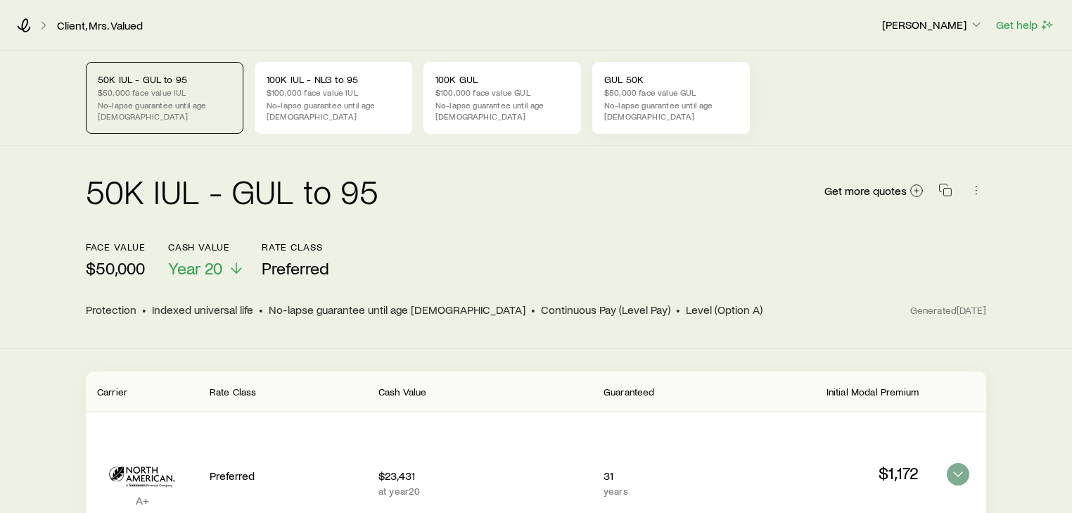
click at [653, 75] on p "GUL 50K" at bounding box center [671, 79] width 134 height 11
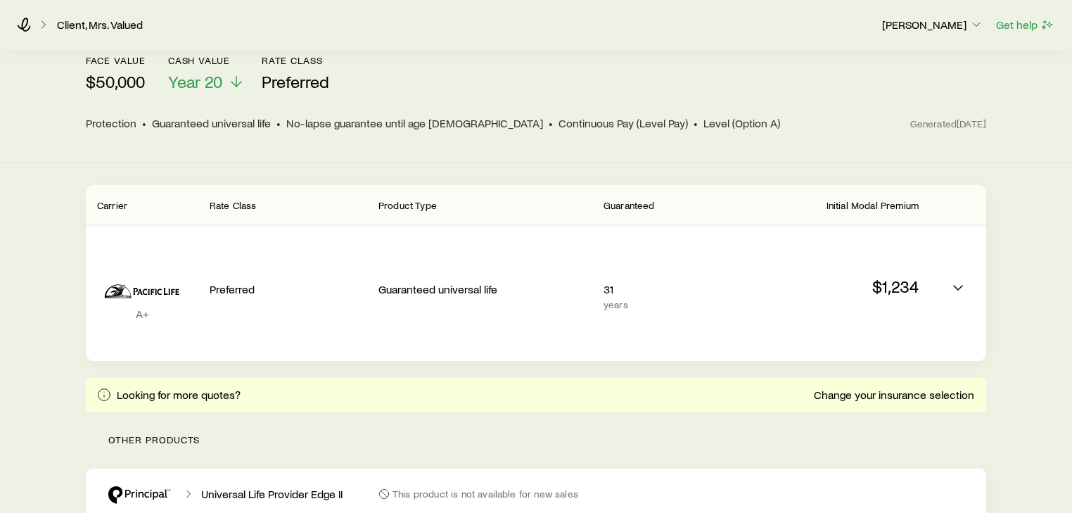
scroll to position [225, 0]
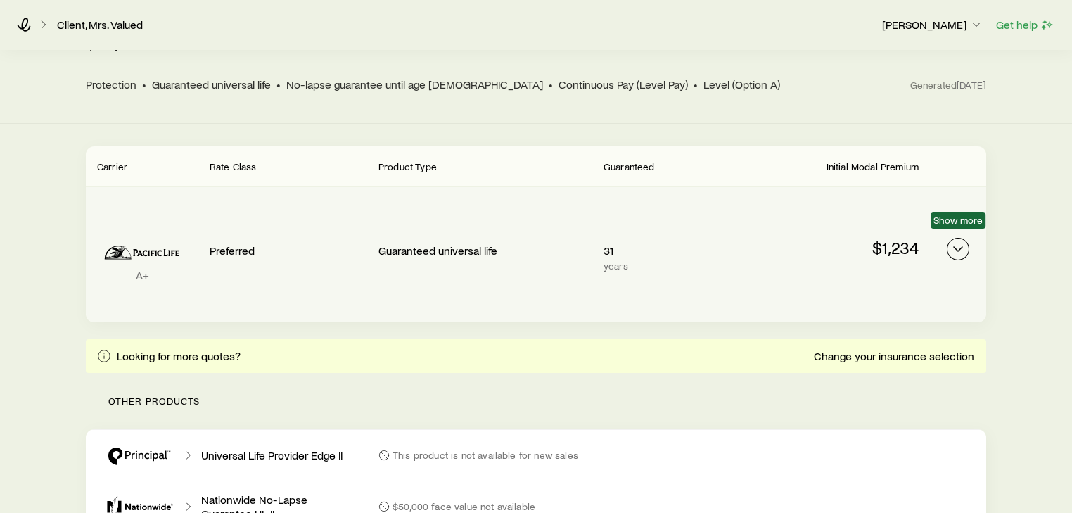
click at [959, 247] on polyline "Permanent quotes" at bounding box center [958, 249] width 8 height 4
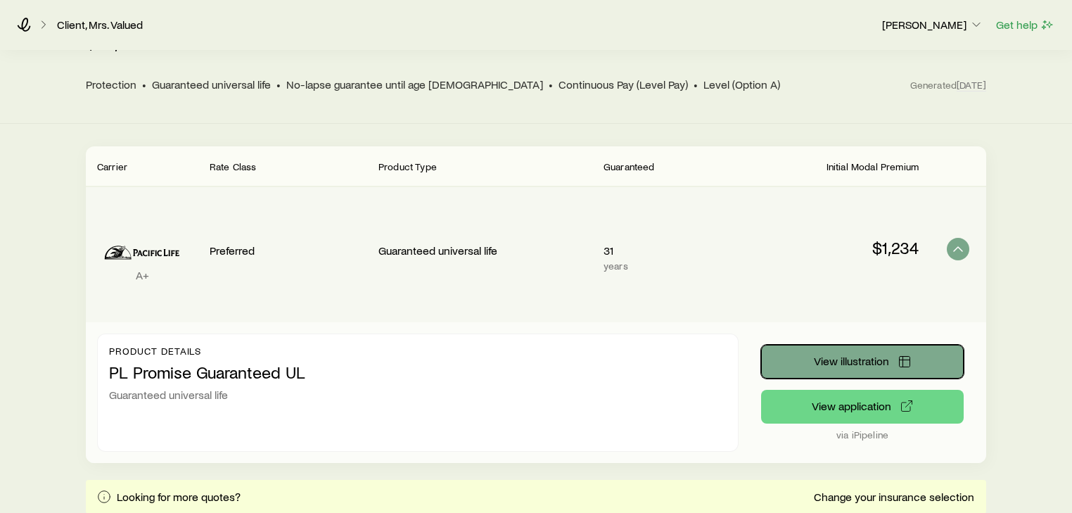
click at [834, 345] on button "View illustration" at bounding box center [862, 362] width 203 height 34
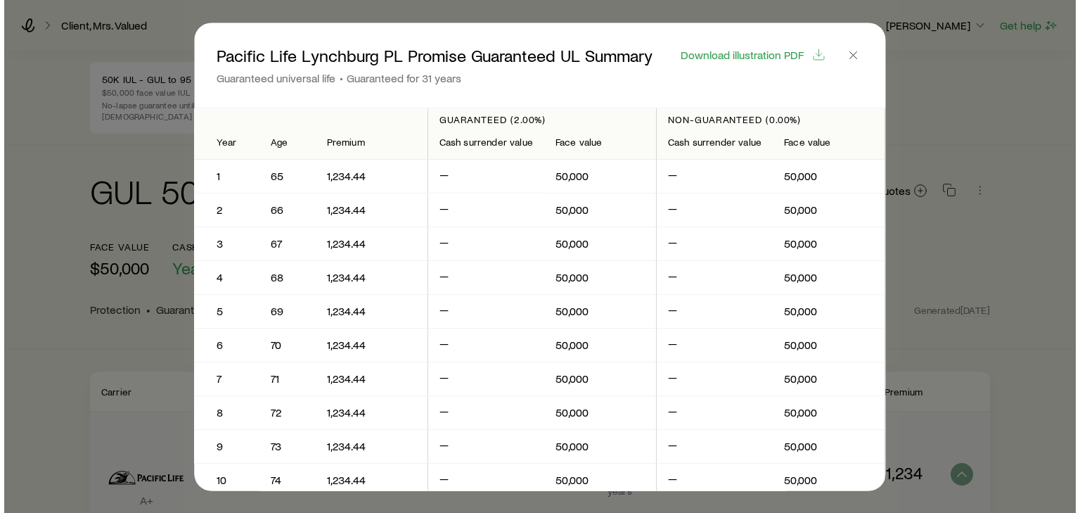
scroll to position [0, 0]
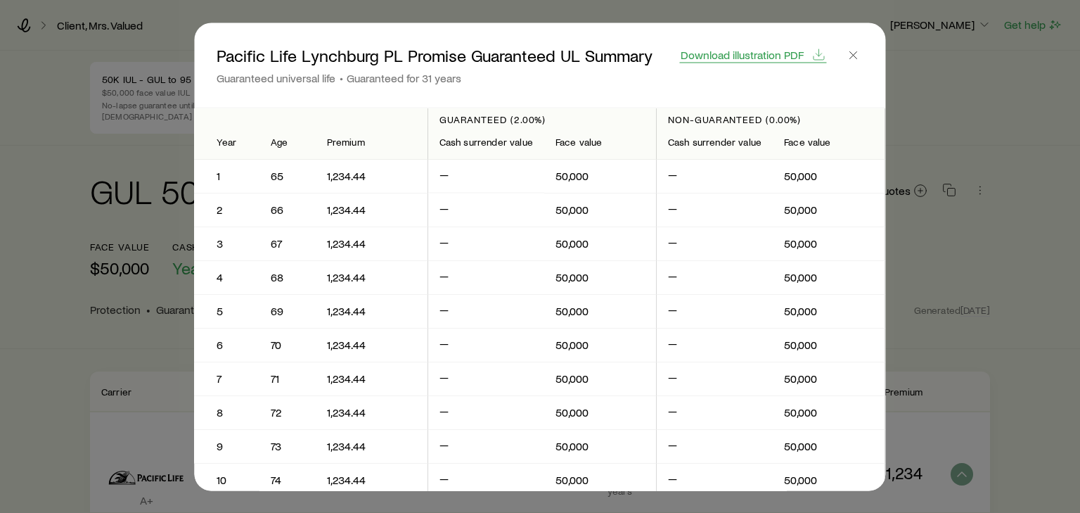
click at [762, 56] on span "Download illustration PDF" at bounding box center [742, 54] width 123 height 11
click at [852, 55] on icon "button" at bounding box center [854, 55] width 14 height 14
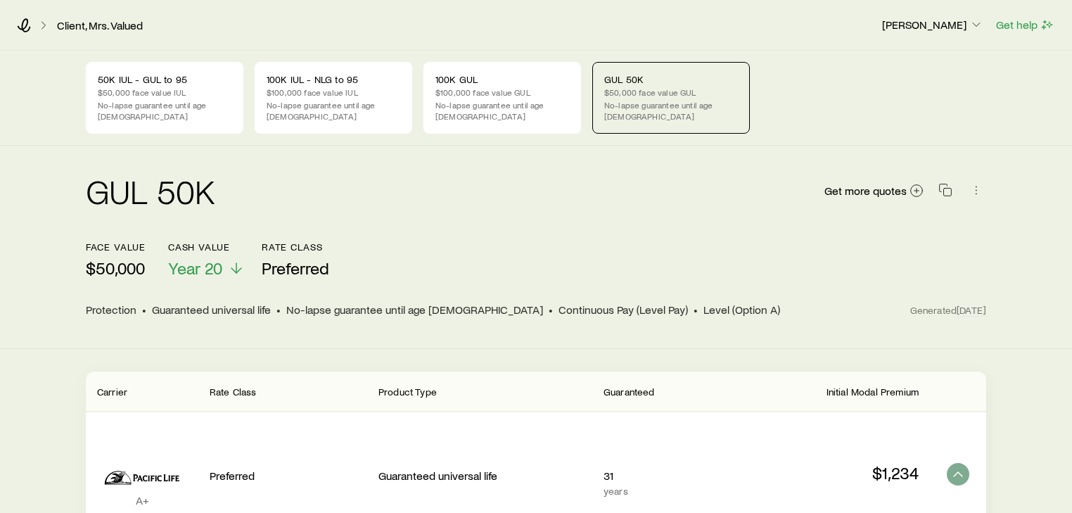
click at [587, 206] on div "GUL 50K Get more quotes" at bounding box center [536, 199] width 900 height 51
click at [529, 225] on div "GUL 50K Get more quotes" at bounding box center [536, 199] width 900 height 84
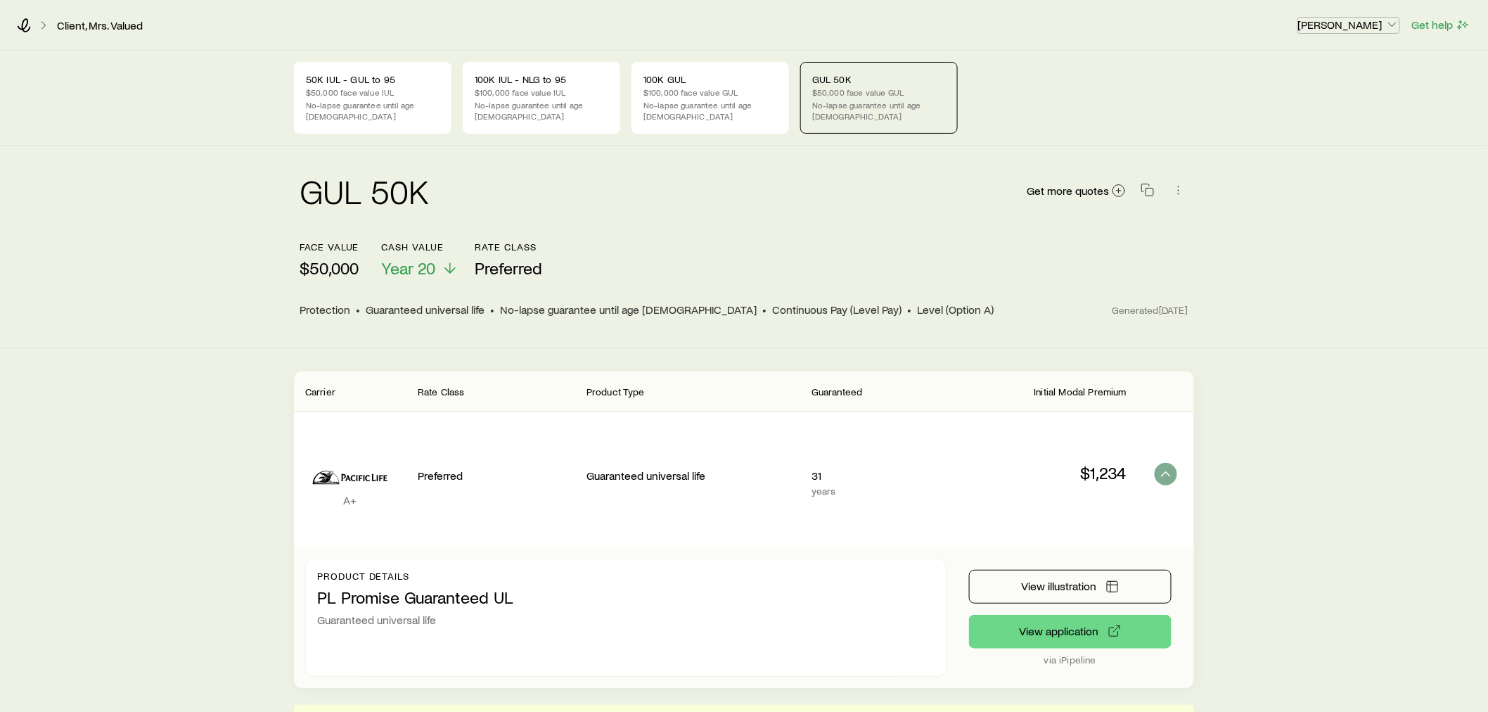
click at [1079, 26] on p "[PERSON_NAME]" at bounding box center [1348, 25] width 101 height 14
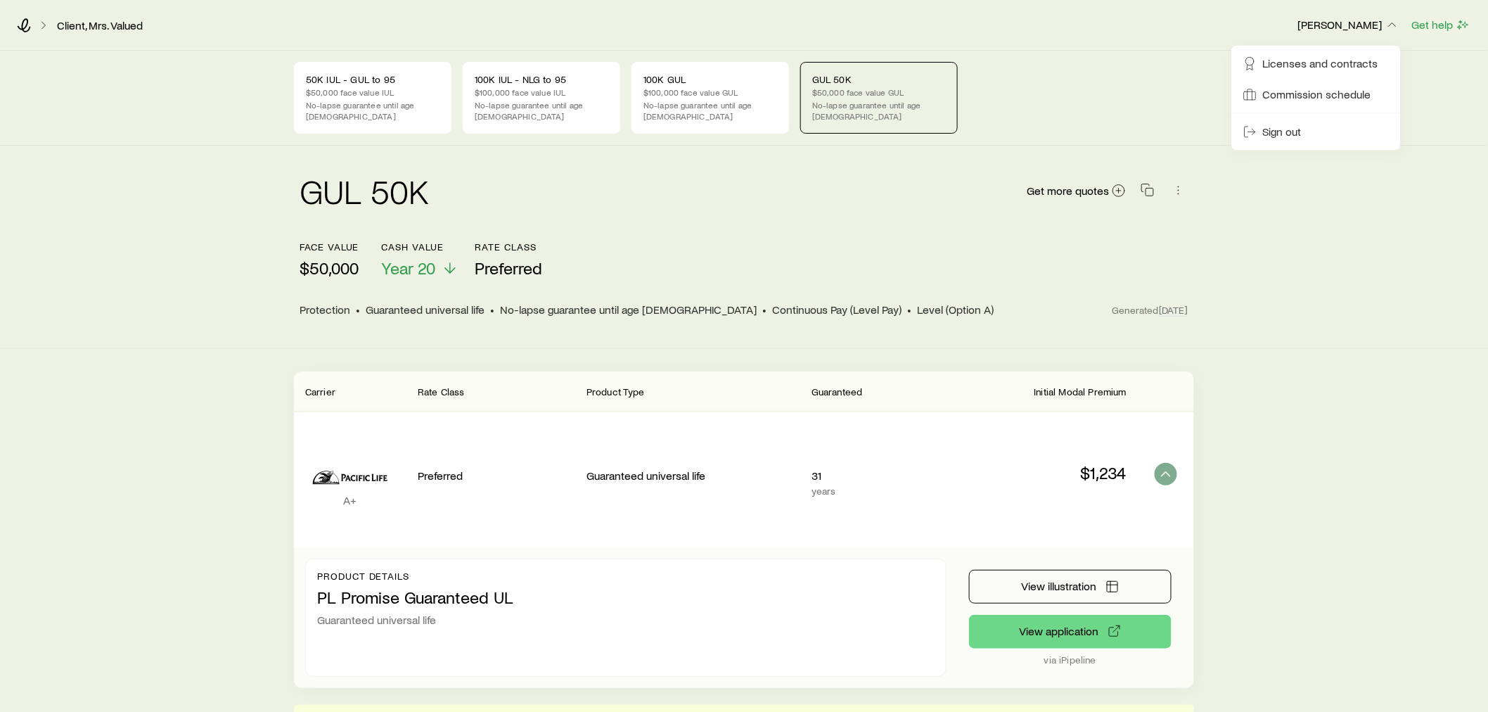
drag, startPoint x: 1192, startPoint y: 89, endPoint x: 1170, endPoint y: 94, distance: 22.2
click at [1079, 96] on div "50K IUL - GUL to 95 $50,000 face value IUL No-lapse guarantee until age [DEMOGR…" at bounding box center [744, 98] width 900 height 72
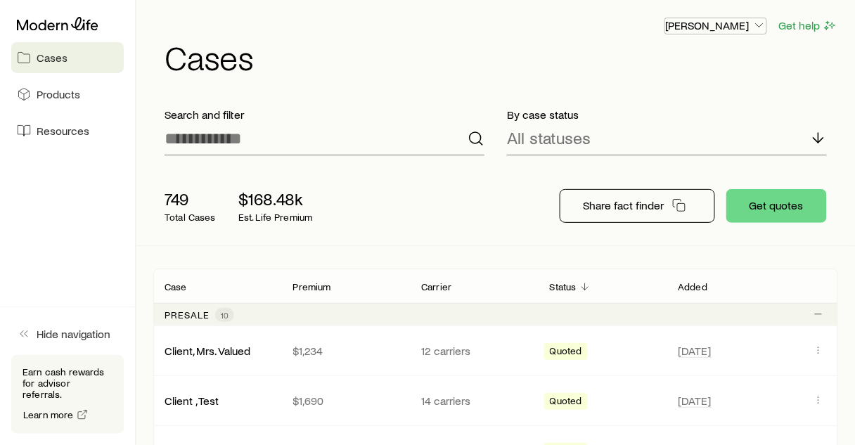
click at [732, 27] on p "[PERSON_NAME]" at bounding box center [715, 25] width 101 height 14
click at [660, 132] on span "Sign out" at bounding box center [650, 132] width 39 height 14
